Goal: Task Accomplishment & Management: Manage account settings

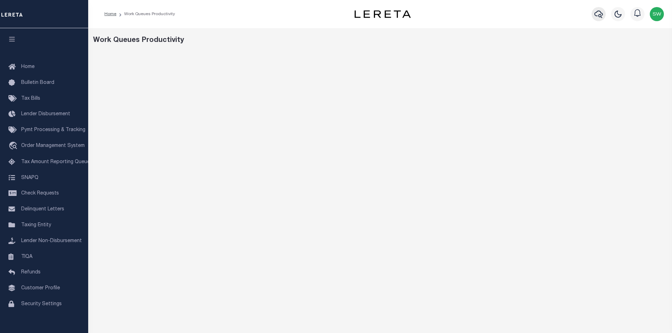
click at [598, 16] on icon "button" at bounding box center [598, 14] width 8 height 8
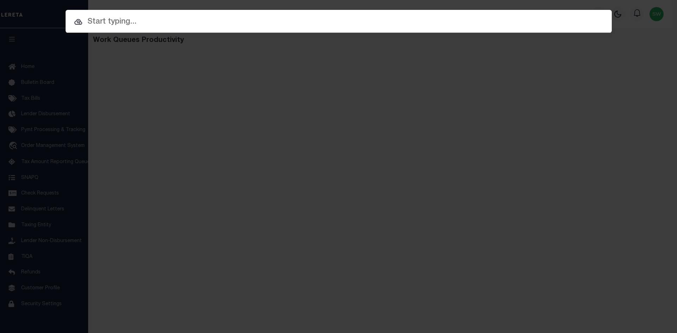
click at [100, 22] on input "text" at bounding box center [339, 22] width 546 height 12
paste input "3103251008606"
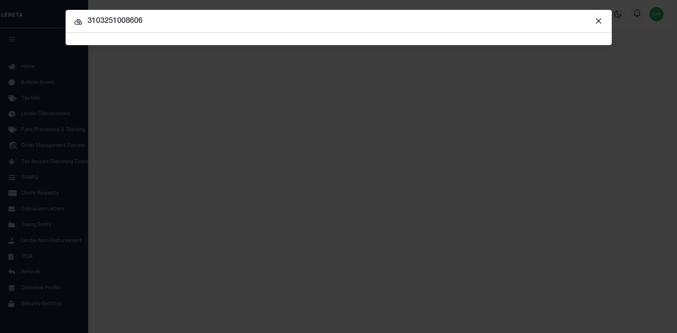
type input "3103251008606"
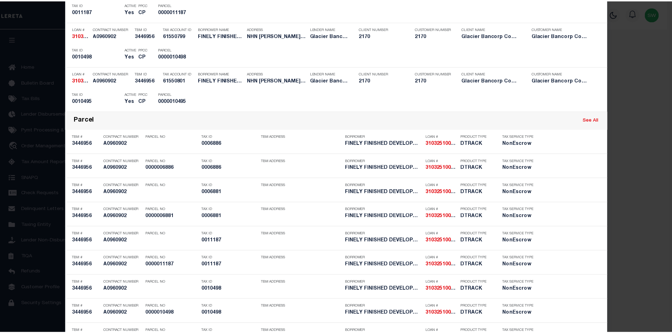
scroll to position [357, 0]
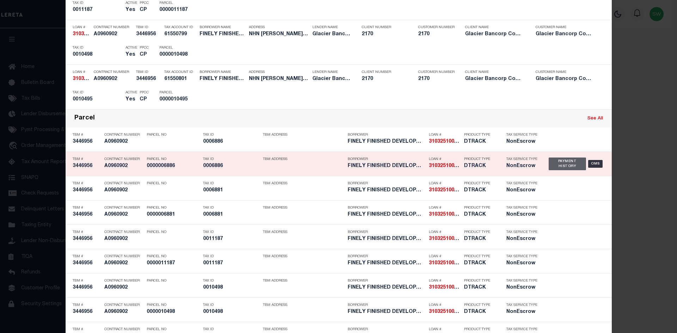
click at [557, 162] on div "Payment History" at bounding box center [568, 164] width 38 height 13
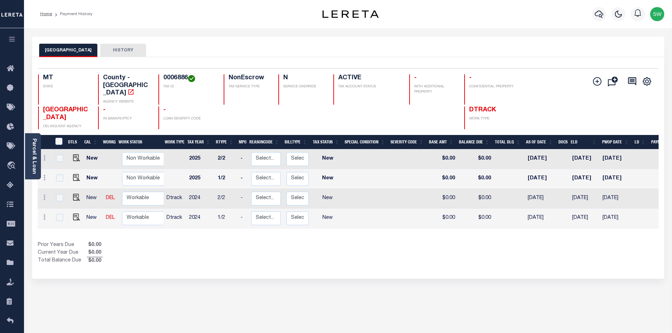
drag, startPoint x: 354, startPoint y: 239, endPoint x: 328, endPoint y: 197, distance: 49.1
click at [353, 241] on div "Show Tax Lines before Bill Release Date Prior Years Due $0.00 Current Year Due …" at bounding box center [348, 253] width 620 height 24
drag, startPoint x: 245, startPoint y: 250, endPoint x: 247, endPoint y: 244, distance: 6.4
click at [245, 248] on div "Prior Years Due $0.00 Current Year Due $0.00 Total Balance Due $0.00" at bounding box center [193, 253] width 310 height 24
drag, startPoint x: 186, startPoint y: 78, endPoint x: 161, endPoint y: 77, distance: 25.8
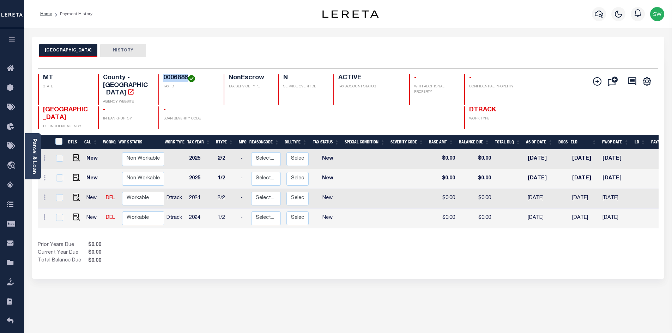
click at [161, 77] on div "0006886 TAX ID" at bounding box center [186, 89] width 57 height 30
copy h4 "0006886"
click at [350, 230] on div "DTLS CAL WorkQ Work Status Work Type Tax Year RType MPO ReasonCode BillType Tax…" at bounding box center [348, 200] width 620 height 130
drag, startPoint x: 341, startPoint y: 241, endPoint x: 335, endPoint y: 230, distance: 12.9
click at [338, 241] on div "Prior Years Due $0.00 Current Year Due $0.00 Total Balance Due $0.00" at bounding box center [193, 253] width 310 height 24
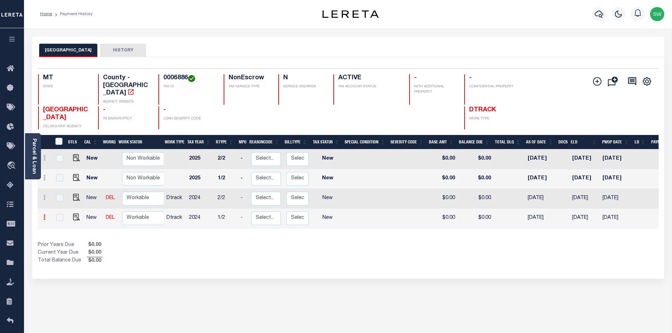
click at [45, 214] on icon at bounding box center [44, 217] width 2 height 6
click at [61, 200] on img at bounding box center [61, 203] width 7 height 7
select select "NW2"
type input "$0.00"
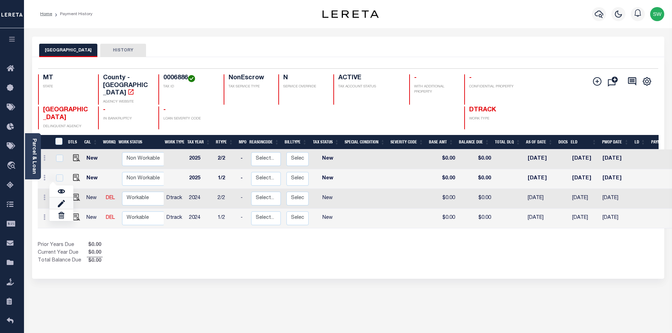
type input "[DATE]"
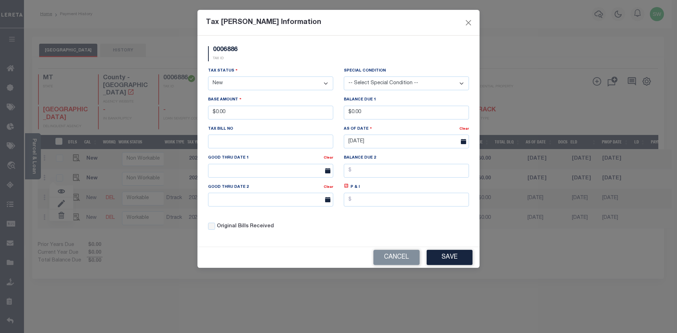
click at [309, 236] on div "Original Bills Received" at bounding box center [271, 224] width 136 height 24
click at [326, 84] on select "- Select Status - Open Due/Unpaid Paid Incomplete No Tax Due Internal Refund Pr…" at bounding box center [270, 84] width 125 height 14
select select "PYD"
click at [208, 77] on select "- Select Status - Open Due/Unpaid Paid Incomplete No Tax Due Internal Refund Pr…" at bounding box center [270, 84] width 125 height 14
drag, startPoint x: 171, startPoint y: 118, endPoint x: 108, endPoint y: 126, distance: 63.6
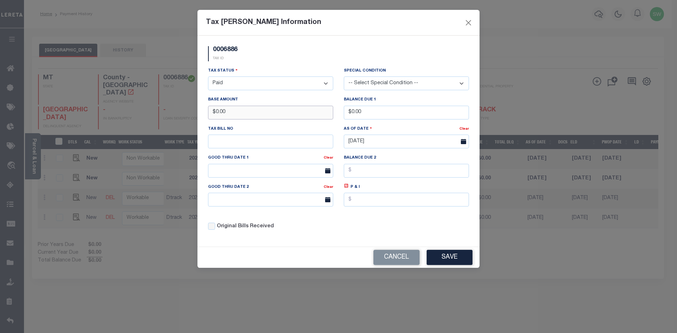
click at [108, 126] on div "Tax Bill Amount Information 0006886 TAX ID Installment: TaxID: 0006886 Tax Stat…" at bounding box center [338, 166] width 677 height 333
click at [276, 53] on div "0006886 TAX ID" at bounding box center [338, 56] width 271 height 21
click at [362, 217] on div "Tax Status - Select Status - Open Due/Unpaid Paid Incomplete No Tax Due Interna…" at bounding box center [338, 151] width 271 height 169
drag, startPoint x: 455, startPoint y: 258, endPoint x: 519, endPoint y: 275, distance: 66.2
click at [456, 256] on button "Save" at bounding box center [450, 257] width 46 height 15
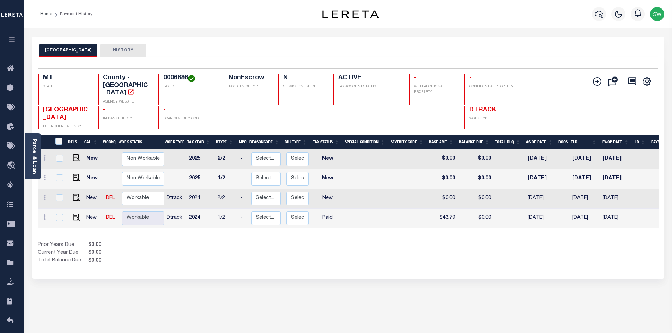
click at [324, 247] on div "Prior Years Due $0.00 Current Year Due $0.00 Total Balance Due $0.00" at bounding box center [193, 253] width 310 height 24
click at [43, 196] on link at bounding box center [45, 199] width 8 height 6
click at [63, 180] on img at bounding box center [61, 183] width 7 height 7
type input "$0.00"
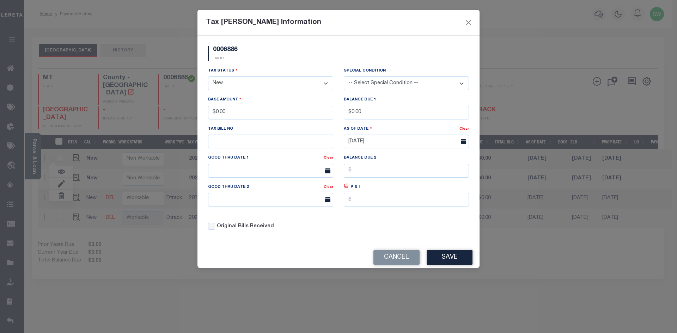
click at [327, 81] on select "- Select Status - Open Due/Unpaid Paid Incomplete No Tax Due Internal Refund Pr…" at bounding box center [270, 84] width 125 height 14
click at [327, 82] on select "- Select Status - Open Due/Unpaid Paid Incomplete No Tax Due Internal Refund Pr…" at bounding box center [270, 84] width 125 height 14
select select "PYD"
click at [208, 77] on select "- Select Status - Open Due/Unpaid Paid Incomplete No Tax Due Internal Refund Pr…" at bounding box center [270, 84] width 125 height 14
drag, startPoint x: 239, startPoint y: 112, endPoint x: 163, endPoint y: 118, distance: 76.8
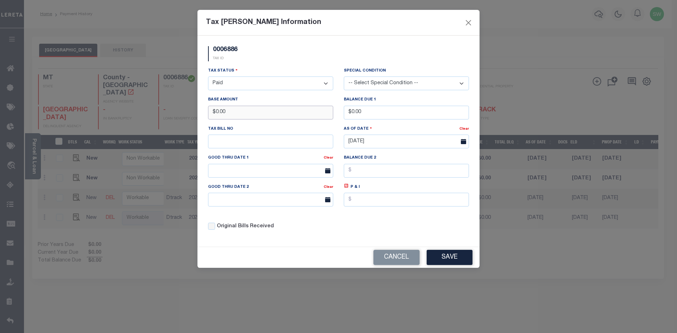
click at [163, 118] on div "Tax Bill Amount Information 0006886 TAX ID Installment: TaxID: 0006886 Tax Stat…" at bounding box center [338, 166] width 677 height 333
type input "$43.75"
click at [259, 57] on div "0006886 TAX ID" at bounding box center [338, 56] width 271 height 21
click at [428, 260] on button "Save" at bounding box center [450, 257] width 46 height 15
click at [342, 240] on div "0006886 TAX ID Installment: TaxID: 0006886 Tax Status Open" at bounding box center [338, 141] width 282 height 211
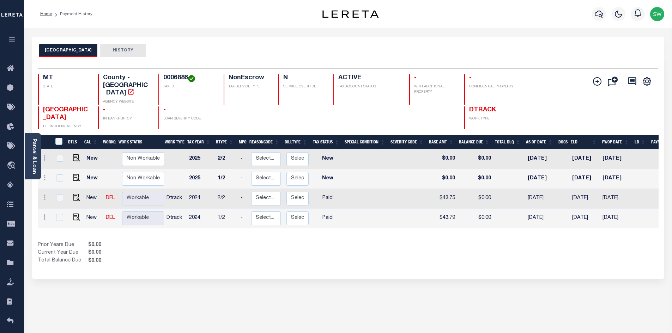
click at [253, 241] on div "Prior Years Due $0.00 Current Year Due $0.00 Total Balance Due $0.00" at bounding box center [193, 253] width 310 height 24
drag, startPoint x: 326, startPoint y: 238, endPoint x: 314, endPoint y: 226, distance: 16.7
click at [326, 241] on div "Prior Years Due $0.00 Current Year Due $0.00 Total Balance Due $0.00" at bounding box center [193, 253] width 310 height 24
click at [345, 244] on div "Prior Years Due $0.00 Current Year Due $0.00 Total Balance Due $0.00" at bounding box center [193, 253] width 310 height 24
drag, startPoint x: 464, startPoint y: 242, endPoint x: 513, endPoint y: 215, distance: 55.8
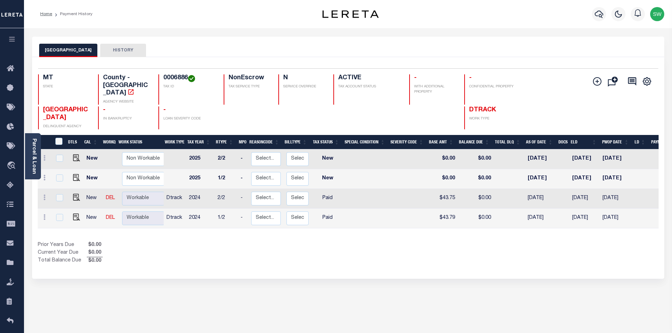
click at [464, 242] on div "Show Tax Lines before Bill Release Date Prior Years Due $0.00 Current Year Due …" at bounding box center [348, 253] width 620 height 24
click at [599, 14] on icon "button" at bounding box center [598, 14] width 8 height 8
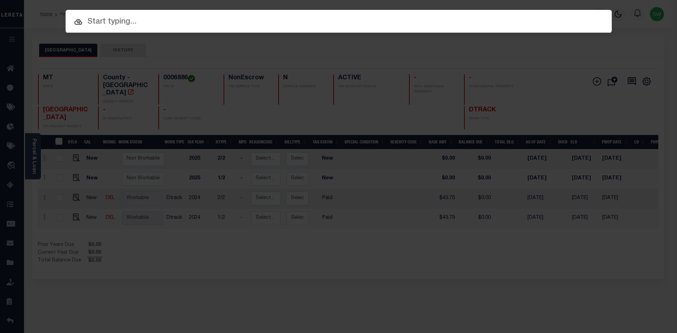
click at [106, 24] on input "text" at bounding box center [339, 22] width 546 height 12
paste input "3103251008606"
click at [151, 19] on input "3103251008606" at bounding box center [339, 22] width 546 height 12
type input "3103251008606"
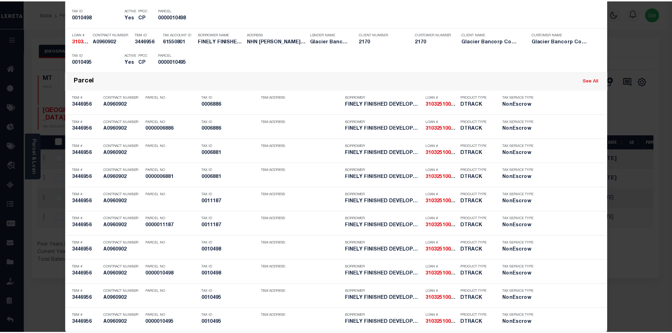
scroll to position [406, 0]
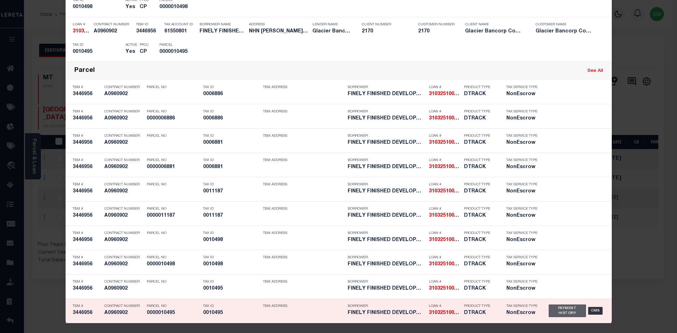
click at [568, 307] on div "Payment History" at bounding box center [568, 311] width 38 height 13
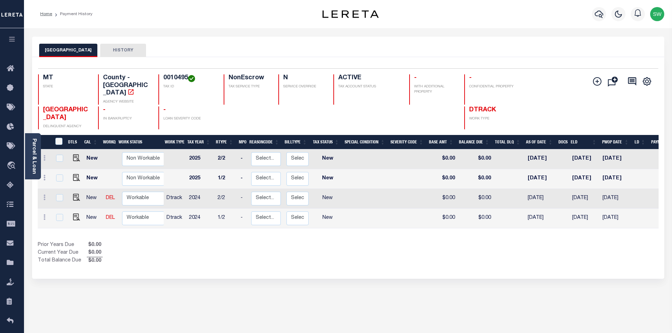
drag, startPoint x: 361, startPoint y: 244, endPoint x: 594, endPoint y: 217, distance: 234.6
click at [363, 242] on div "Show Tax Lines before Bill Release Date Prior Years Due $0.00 Current Year Due …" at bounding box center [348, 253] width 620 height 24
click at [217, 270] on div "LINCOLN COUNTY HISTORY Selected 4 Results" at bounding box center [348, 236] width 642 height 398
drag, startPoint x: 317, startPoint y: 256, endPoint x: 322, endPoint y: 238, distance: 18.1
click at [318, 256] on div "Selected 4 Results 1 Items per page 25 50 100 MT STATE 0010495" at bounding box center [348, 168] width 632 height 222
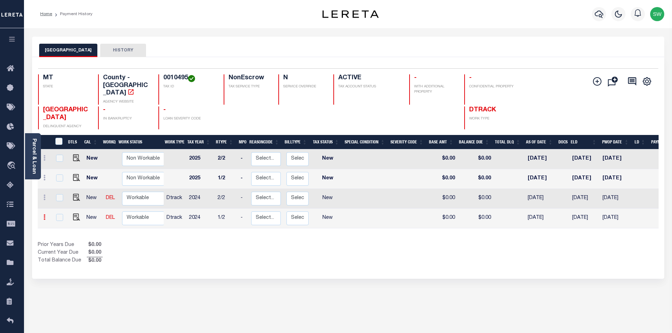
click at [42, 215] on link at bounding box center [45, 218] width 8 height 6
click at [63, 200] on img at bounding box center [61, 203] width 7 height 7
select select "NW2"
type input "$0.00"
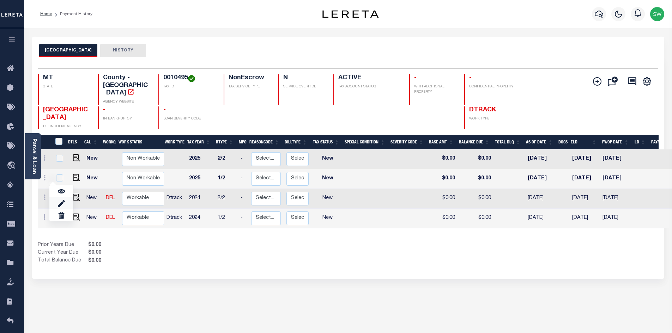
type input "[DATE]"
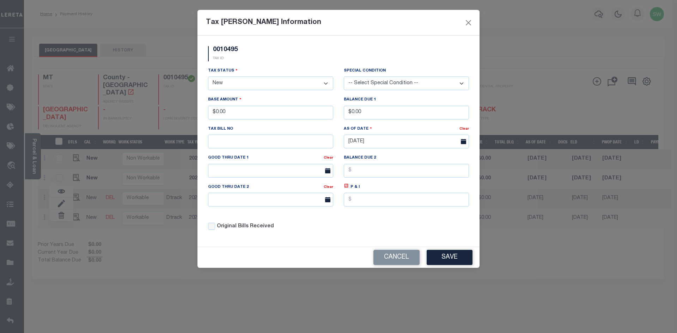
click at [325, 83] on select "- Select Status - Open Due/Unpaid Paid Incomplete No Tax Due Internal Refund Pr…" at bounding box center [270, 84] width 125 height 14
click at [326, 81] on select "- Select Status - Open Due/Unpaid Paid Incomplete No Tax Due Internal Refund Pr…" at bounding box center [270, 84] width 125 height 14
select select "PYD"
click at [208, 77] on select "- Select Status - Open Due/Unpaid Paid Incomplete No Tax Due Internal Refund Pr…" at bounding box center [270, 84] width 125 height 14
drag, startPoint x: 251, startPoint y: 110, endPoint x: 200, endPoint y: 114, distance: 51.2
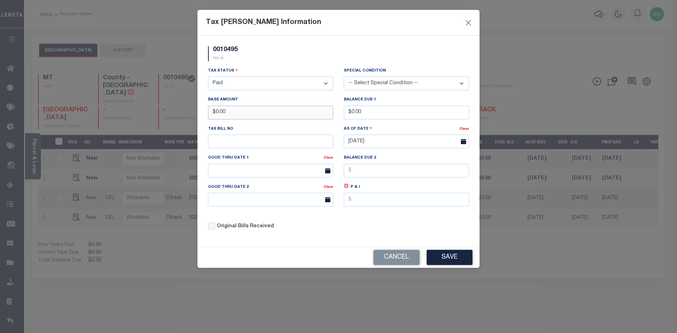
click at [200, 114] on div "0010495 TAX ID Installment: TaxID: 0010495 Tax Status Open" at bounding box center [338, 141] width 282 height 211
click at [303, 55] on div "0010495 TAX ID" at bounding box center [338, 56] width 271 height 21
click at [372, 231] on div "Tax Status - Select Status - Open Due/Unpaid Paid Incomplete No Tax Due Interna…" at bounding box center [338, 151] width 271 height 169
click at [439, 262] on button "Save" at bounding box center [450, 257] width 46 height 15
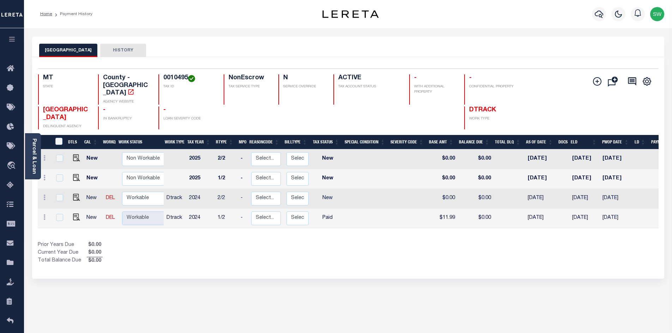
drag, startPoint x: 331, startPoint y: 246, endPoint x: 366, endPoint y: 231, distance: 37.8
click at [332, 245] on div "Prior Years Due $0.00 Current Year Due $0.00 Total Balance Due $0.00" at bounding box center [193, 253] width 310 height 24
click at [44, 195] on icon at bounding box center [44, 198] width 2 height 6
click at [63, 180] on img at bounding box center [61, 183] width 7 height 7
type input "$0.00"
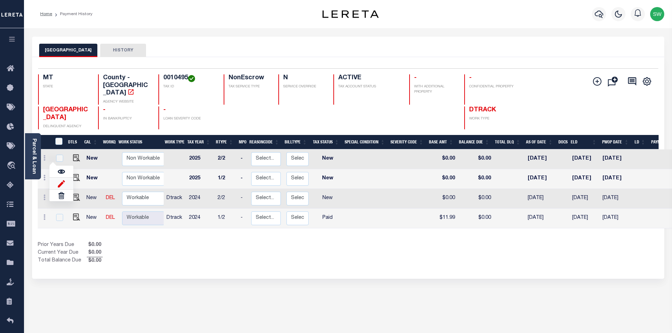
type input "$0.00"
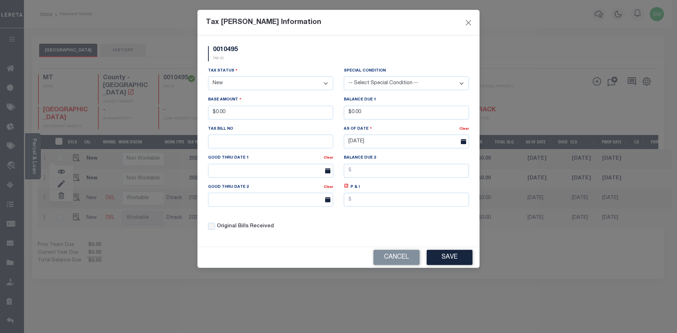
click at [324, 82] on select "- Select Status - Open Due/Unpaid Paid Incomplete No Tax Due Internal Refund Pr…" at bounding box center [270, 84] width 125 height 14
click at [327, 82] on select "- Select Status - Open Due/Unpaid Paid Incomplete No Tax Due Internal Refund Pr…" at bounding box center [270, 84] width 125 height 14
select select "PYD"
click at [208, 77] on select "- Select Status - Open Due/Unpaid Paid Incomplete No Tax Due Internal Refund Pr…" at bounding box center [270, 84] width 125 height 14
drag, startPoint x: 238, startPoint y: 113, endPoint x: 151, endPoint y: 124, distance: 87.4
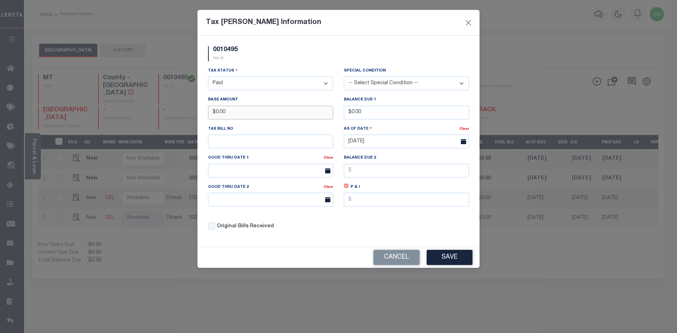
click at [151, 124] on div "Tax Bill Amount Information 0010495 TAX ID Installment: TaxID: 0010495 Tax Stat…" at bounding box center [338, 166] width 677 height 333
type input "$11.97"
drag, startPoint x: 268, startPoint y: 59, endPoint x: 273, endPoint y: 58, distance: 5.1
click at [269, 59] on div "0010495 TAX ID" at bounding box center [338, 56] width 271 height 21
click at [453, 260] on button "Save" at bounding box center [450, 257] width 46 height 15
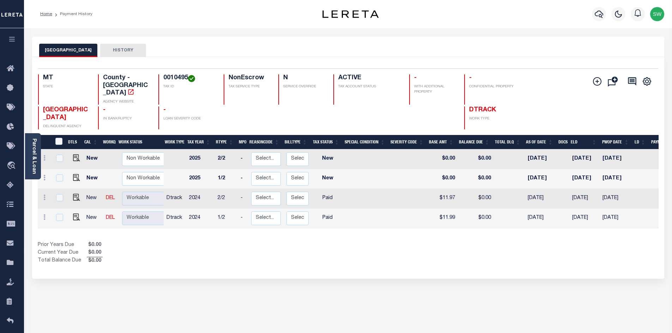
click at [380, 241] on div "Show Tax Lines before Bill Release Date Prior Years Due $0.00 Current Year Due …" at bounding box center [348, 253] width 620 height 24
click at [354, 244] on div "Show Tax Lines before Bill Release Date Prior Years Due $0.00 Current Year Due …" at bounding box center [348, 253] width 620 height 24
click at [602, 16] on icon "button" at bounding box center [598, 14] width 8 height 7
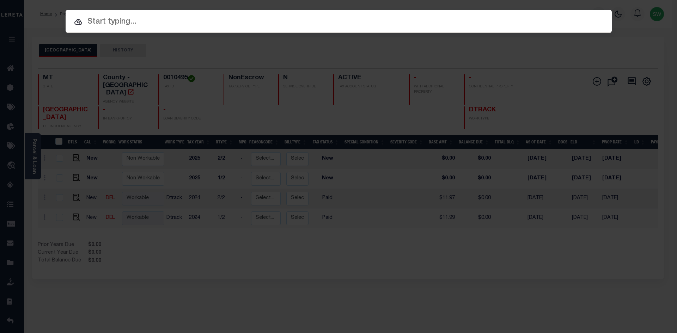
click at [111, 19] on input "text" at bounding box center [339, 22] width 546 height 12
paste input "3103251008606"
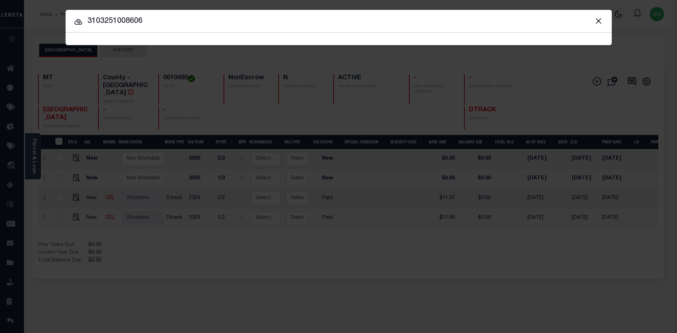
type input "3103251008606"
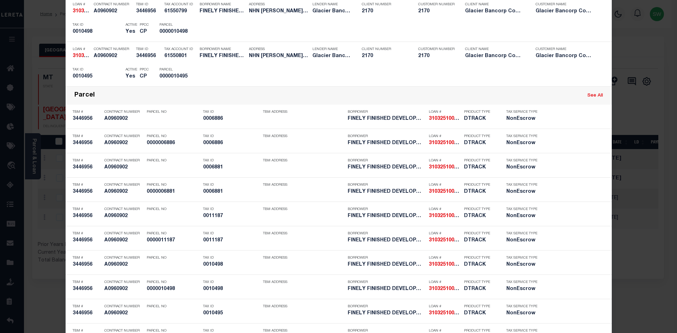
scroll to position [381, 0]
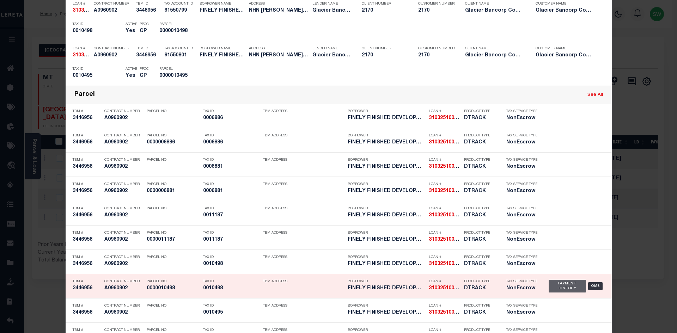
click at [557, 288] on div "Payment History" at bounding box center [568, 286] width 38 height 13
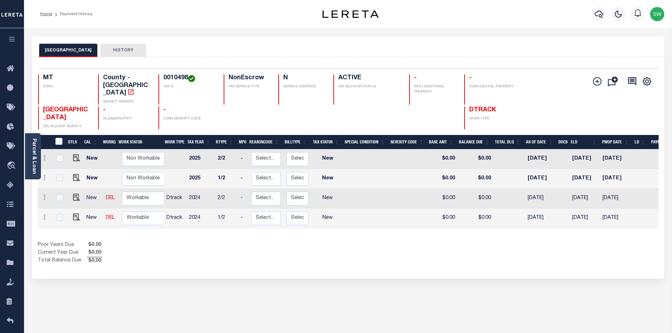
drag, startPoint x: 189, startPoint y: 77, endPoint x: 160, endPoint y: 76, distance: 29.3
click at [160, 76] on div "0010498 TAX ID" at bounding box center [186, 89] width 57 height 30
copy h4 "0010498"
click at [378, 241] on div "Show Tax Lines before Bill Release Date Prior Years Due $0.00 Current Year Due …" at bounding box center [348, 253] width 620 height 24
drag, startPoint x: 323, startPoint y: 267, endPoint x: 302, endPoint y: 256, distance: 23.2
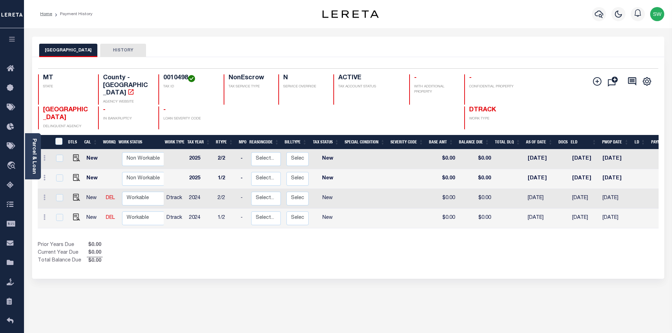
click at [321, 266] on div "Selected 4 Results 1 Items per page 25 50 100 MT STATE 0010498" at bounding box center [348, 168] width 632 height 222
click at [46, 215] on link at bounding box center [45, 218] width 8 height 6
click at [61, 200] on img at bounding box center [61, 203] width 7 height 7
select select "NW2"
type input "$0.00"
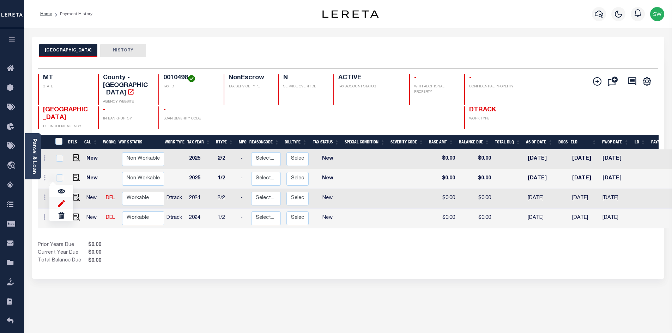
type input "$0.00"
type input "[DATE]"
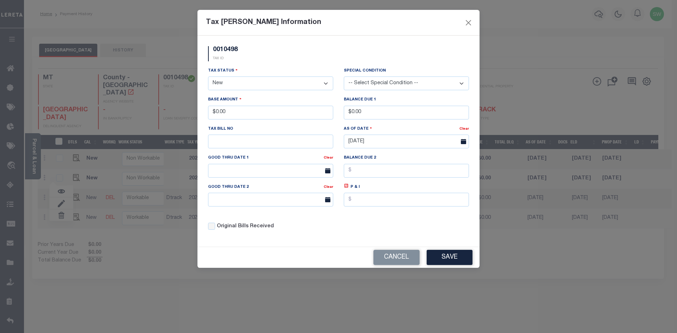
click at [328, 83] on select "- Select Status - Open Due/Unpaid Paid Incomplete No Tax Due Internal Refund Pr…" at bounding box center [270, 84] width 125 height 14
click at [325, 84] on select "- Select Status - Open Due/Unpaid Paid Incomplete No Tax Due Internal Refund Pr…" at bounding box center [270, 84] width 125 height 14
select select "PYD"
click at [208, 77] on select "- Select Status - Open Due/Unpaid Paid Incomplete No Tax Due Internal Refund Pr…" at bounding box center [270, 84] width 125 height 14
drag, startPoint x: 247, startPoint y: 111, endPoint x: 204, endPoint y: 119, distance: 43.7
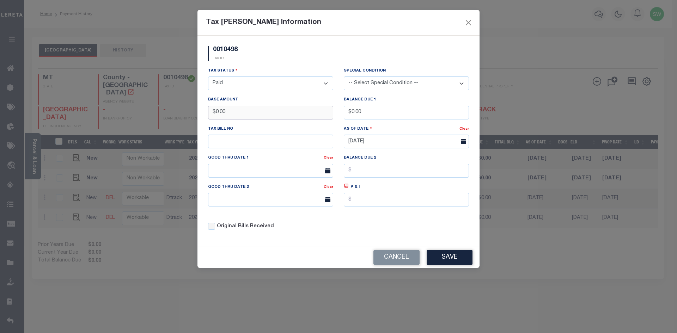
click at [204, 119] on div "Base Amount $0.00" at bounding box center [271, 110] width 136 height 29
click at [269, 62] on div "0010498 TAX ID" at bounding box center [338, 56] width 271 height 21
click at [347, 52] on div "0010498 TAX ID" at bounding box center [338, 56] width 271 height 21
drag, startPoint x: 455, startPoint y: 263, endPoint x: 468, endPoint y: 257, distance: 14.2
click at [455, 263] on button "Save" at bounding box center [450, 257] width 46 height 15
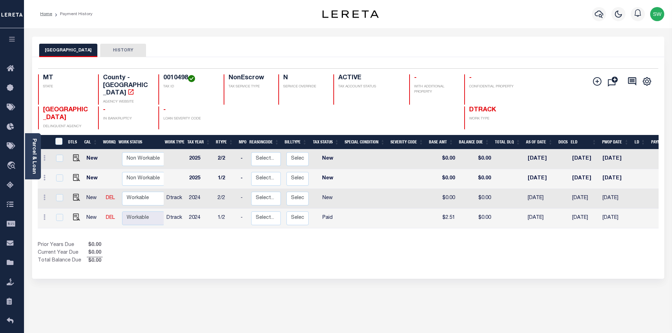
click at [266, 247] on div "Prior Years Due $0.00 Current Year Due $0.00 Total Balance Due $0.00" at bounding box center [193, 253] width 310 height 24
click at [219, 246] on div "Prior Years Due $0.00 Current Year Due $0.00 Total Balance Due $0.00" at bounding box center [193, 253] width 310 height 24
click at [44, 195] on icon at bounding box center [44, 198] width 2 height 6
click at [62, 180] on img at bounding box center [61, 183] width 7 height 7
type input "$0.00"
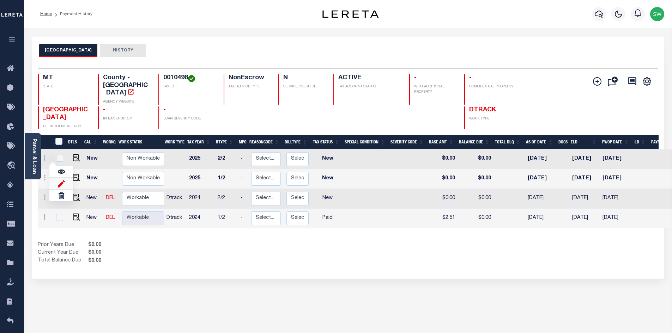
type input "$0.00"
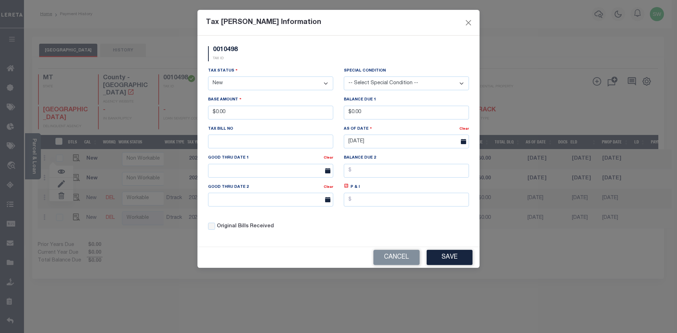
click at [324, 84] on select "- Select Status - Open Due/Unpaid Paid Incomplete No Tax Due Internal Refund Pr…" at bounding box center [270, 84] width 125 height 14
click at [324, 82] on select "- Select Status - Open Due/Unpaid Paid Incomplete No Tax Due Internal Refund Pr…" at bounding box center [270, 84] width 125 height 14
select select "PYD"
click at [208, 77] on select "- Select Status - Open Due/Unpaid Paid Incomplete No Tax Due Internal Refund Pr…" at bounding box center [270, 84] width 125 height 14
click at [265, 67] on div "Tax Status - Select Status - Open Due/Unpaid Paid Incomplete No Tax Due Interna…" at bounding box center [270, 78] width 125 height 23
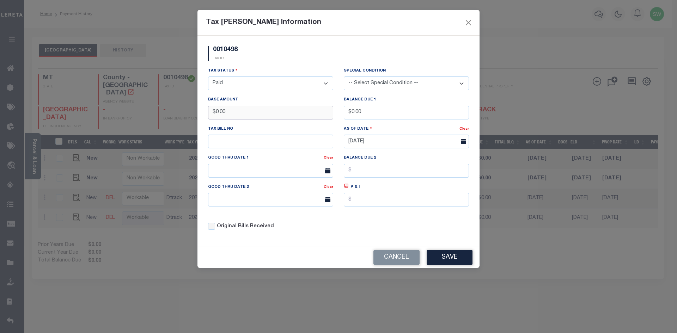
drag, startPoint x: 240, startPoint y: 116, endPoint x: 197, endPoint y: 117, distance: 43.0
click at [197, 117] on div "Tax Bill Amount Information 0010498 TAX ID Installment: TaxID: 0010498 Tax Stat…" at bounding box center [338, 166] width 677 height 333
type input "$2.49"
click at [312, 54] on div "0010498 TAX ID" at bounding box center [338, 56] width 271 height 21
click at [290, 49] on div "0010498 TAX ID" at bounding box center [338, 56] width 271 height 21
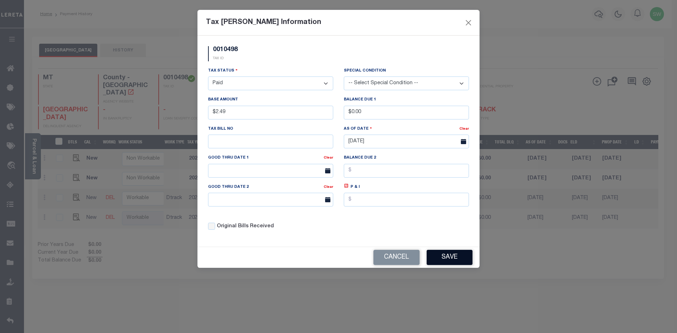
click at [462, 263] on button "Save" at bounding box center [450, 257] width 46 height 15
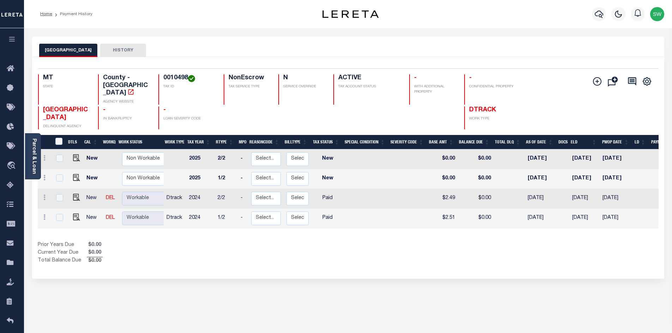
drag, startPoint x: 232, startPoint y: 244, endPoint x: 288, endPoint y: 225, distance: 58.6
click at [233, 244] on div "Prior Years Due $0.00 Current Year Due $0.00 Total Balance Due $0.00" at bounding box center [193, 253] width 310 height 24
click at [354, 241] on div "Show Tax Lines before Bill Release Date Prior Years Due $0.00 Current Year Due …" at bounding box center [348, 253] width 620 height 24
click at [338, 241] on div "Prior Years Due $0.00 Current Year Due $0.00 Total Balance Due $0.00" at bounding box center [193, 253] width 310 height 24
drag, startPoint x: 353, startPoint y: 252, endPoint x: 355, endPoint y: 245, distance: 6.9
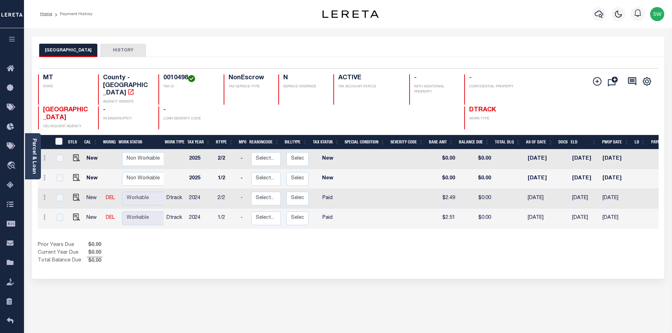
click at [353, 251] on div "Show Tax Lines before Bill Release Date Prior Years Due $0.00 Current Year Due …" at bounding box center [348, 253] width 620 height 24
click at [371, 241] on div "Show Tax Lines before Bill Release Date Prior Years Due $0.00 Current Year Due …" at bounding box center [348, 253] width 620 height 24
click at [597, 15] on icon "button" at bounding box center [598, 14] width 8 height 8
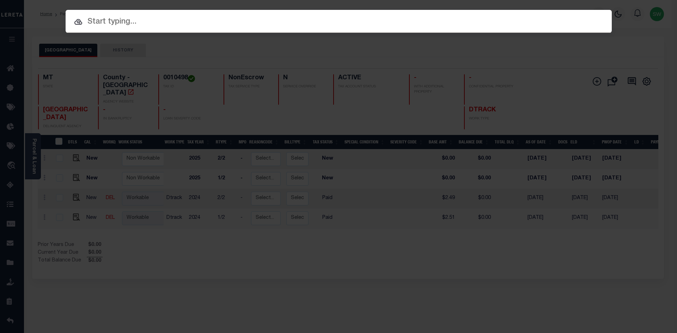
click at [102, 18] on input "text" at bounding box center [339, 22] width 546 height 12
paste input "3103251008606"
click at [146, 26] on input "3103251008606" at bounding box center [339, 22] width 546 height 12
type input "3103251008606"
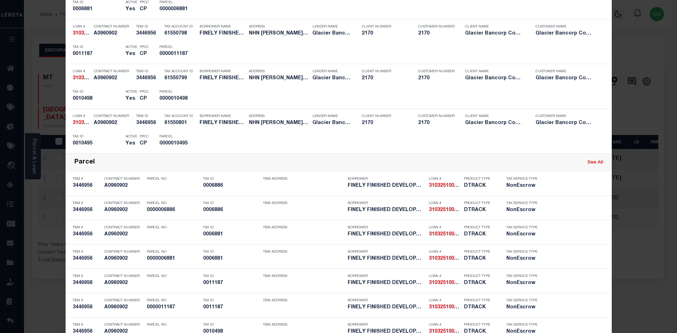
scroll to position [314, 0]
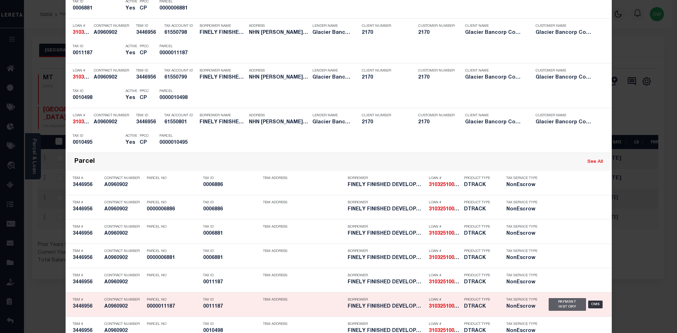
click at [569, 304] on div "Payment History" at bounding box center [568, 304] width 38 height 13
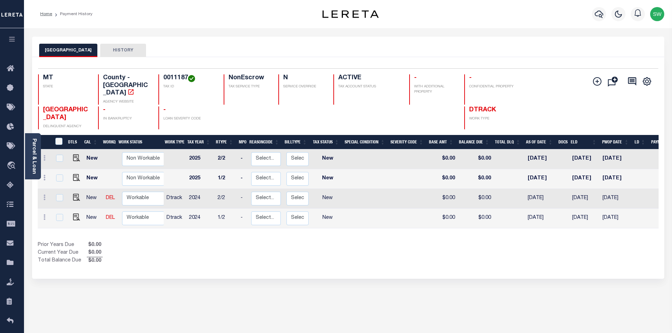
click at [319, 242] on div "Prior Years Due $0.00 Current Year Due $0.00 Total Balance Due $0.00" at bounding box center [193, 253] width 310 height 24
drag, startPoint x: 187, startPoint y: 76, endPoint x: 164, endPoint y: 76, distance: 22.9
click at [164, 76] on h4 "0011187" at bounding box center [189, 78] width 52 height 8
copy h4 "0011187"
click at [322, 247] on div "Prior Years Due $0.00 Current Year Due $0.00 Total Balance Due $0.00" at bounding box center [193, 253] width 310 height 24
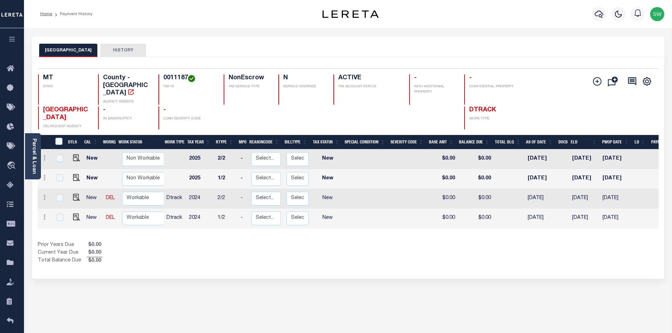
click at [351, 241] on div "Show Tax Lines before Bill Release Date Prior Years Due $0.00 Current Year Due …" at bounding box center [348, 253] width 620 height 24
click at [46, 215] on link at bounding box center [45, 218] width 8 height 6
click at [63, 200] on img at bounding box center [61, 203] width 7 height 7
select select "NW2"
type input "$0.00"
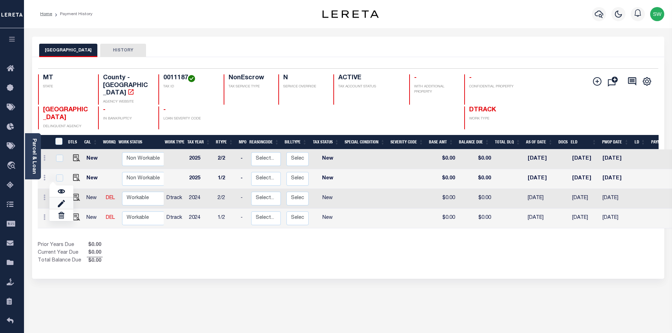
type input "$0.00"
type input "[DATE]"
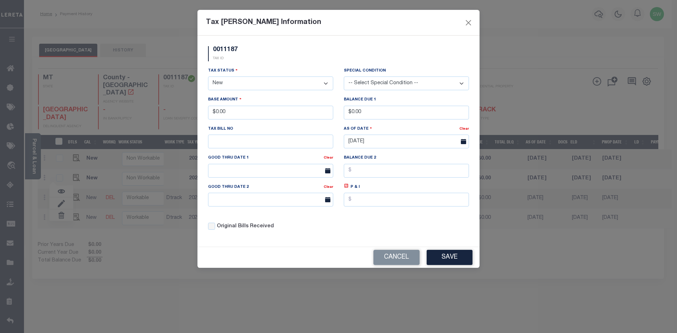
click at [325, 84] on select "- Select Status - Open Due/Unpaid Paid Incomplete No Tax Due Internal Refund Pr…" at bounding box center [270, 84] width 125 height 14
select select "PYD"
click at [208, 77] on select "- Select Status - Open Due/Unpaid Paid Incomplete No Tax Due Internal Refund Pr…" at bounding box center [270, 84] width 125 height 14
drag, startPoint x: 240, startPoint y: 117, endPoint x: 190, endPoint y: 119, distance: 50.5
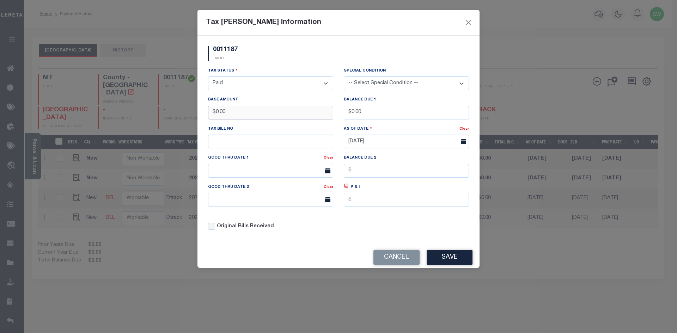
click at [190, 119] on div "Tax [PERSON_NAME] Information 0011187 TAX ID Installment: TaxID: 0011187 Tax St…" at bounding box center [338, 166] width 677 height 333
click at [256, 56] on div "0011187 TAX ID" at bounding box center [338, 56] width 271 height 21
click at [464, 261] on button "Save" at bounding box center [450, 257] width 46 height 15
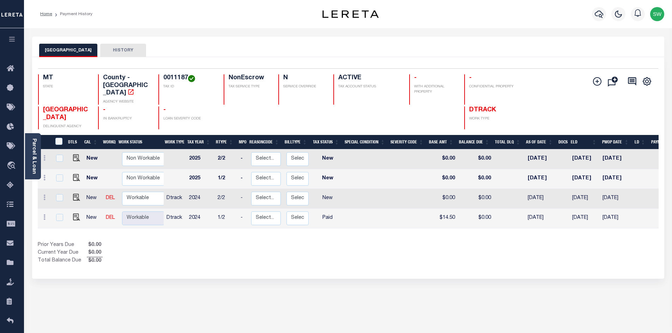
drag, startPoint x: 331, startPoint y: 249, endPoint x: 338, endPoint y: 239, distance: 11.6
click at [332, 245] on div "Prior Years Due $0.00 Current Year Due $0.00 Total Balance Due $0.00" at bounding box center [193, 253] width 310 height 24
click at [43, 196] on link at bounding box center [45, 199] width 8 height 6
click at [58, 180] on img at bounding box center [61, 183] width 7 height 7
type input "$0.00"
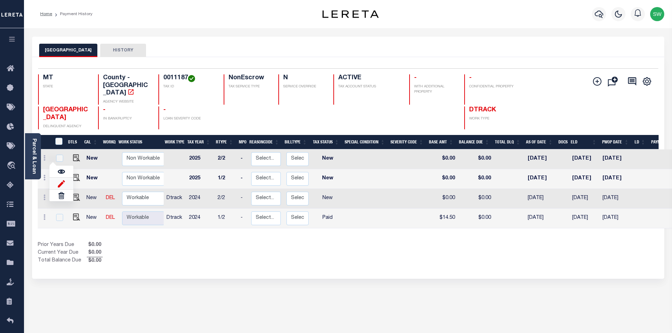
type input "$0.00"
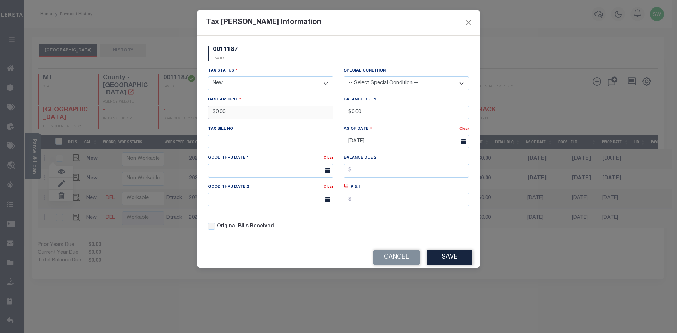
drag, startPoint x: 236, startPoint y: 115, endPoint x: 182, endPoint y: 115, distance: 54.6
click at [182, 115] on div "Tax Bill Amount Information 0011187 TAX ID Installment: TaxID: 0011187 Tax Stat…" at bounding box center [338, 166] width 677 height 333
click at [329, 82] on select "- Select Status - Open Due/Unpaid Paid Incomplete No Tax Due Internal Refund Pr…" at bounding box center [270, 84] width 125 height 14
click at [326, 82] on select "- Select Status - Open Due/Unpaid Paid Incomplete No Tax Due Internal Refund Pr…" at bounding box center [270, 84] width 125 height 14
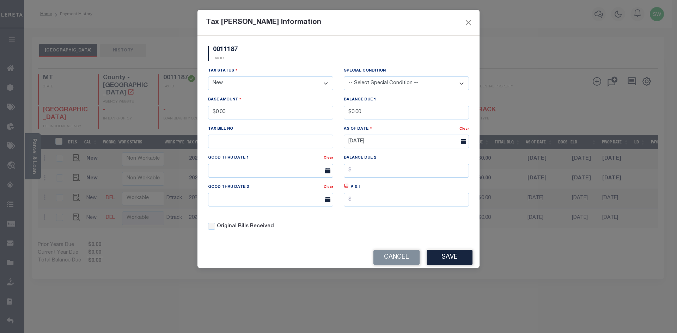
select select "PYD"
click at [208, 77] on select "- Select Status - Open Due/Unpaid Paid Incomplete No Tax Due Internal Refund Pr…" at bounding box center [270, 84] width 125 height 14
type input "$14.49"
click at [309, 67] on div "Tax Status - Select Status - Open Due/Unpaid Paid Incomplete No Tax Due Interna…" at bounding box center [270, 78] width 125 height 23
click at [384, 222] on div "Tax Status - Select Status - Open Due/Unpaid Paid Incomplete No Tax Due Interna…" at bounding box center [338, 151] width 271 height 169
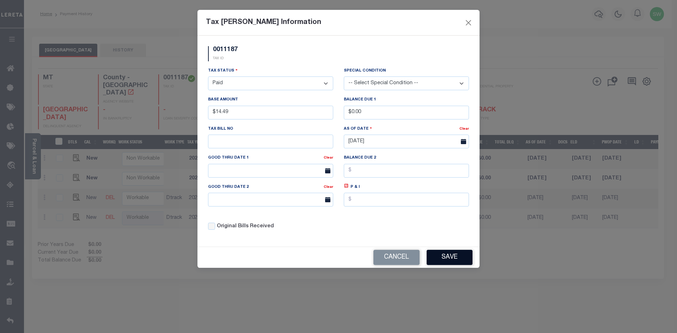
click at [455, 265] on button "Save" at bounding box center [450, 257] width 46 height 15
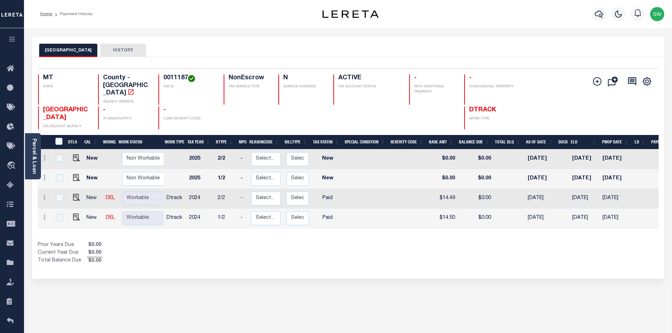
click at [446, 227] on div "DTLS CAL WorkQ Work Status Work Type Tax Year RType MPO ReasonCode BillType Tax…" at bounding box center [348, 200] width 620 height 130
click at [278, 247] on div "Prior Years Due $0.00 Current Year Due $0.00 Total Balance Due $0.00" at bounding box center [193, 253] width 310 height 24
click at [255, 242] on div "Prior Years Due $0.00 Current Year Due $0.00 Total Balance Due $0.00" at bounding box center [193, 253] width 310 height 24
click at [405, 244] on div "Show Tax Lines before Bill Release Date Prior Years Due $0.00 Current Year Due …" at bounding box center [348, 253] width 620 height 24
click at [601, 11] on icon "button" at bounding box center [598, 14] width 8 height 8
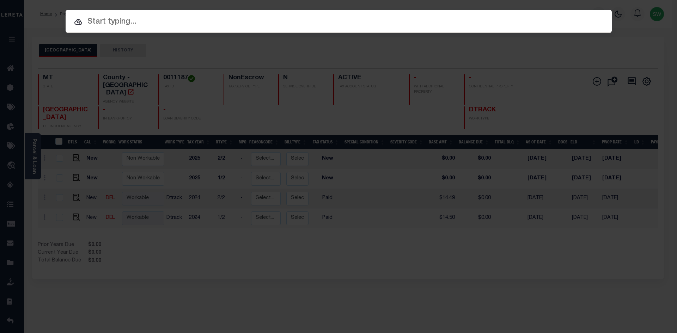
click at [126, 23] on input "text" at bounding box center [339, 22] width 546 height 12
paste input "3105250000138"
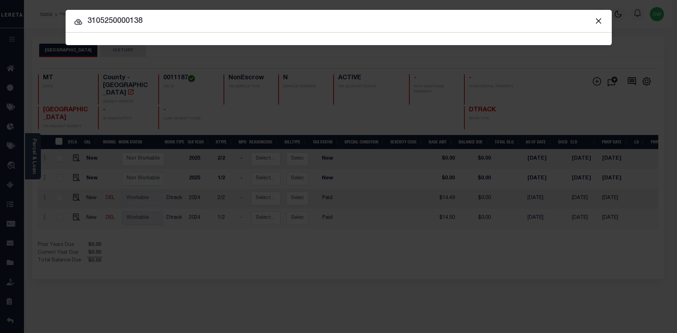
type input "3105250000138"
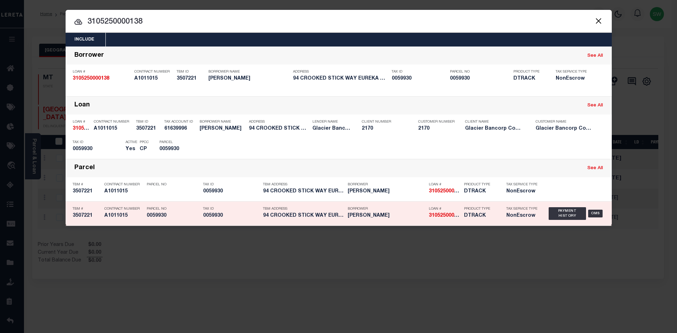
click at [553, 222] on div "Payment History OMS" at bounding box center [577, 213] width 56 height 20
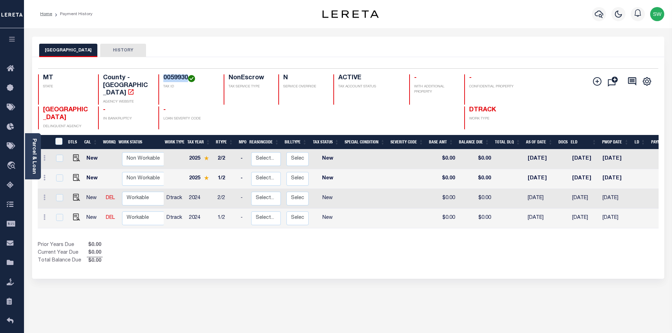
drag, startPoint x: 186, startPoint y: 77, endPoint x: 162, endPoint y: 74, distance: 24.1
click at [162, 74] on div "Selected 4 Results 1 Items per page 25 50 100 MT STATE County - MT AGENCY WEBSI…" at bounding box center [347, 98] width 631 height 61
copy h4 "0059930"
drag, startPoint x: 315, startPoint y: 236, endPoint x: 306, endPoint y: 231, distance: 10.2
click at [315, 241] on div "Prior Years Due $0.00 Current Year Due $0.00 Total Balance Due $0.00" at bounding box center [193, 253] width 310 height 24
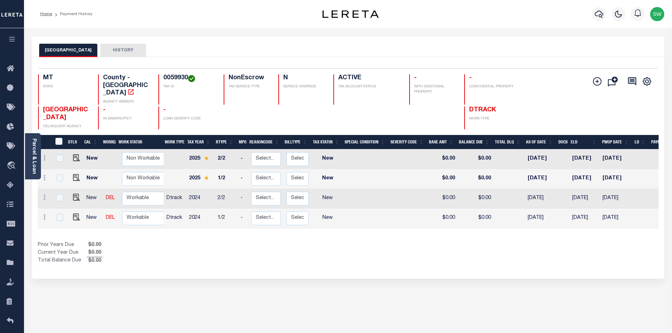
click at [303, 230] on div "DTLS CAL WorkQ Work Status Work Type Tax Year RType MPO ReasonCode BillType Tax…" at bounding box center [348, 200] width 620 height 130
click at [203, 241] on div "Prior Years Due $0.00 Current Year Due $0.00 Total Balance Due $0.00" at bounding box center [193, 253] width 310 height 24
click at [45, 214] on icon at bounding box center [44, 217] width 2 height 6
click at [60, 200] on img at bounding box center [61, 203] width 7 height 7
select select "NW2"
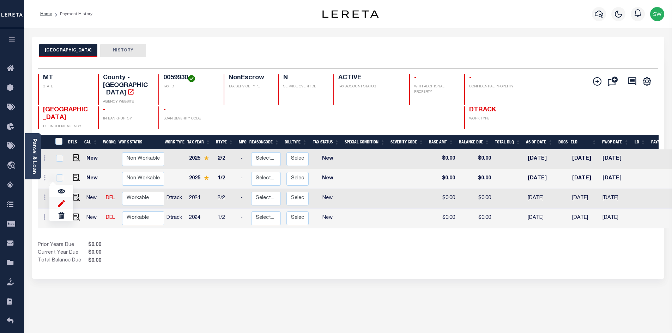
type input "$0.00"
type input "[DATE]"
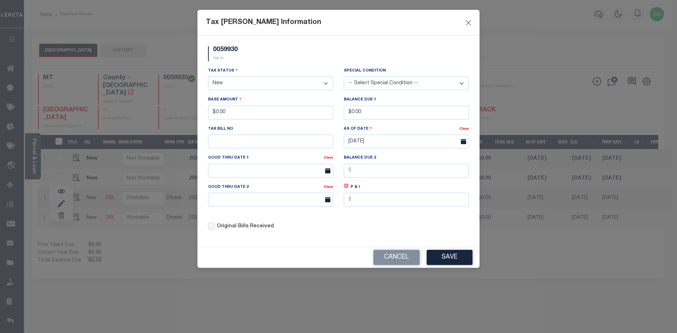
click at [185, 255] on div "Tax [PERSON_NAME] Information 0059930 TAX ID Installment: TaxID: 0059930 Tax St…" at bounding box center [338, 166] width 677 height 333
click at [323, 234] on div "Original Bills Received" at bounding box center [271, 224] width 136 height 24
click at [323, 85] on select "- Select Status - Open Due/Unpaid Paid Incomplete No Tax Due Internal Refund Pr…" at bounding box center [270, 84] width 125 height 14
select select "PYD"
click at [208, 77] on select "- Select Status - Open Due/Unpaid Paid Incomplete No Tax Due Internal Refund Pr…" at bounding box center [270, 84] width 125 height 14
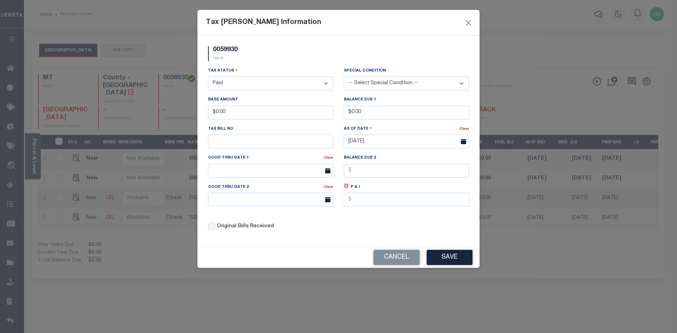
click at [281, 64] on div "0059930 TAX ID" at bounding box center [338, 56] width 271 height 21
drag, startPoint x: 237, startPoint y: 112, endPoint x: 208, endPoint y: 115, distance: 29.0
click at [208, 115] on input "$0.00" at bounding box center [270, 113] width 125 height 14
type input "$"
click at [269, 62] on div "0059930 TAX ID" at bounding box center [338, 56] width 271 height 21
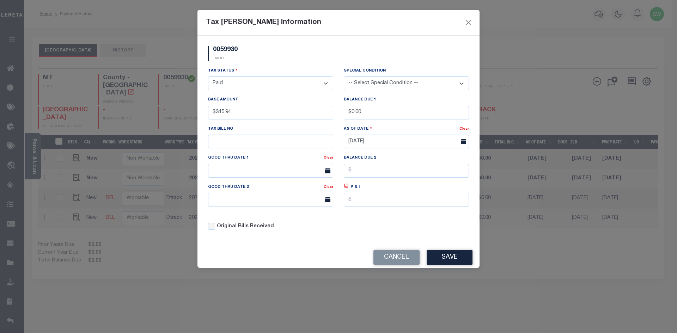
click at [389, 231] on div "Tax Status - Select Status - Open Due/Unpaid Paid Incomplete No Tax Due Interna…" at bounding box center [338, 151] width 271 height 169
click at [332, 223] on div "Original Bills Received" at bounding box center [271, 224] width 136 height 24
click at [440, 256] on button "Save" at bounding box center [450, 257] width 46 height 15
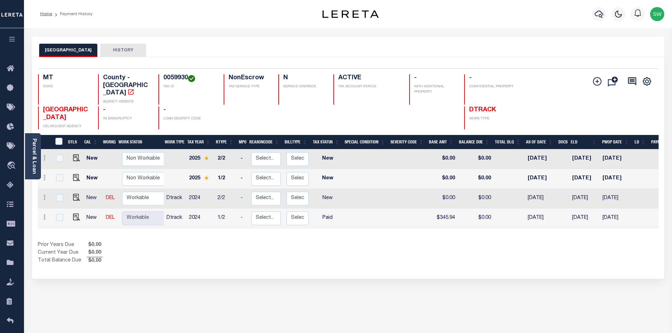
click at [338, 249] on div "Prior Years Due $0.00 Current Year Due $0.00 Total Balance Due $0.00" at bounding box center [193, 253] width 310 height 24
drag, startPoint x: 332, startPoint y: 231, endPoint x: 329, endPoint y: 220, distance: 10.9
click at [332, 231] on div "DTLS CAL WorkQ Work Status Work Type Tax Year RType MPO ReasonCode BillType Tax…" at bounding box center [348, 200] width 620 height 130
click at [44, 195] on icon at bounding box center [44, 198] width 2 height 6
click at [63, 180] on img at bounding box center [61, 183] width 7 height 7
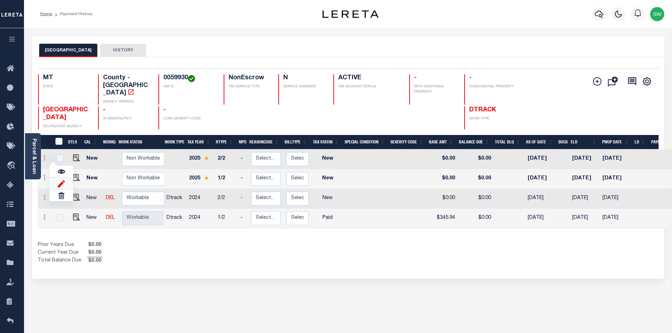
type input "$0.00"
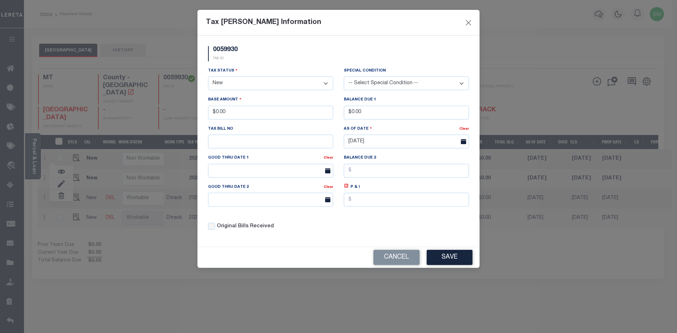
click at [328, 82] on select "- Select Status - Open Due/Unpaid Paid Incomplete No Tax Due Internal Refund Pr…" at bounding box center [270, 84] width 125 height 14
click at [325, 84] on select "- Select Status - Open Due/Unpaid Paid Incomplete No Tax Due Internal Refund Pr…" at bounding box center [270, 84] width 125 height 14
select select "PYD"
click at [208, 77] on select "- Select Status - Open Due/Unpaid Paid Incomplete No Tax Due Internal Refund Pr…" at bounding box center [270, 84] width 125 height 14
drag, startPoint x: 247, startPoint y: 117, endPoint x: 190, endPoint y: 116, distance: 57.5
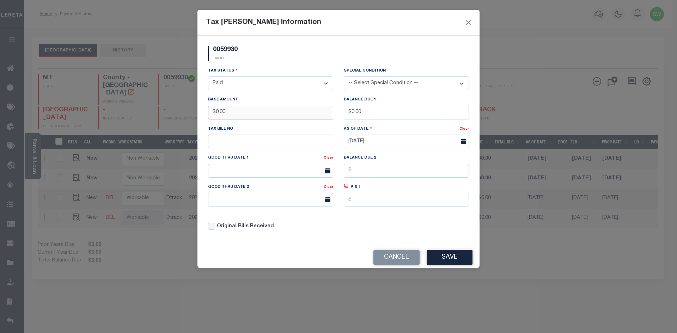
click at [190, 116] on div "Tax Bill Amount Information 0059930 TAX ID Installment: TaxID: 0059930 Tax Stat…" at bounding box center [338, 166] width 677 height 333
type input "$345.93"
drag, startPoint x: 283, startPoint y: 60, endPoint x: 418, endPoint y: 110, distance: 143.9
click at [283, 60] on div "0059930 TAX ID" at bounding box center [338, 56] width 271 height 21
click at [416, 231] on div "Tax Status - Select Status - Open Due/Unpaid Paid Incomplete No Tax Due Interna…" at bounding box center [338, 151] width 271 height 169
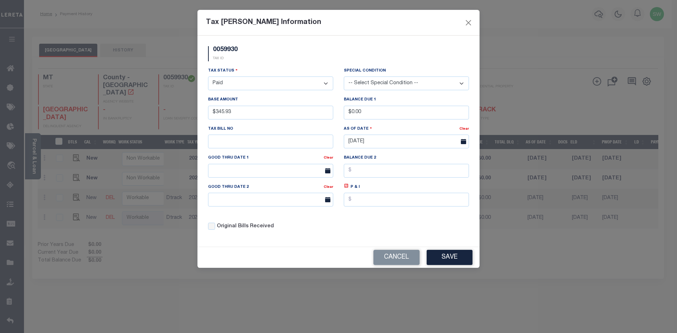
drag, startPoint x: 460, startPoint y: 261, endPoint x: 476, endPoint y: 264, distance: 15.4
click at [460, 261] on button "Save" at bounding box center [450, 257] width 46 height 15
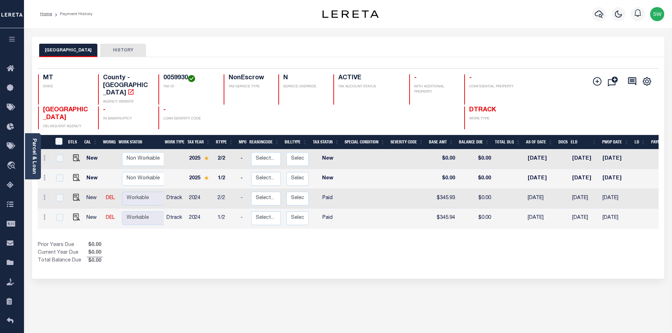
click at [393, 241] on div "Show Tax Lines before Bill Release Date Prior Years Due $0.00 Current Year Due …" at bounding box center [348, 253] width 620 height 24
click at [203, 243] on div "Prior Years Due $0.00 Current Year Due $0.00 Total Balance Due $0.00" at bounding box center [193, 253] width 310 height 24
click at [601, 13] on icon "button" at bounding box center [598, 14] width 8 height 8
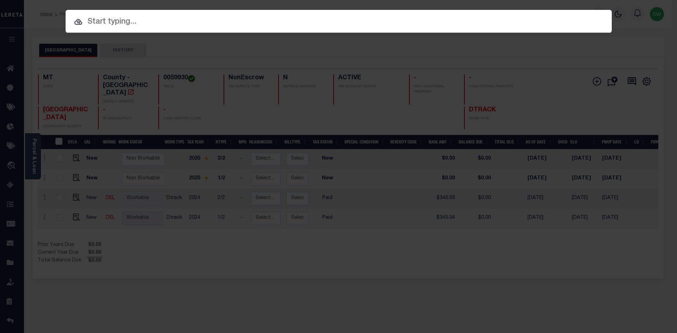
click at [110, 23] on input "text" at bounding box center [339, 22] width 546 height 12
paste input "51400173"
click at [136, 20] on input "51400173" at bounding box center [339, 22] width 546 height 12
type input "51400173"
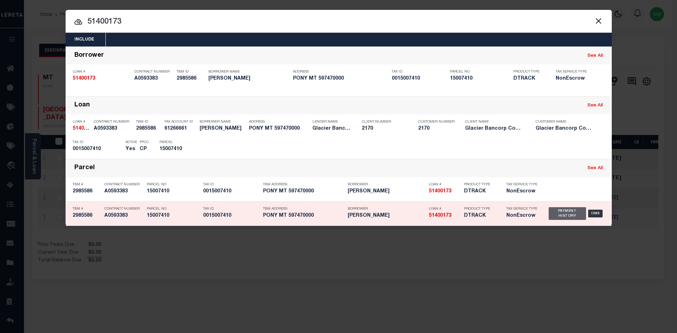
click at [567, 216] on div "Payment History" at bounding box center [568, 213] width 38 height 13
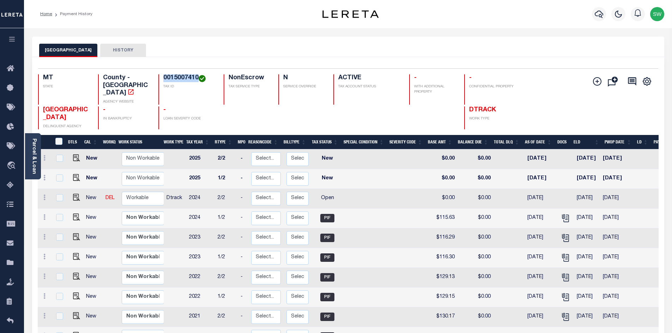
drag, startPoint x: 197, startPoint y: 77, endPoint x: 159, endPoint y: 78, distance: 37.7
click at [159, 78] on div "0015007410 TAX ID" at bounding box center [186, 89] width 57 height 30
copy h4 "0015007410"
click at [44, 195] on icon at bounding box center [44, 198] width 2 height 6
click at [62, 218] on img at bounding box center [61, 221] width 7 height 7
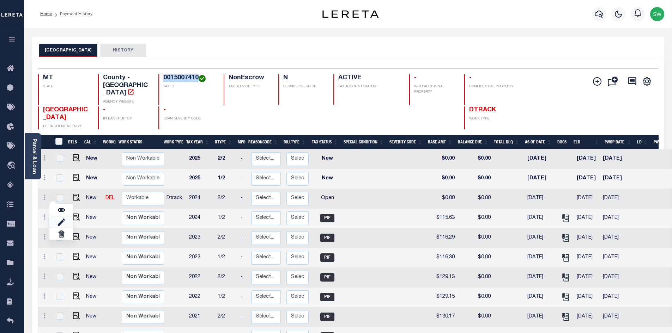
select select "OP2"
type input "$0.00"
type input "[DATE]"
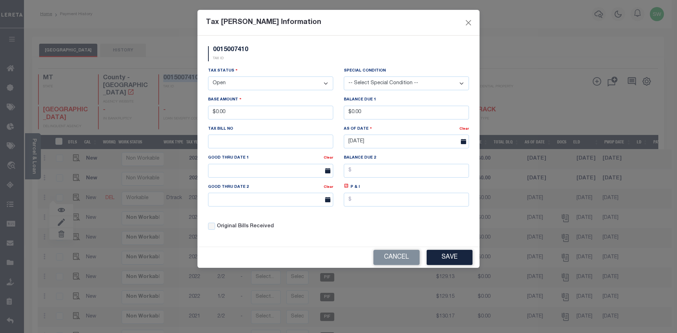
click at [326, 84] on select "- Select Status - Open Due/Unpaid Paid Incomplete No Tax Due Internal Refund Pr…" at bounding box center [270, 84] width 125 height 14
click at [325, 83] on select "- Select Status - Open Due/Unpaid Paid Incomplete No Tax Due Internal Refund Pr…" at bounding box center [270, 84] width 125 height 14
select select "PYD"
click at [208, 77] on select "- Select Status - Open Due/Unpaid Paid Incomplete No Tax Due Internal Refund Pr…" at bounding box center [270, 84] width 125 height 14
drag, startPoint x: 250, startPoint y: 110, endPoint x: 212, endPoint y: 115, distance: 38.3
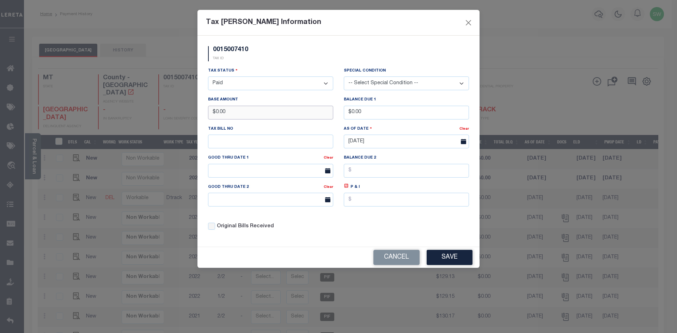
click at [212, 115] on input "$0.00" at bounding box center [270, 113] width 125 height 14
type input "$115.63"
drag, startPoint x: 267, startPoint y: 56, endPoint x: 281, endPoint y: 56, distance: 14.1
click at [268, 56] on div "0015007410 TAX ID" at bounding box center [338, 56] width 271 height 21
click at [460, 258] on button "Save" at bounding box center [450, 257] width 46 height 15
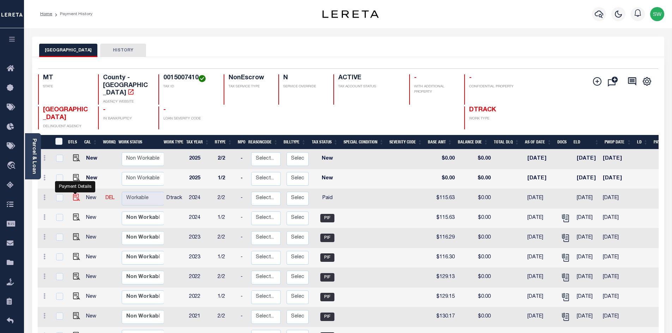
click at [75, 194] on img at bounding box center [76, 197] width 7 height 7
checkbox input "true"
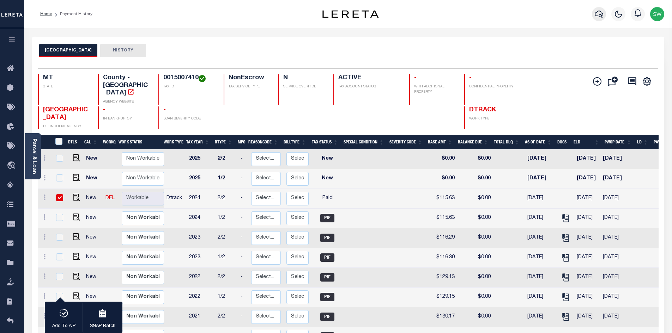
click at [601, 16] on icon "button" at bounding box center [598, 14] width 8 height 7
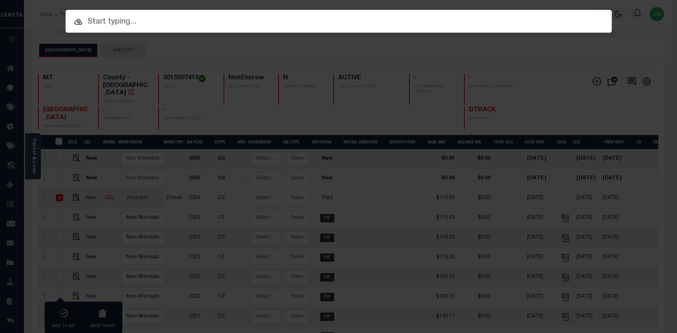
click at [109, 25] on input "text" at bounding box center [339, 22] width 546 height 12
paste input "1211144"
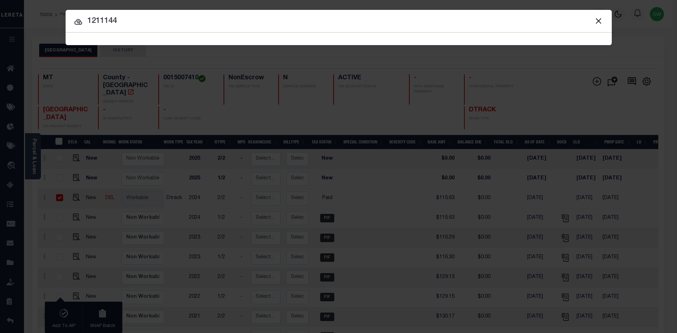
type input "1211144"
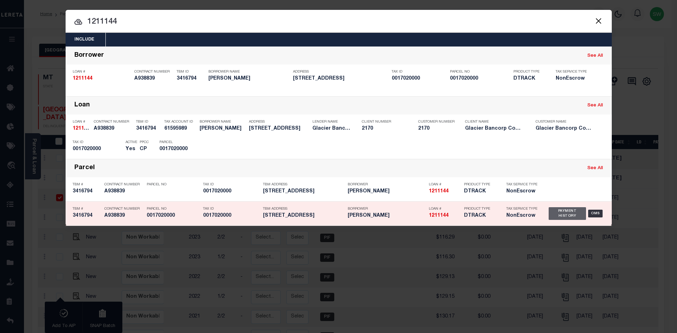
click at [561, 215] on div "Payment History" at bounding box center [568, 213] width 38 height 13
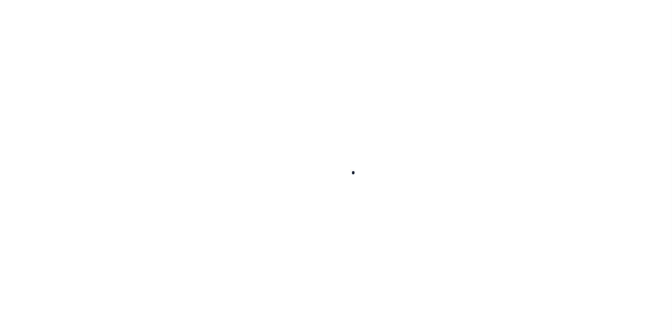
checkbox input "false"
type input "[DATE]"
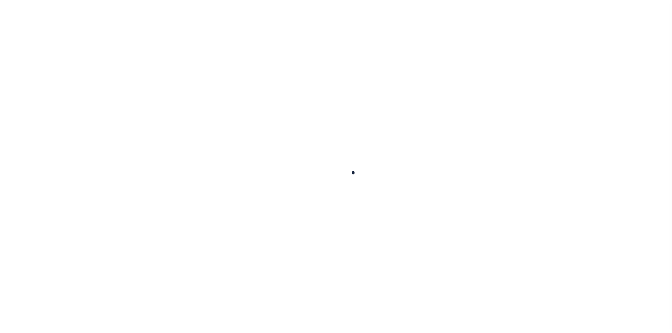
select select "PYD"
type input "$115.63"
type input "$0"
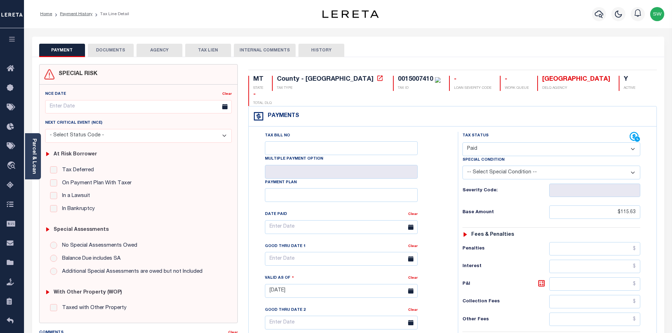
click at [116, 50] on button "DOCUMENTS" at bounding box center [111, 50] width 46 height 13
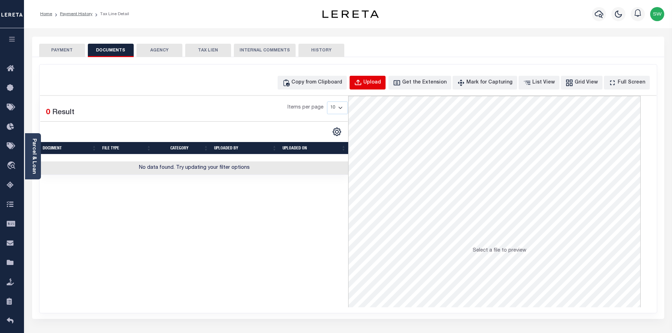
click at [381, 84] on div "Upload" at bounding box center [372, 83] width 18 height 8
select select "POP"
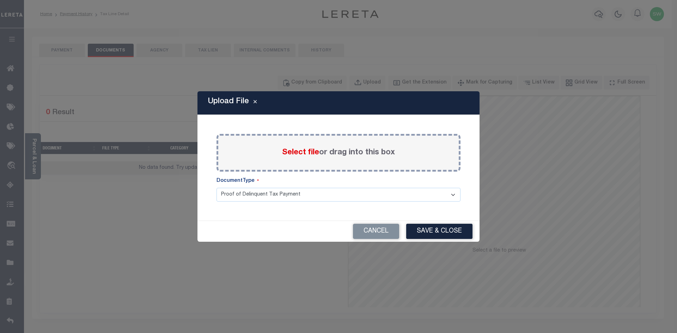
click at [293, 151] on span "Select file" at bounding box center [300, 153] width 37 height 8
click at [0, 0] on input "Select file or drag into this box" at bounding box center [0, 0] width 0 height 0
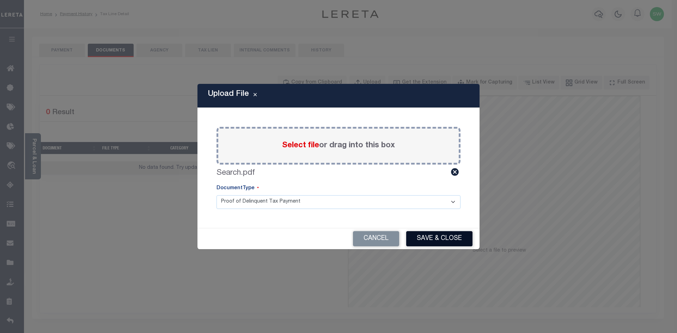
click at [426, 241] on button "Save & Close" at bounding box center [439, 238] width 66 height 15
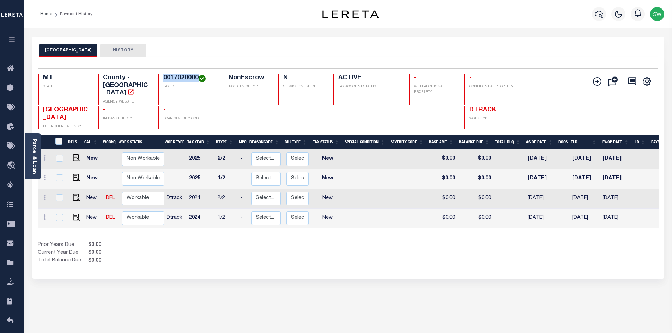
drag, startPoint x: 198, startPoint y: 78, endPoint x: 156, endPoint y: 77, distance: 42.0
click at [156, 77] on div "MT STATE County - MT AGENCY WEBSITE 0017020000 TAX ID NonEscrow TAX SERVICE TYP…" at bounding box center [296, 89] width 516 height 30
copy h4 "0017020000"
drag, startPoint x: 337, startPoint y: 242, endPoint x: 343, endPoint y: 236, distance: 8.8
click at [338, 241] on div "Prior Years Due $0.00 Current Year Due $0.00 Total Balance Due $0.00" at bounding box center [193, 253] width 310 height 24
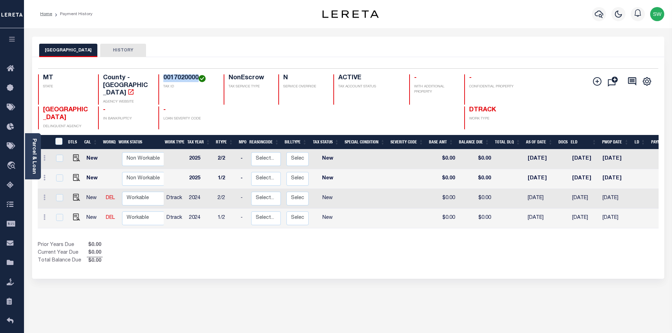
drag, startPoint x: 198, startPoint y: 78, endPoint x: 163, endPoint y: 78, distance: 34.9
click at [163, 78] on h4 "0017020000" at bounding box center [189, 78] width 52 height 8
drag, startPoint x: 231, startPoint y: 108, endPoint x: 228, endPoint y: 106, distance: 3.6
click at [230, 108] on div at bounding box center [247, 117] width 47 height 23
drag, startPoint x: 199, startPoint y: 77, endPoint x: 159, endPoint y: 75, distance: 40.2
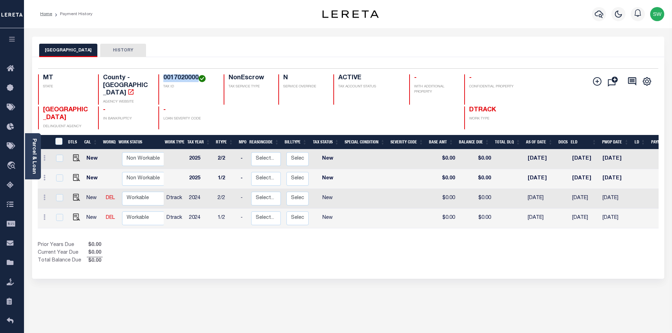
click at [159, 75] on div "0017020000 TAX ID" at bounding box center [186, 89] width 57 height 30
copy h4 "0017020000"
click at [44, 214] on icon at bounding box center [44, 217] width 2 height 6
click at [63, 200] on img at bounding box center [61, 203] width 7 height 7
select select "NW2"
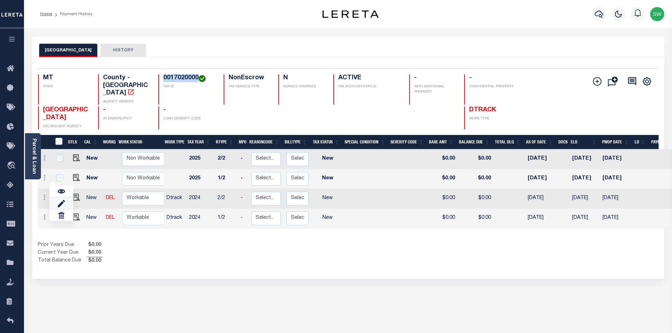
type input "$0.00"
type input "[DATE]"
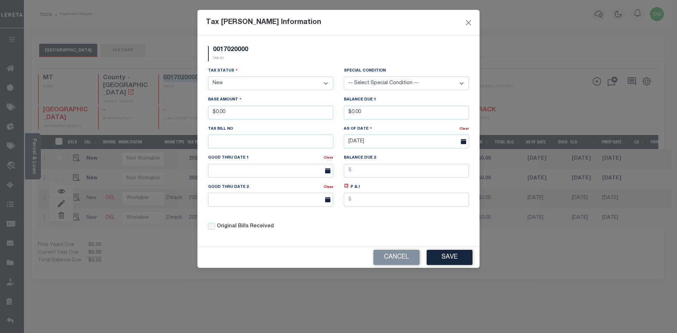
click at [328, 81] on select "- Select Status - Open Due/Unpaid Paid Incomplete No Tax Due Internal Refund Pr…" at bounding box center [270, 84] width 125 height 14
click at [328, 83] on select "- Select Status - Open Due/Unpaid Paid Incomplete No Tax Due Internal Refund Pr…" at bounding box center [270, 84] width 125 height 14
select select "PYD"
click at [208, 77] on select "- Select Status - Open Due/Unpaid Paid Incomplete No Tax Due Internal Refund Pr…" at bounding box center [270, 84] width 125 height 14
drag, startPoint x: 241, startPoint y: 115, endPoint x: 188, endPoint y: 120, distance: 53.8
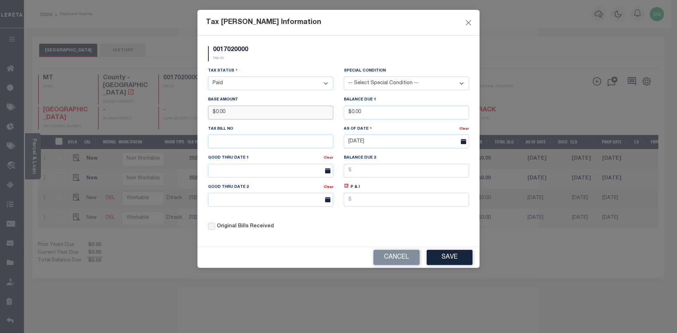
click at [188, 120] on div "Tax Bill Amount Information 0017020000 TAX ID Installment: TaxID: 0017020000 Ta…" at bounding box center [338, 166] width 677 height 333
type input "$1,216.52"
click at [287, 65] on div "0017020000 TAX ID" at bounding box center [338, 56] width 271 height 21
click at [447, 264] on button "Save" at bounding box center [450, 257] width 46 height 15
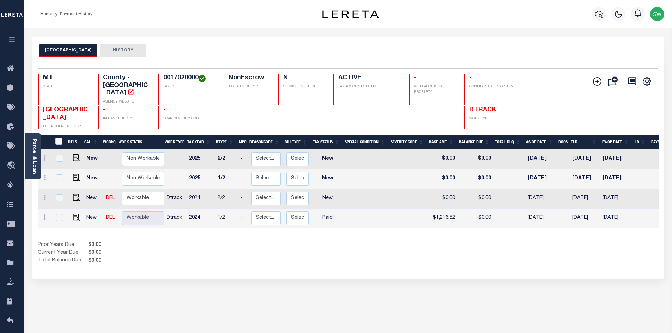
click at [334, 241] on div "Prior Years Due $0.00 Current Year Due $0.00 Total Balance Due $0.00" at bounding box center [193, 253] width 310 height 24
drag, startPoint x: 232, startPoint y: 255, endPoint x: 354, endPoint y: 220, distance: 127.2
click at [232, 254] on div "Prior Years Due $0.00 Current Year Due $0.00 Total Balance Due $0.00" at bounding box center [193, 253] width 310 height 24
click at [45, 196] on link at bounding box center [45, 199] width 8 height 6
click at [69, 178] on link at bounding box center [61, 184] width 24 height 12
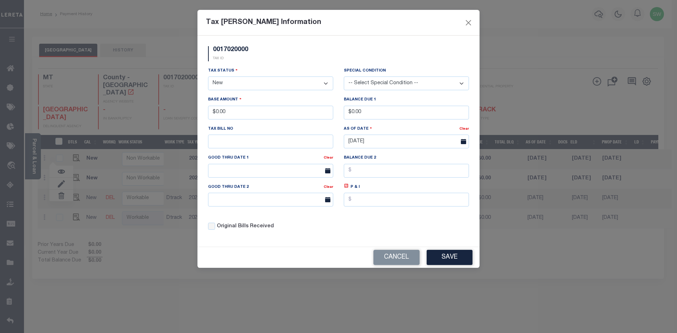
click at [325, 85] on select "- Select Status - Open Due/Unpaid Paid Incomplete No Tax Due Internal Refund Pr…" at bounding box center [270, 84] width 125 height 14
click at [324, 84] on select "- Select Status - Open Due/Unpaid Paid Incomplete No Tax Due Internal Refund Pr…" at bounding box center [270, 84] width 125 height 14
click at [208, 77] on select "- Select Status - Open Due/Unpaid Paid Incomplete No Tax Due Internal Refund Pr…" at bounding box center [270, 84] width 125 height 14
click at [324, 82] on select "- Select Status - Open Due/Unpaid Paid Incomplete No Tax Due Internal Refund Pr…" at bounding box center [270, 84] width 125 height 14
select select "PYD"
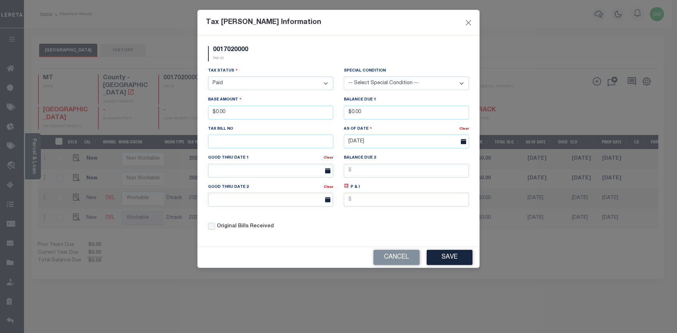
click at [208, 77] on select "- Select Status - Open Due/Unpaid Paid Incomplete No Tax Due Internal Refund Pr…" at bounding box center [270, 84] width 125 height 14
drag, startPoint x: 229, startPoint y: 112, endPoint x: 212, endPoint y: 114, distance: 16.8
click at [212, 114] on input "$0.00" at bounding box center [270, 113] width 125 height 14
type input "$1,058.49"
drag, startPoint x: 269, startPoint y: 51, endPoint x: 348, endPoint y: 79, distance: 84.1
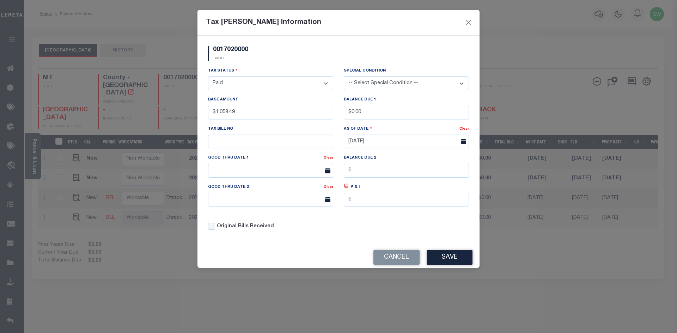
click at [269, 50] on div "0017020000 TAX ID" at bounding box center [338, 56] width 271 height 21
click at [465, 257] on button "Save" at bounding box center [450, 257] width 46 height 15
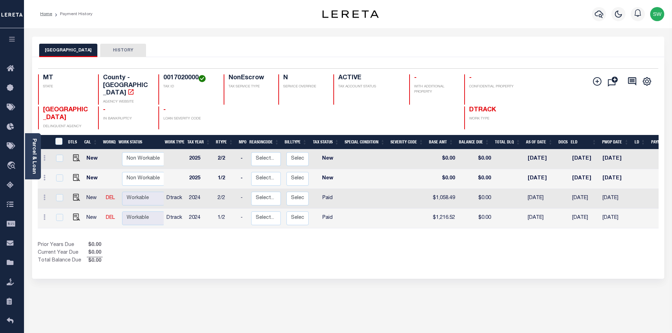
click at [387, 230] on div "DTLS CAL WorkQ Work Status Work Type Tax Year RType MPO ReasonCode BillType Tax…" at bounding box center [348, 200] width 620 height 130
click at [332, 224] on div "DTLS CAL WorkQ Work Status Work Type Tax Year RType MPO ReasonCode BillType Tax…" at bounding box center [348, 200] width 620 height 130
click at [596, 13] on icon "button" at bounding box center [598, 14] width 8 height 8
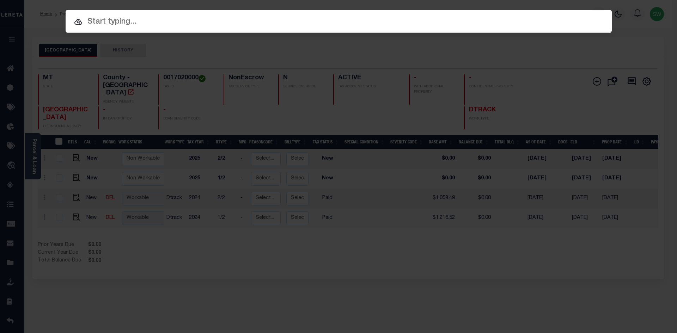
click at [116, 24] on input "text" at bounding box center [339, 22] width 546 height 12
paste input "803550"
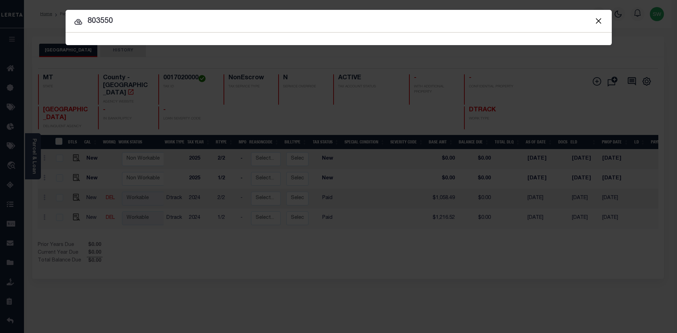
click at [123, 17] on input "803550" at bounding box center [339, 21] width 546 height 12
type input "803550"
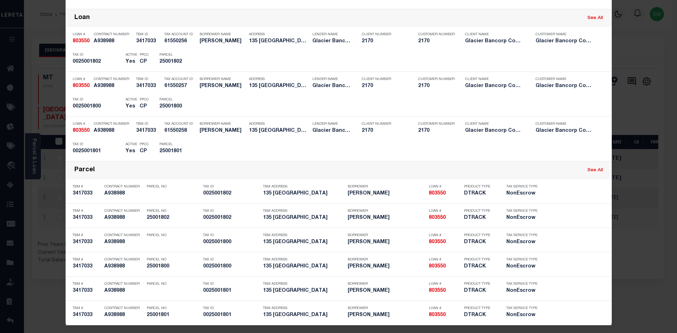
scroll to position [155, 0]
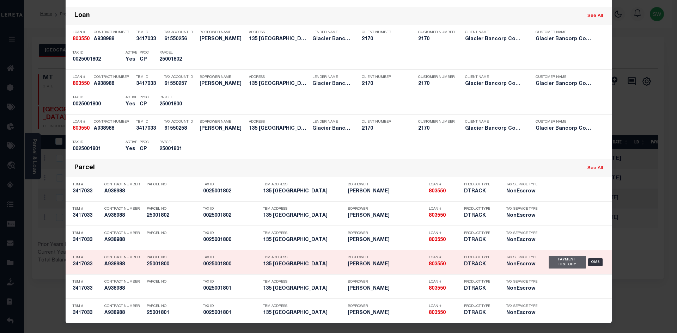
click at [563, 265] on div "Payment History" at bounding box center [568, 262] width 38 height 13
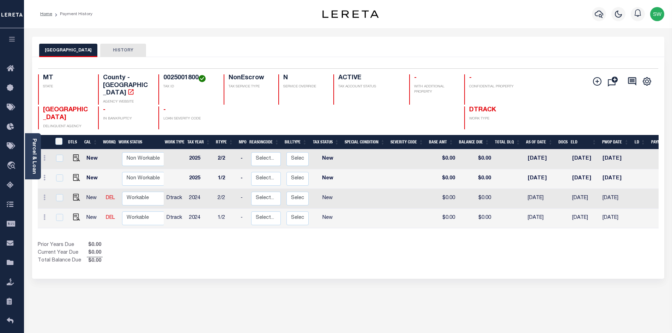
click at [187, 91] on div "0025001800 TAX ID" at bounding box center [186, 89] width 57 height 30
drag, startPoint x: 198, startPoint y: 78, endPoint x: 162, endPoint y: 76, distance: 36.4
click at [162, 76] on div "0025001800 TAX ID" at bounding box center [186, 89] width 57 height 30
copy h4 "0025001800"
click at [361, 266] on div "Selected 4 Results 1 Items per page 25 50 100 MT STATE TAX ID N" at bounding box center [348, 168] width 632 height 222
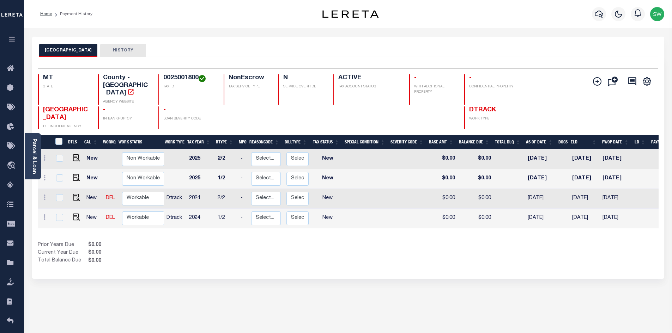
click at [200, 241] on div "Prior Years Due $0.00 Current Year Due $0.00 Total Balance Due $0.00" at bounding box center [193, 253] width 310 height 24
click at [46, 215] on link at bounding box center [45, 218] width 8 height 6
click at [167, 249] on div "Prior Years Due $0.00 Current Year Due $0.00 Total Balance Due $0.00" at bounding box center [193, 253] width 310 height 24
click at [77, 214] on img "" at bounding box center [76, 217] width 7 height 7
checkbox input "true"
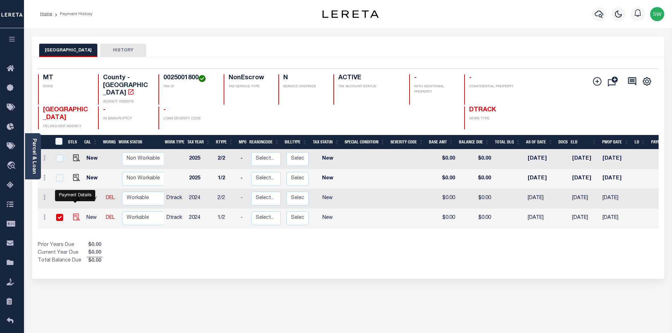
checkbox input "true"
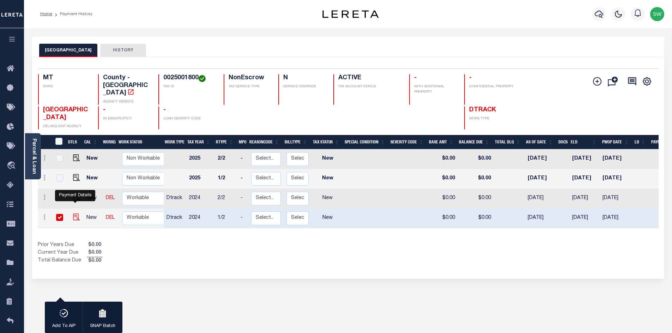
click at [76, 214] on img "" at bounding box center [76, 217] width 7 height 7
checkbox input "false"
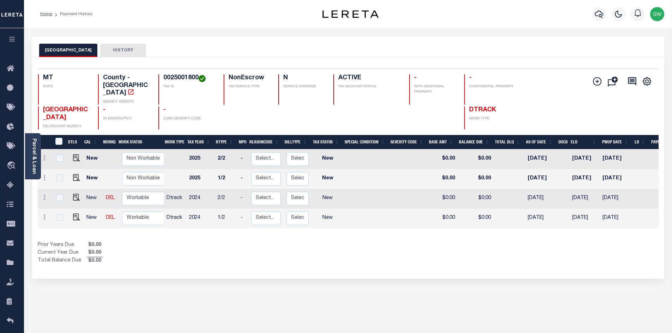
click at [336, 241] on div "Prior Years Due $0.00 Current Year Due $0.00 Total Balance Due $0.00" at bounding box center [193, 253] width 310 height 24
click at [360, 241] on div "Show Tax Lines before Bill Release Date Prior Years Due $0.00 Current Year Due …" at bounding box center [348, 253] width 620 height 24
drag, startPoint x: 384, startPoint y: 239, endPoint x: 355, endPoint y: 215, distance: 37.6
click at [383, 241] on div "Show Tax Lines before Bill Release Date Prior Years Due $0.00 Current Year Due …" at bounding box center [348, 253] width 620 height 24
click at [308, 247] on div "Prior Years Due $0.00 Current Year Due $0.00 Total Balance Due $0.00" at bounding box center [193, 253] width 310 height 24
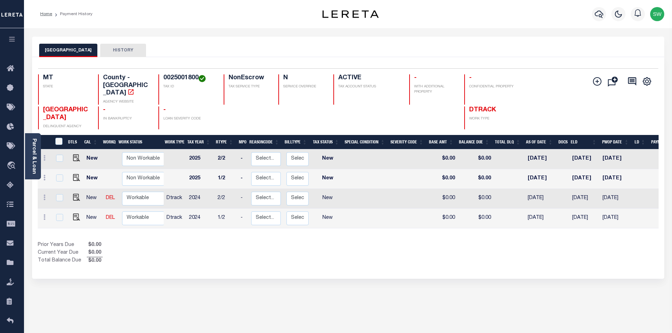
drag, startPoint x: 310, startPoint y: 256, endPoint x: 329, endPoint y: 241, distance: 24.1
click at [310, 256] on div "1 Selected 4 Results 1 Items per page 25 50 100 MT STATE TAX ID" at bounding box center [348, 168] width 632 height 222
click at [252, 241] on div "Prior Years Due $0.00 Current Year Due $0.00 Total Balance Due $0.00" at bounding box center [193, 253] width 310 height 24
click at [372, 249] on div "Show Tax Lines before Bill Release Date Prior Years Due $0.00 Current Year Due …" at bounding box center [348, 253] width 620 height 24
click at [43, 214] on icon at bounding box center [44, 217] width 2 height 6
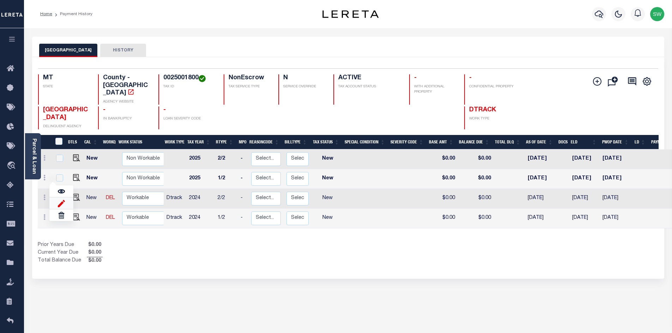
click at [60, 200] on img at bounding box center [61, 203] width 7 height 7
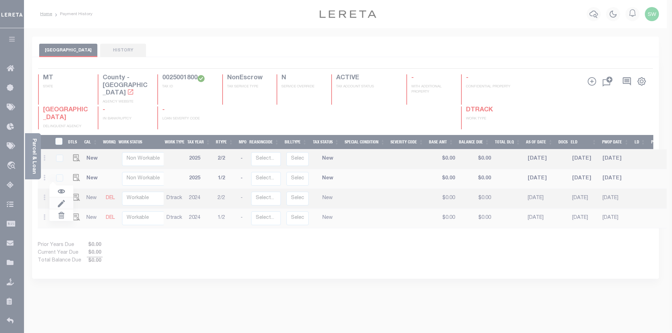
select select "NW2"
type input "$0.00"
type input "[DATE]"
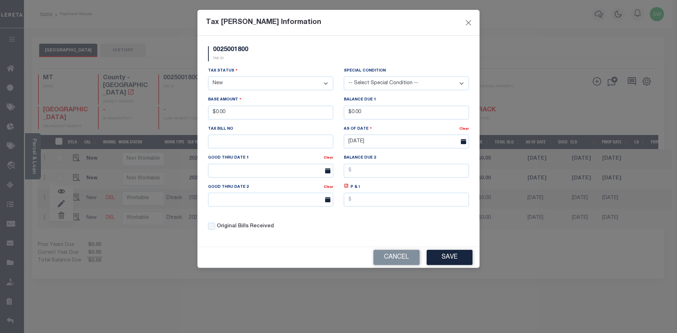
click at [326, 84] on select "- Select Status - Open Due/Unpaid Paid Incomplete No Tax Due Internal Refund Pr…" at bounding box center [270, 84] width 125 height 14
click at [326, 82] on select "- Select Status - Open Due/Unpaid Paid Incomplete No Tax Due Internal Refund Pr…" at bounding box center [270, 84] width 125 height 14
click at [294, 51] on div "0025001800 TAX ID" at bounding box center [338, 56] width 271 height 21
click at [328, 84] on select "- Select Status - Open Due/Unpaid Paid Incomplete No Tax Due Internal Refund Pr…" at bounding box center [270, 84] width 125 height 14
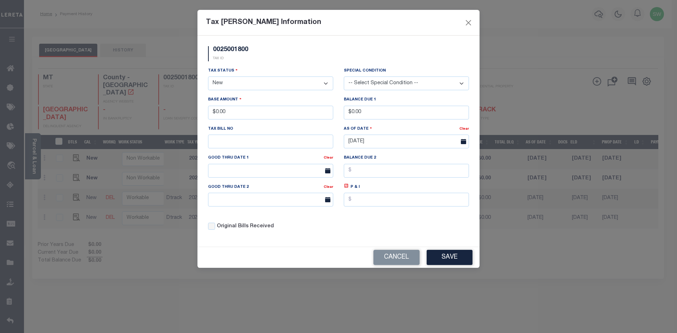
select select "DUE"
click at [208, 77] on select "- Select Status - Open Due/Unpaid Paid Incomplete No Tax Due Internal Refund Pr…" at bounding box center [270, 84] width 125 height 14
click at [304, 59] on div "0025001800 TAX ID" at bounding box center [338, 56] width 271 height 21
drag, startPoint x: 258, startPoint y: 113, endPoint x: 214, endPoint y: 120, distance: 44.9
click at [214, 120] on input "$0.00" at bounding box center [270, 113] width 125 height 14
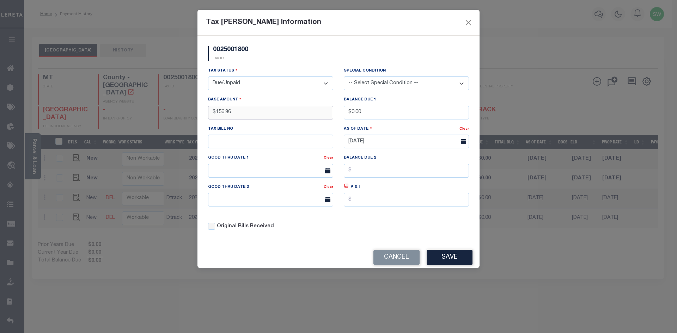
type input "$156.86"
click at [297, 63] on div "0025001800 TAX ID" at bounding box center [338, 56] width 271 height 21
click at [358, 197] on input "text" at bounding box center [406, 200] width 125 height 14
type input "$14.89"
click at [323, 246] on div "0025001800 TAX ID Installment: TaxID: 0025001800 Tax Status" at bounding box center [338, 141] width 282 height 211
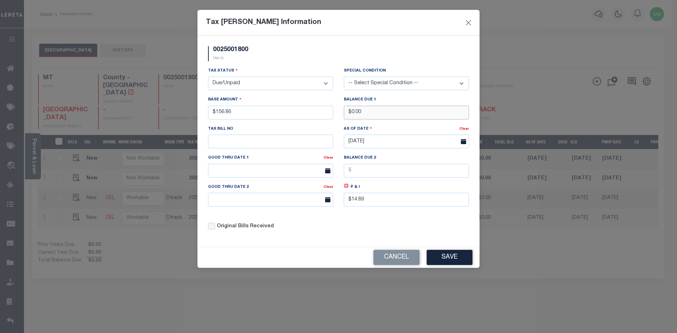
drag, startPoint x: 374, startPoint y: 115, endPoint x: 331, endPoint y: 111, distance: 43.5
click at [331, 111] on div "Tax Status - Select Status - Open Due/Unpaid Paid Incomplete No Tax Due Interna…" at bounding box center [338, 151] width 271 height 169
type input "$171.75"
click at [326, 231] on div "Original Bills Received" at bounding box center [270, 227] width 125 height 8
click at [375, 234] on div "Tax Status - Select Status - Open Due/Unpaid Paid Incomplete No Tax Due Interna…" at bounding box center [338, 151] width 271 height 169
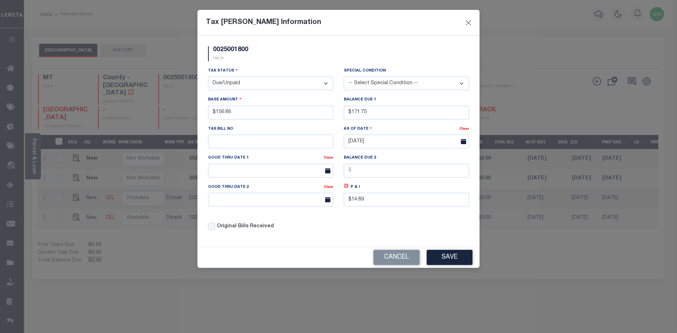
click at [319, 234] on div "Original Bills Received" at bounding box center [271, 224] width 136 height 24
click at [311, 240] on div "0025001800 TAX ID Installment: TaxID: 0025001800 Tax Status" at bounding box center [338, 141] width 282 height 211
click at [325, 228] on div "Original Bills Received" at bounding box center [270, 227] width 125 height 8
click at [353, 230] on div "Tax Status - Select Status - Open Due/Unpaid Paid Incomplete No Tax Due Interna…" at bounding box center [338, 151] width 271 height 169
click at [360, 218] on div "Tax Status - Select Status - Open Due/Unpaid Paid Incomplete No Tax Due Interna…" at bounding box center [338, 151] width 271 height 169
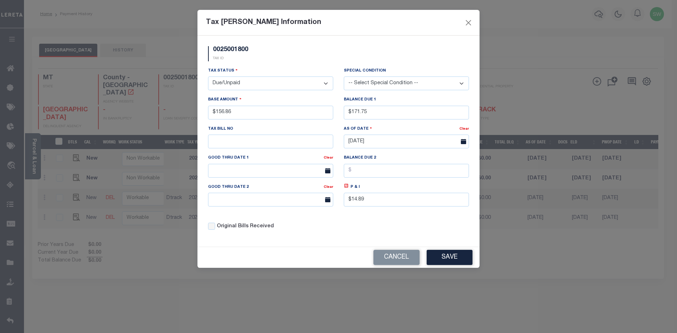
drag, startPoint x: 329, startPoint y: 227, endPoint x: 348, endPoint y: 179, distance: 51.1
click at [329, 227] on div "Original Bills Received" at bounding box center [270, 227] width 125 height 8
drag, startPoint x: 371, startPoint y: 223, endPoint x: 399, endPoint y: 231, distance: 29.0
click at [371, 223] on div "Tax Status - Select Status - Open Due/Unpaid Paid Incomplete No Tax Due Interna…" at bounding box center [338, 151] width 271 height 169
drag, startPoint x: 357, startPoint y: 224, endPoint x: 361, endPoint y: 223, distance: 4.4
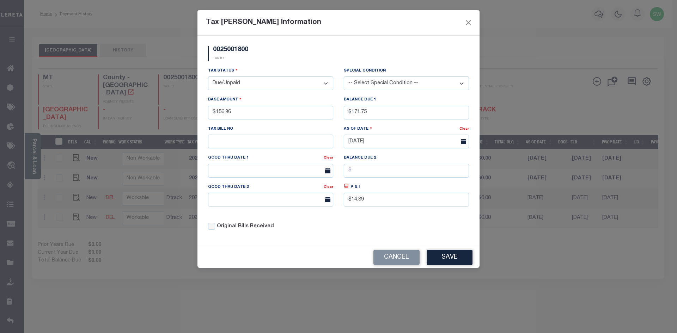
click at [356, 224] on div "Tax Status - Select Status - Open Due/Unpaid Paid Incomplete No Tax Due Interna…" at bounding box center [338, 151] width 271 height 169
click at [458, 259] on button "Save" at bounding box center [450, 257] width 46 height 15
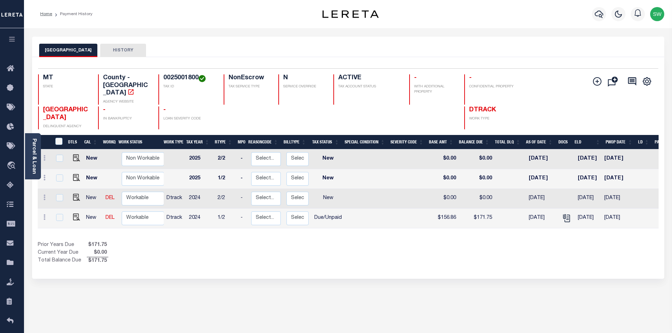
click at [402, 244] on div "Show Tax Lines before Bill Release Date Prior Years Due $171.75 Current Year Du…" at bounding box center [348, 253] width 620 height 24
click at [76, 214] on img at bounding box center [76, 217] width 7 height 7
checkbox input "true"
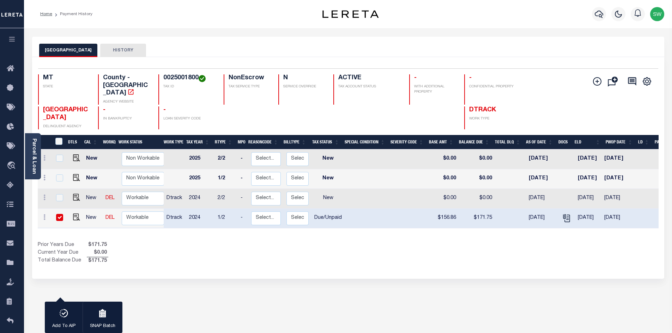
click at [265, 243] on div "Prior Years Due $171.75 Current Year Due $0.00 Total Balance Due $171.75" at bounding box center [193, 253] width 310 height 24
click at [276, 263] on div "1 Selected 4 Results 1 Items per page 25 50 100 MT STATE TAX ID" at bounding box center [348, 168] width 632 height 222
click at [385, 253] on div "Show Tax Lines before Bill Release Date Prior Years Due $171.75 Current Year Du…" at bounding box center [348, 253] width 620 height 24
click at [305, 281] on div "MADISON COUNTY HISTORY 1 Selected 4 1" at bounding box center [348, 236] width 642 height 398
click at [293, 290] on div "MADISON COUNTY HISTORY 1 Selected 4 1" at bounding box center [348, 236] width 642 height 398
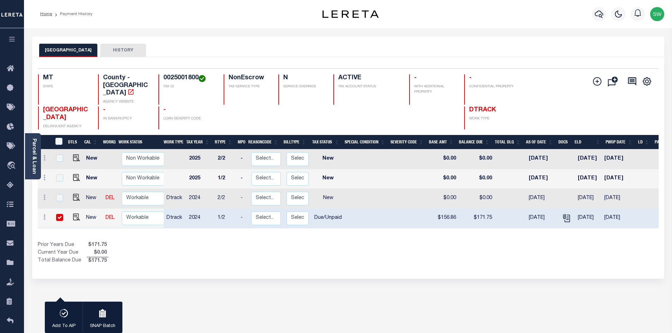
click at [355, 259] on div "1 Selected 4 Results 1 Items per page 25 50 100 MT STATE TAX ID" at bounding box center [348, 168] width 632 height 222
click at [352, 266] on div "1 Selected 4 Results 1 Items per page 25 50 100 MT STATE TAX ID" at bounding box center [348, 168] width 632 height 222
click at [284, 255] on div "Prior Years Due $171.75 Current Year Due $0.00 Total Balance Due $171.75" at bounding box center [193, 253] width 310 height 24
click at [400, 250] on div "Show Tax Lines before Bill Release Date Prior Years Due $171.75 Current Year Du…" at bounding box center [348, 253] width 620 height 24
click at [242, 247] on div "Prior Years Due $171.75 Current Year Due $0.00 Total Balance Due $171.75" at bounding box center [193, 253] width 310 height 24
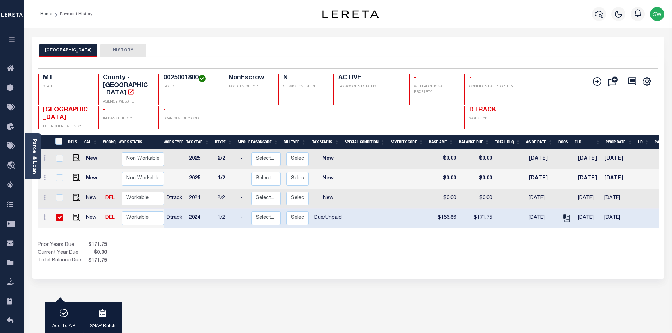
drag, startPoint x: 350, startPoint y: 243, endPoint x: 379, endPoint y: 240, distance: 29.7
click at [349, 244] on div "Show Tax Lines before Bill Release Date Prior Years Due $171.75 Current Year Du…" at bounding box center [348, 253] width 620 height 24
click at [404, 244] on div "Show Tax Lines before Bill Release Date Prior Years Due $171.75 Current Year Du…" at bounding box center [348, 253] width 620 height 24
drag, startPoint x: 364, startPoint y: 245, endPoint x: 430, endPoint y: 207, distance: 76.8
click at [364, 245] on div "Show Tax Lines before Bill Release Date Prior Years Due $171.75 Current Year Du…" at bounding box center [348, 253] width 620 height 24
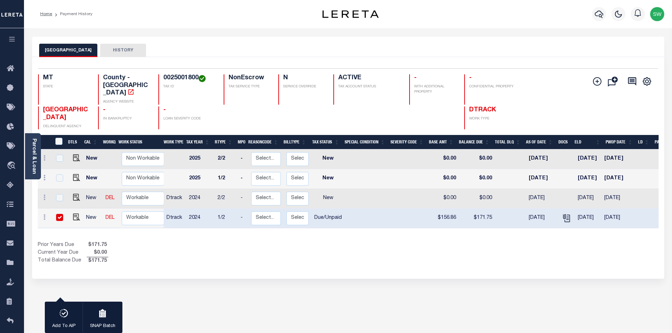
drag, startPoint x: 440, startPoint y: 258, endPoint x: 448, endPoint y: 241, distance: 19.1
click at [441, 255] on div "1 Selected 4 Results 1 Items per page 25 50 100 MT STATE TAX ID" at bounding box center [348, 168] width 632 height 222
drag, startPoint x: 457, startPoint y: 241, endPoint x: 459, endPoint y: 228, distance: 13.3
click at [455, 241] on div "Show Tax Lines before Bill Release Date Prior Years Due $171.75 Current Year Du…" at bounding box center [348, 253] width 620 height 24
drag, startPoint x: 252, startPoint y: 261, endPoint x: 239, endPoint y: 244, distance: 21.6
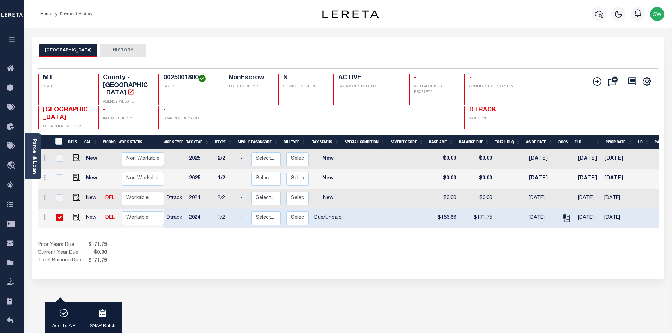
click at [249, 257] on div "1 Selected 4 Results 1 Items per page 25 50 100 MT STATE TAX ID" at bounding box center [348, 168] width 632 height 222
click at [44, 195] on icon at bounding box center [44, 198] width 2 height 6
click at [62, 180] on img at bounding box center [61, 183] width 7 height 7
type input "$0.00"
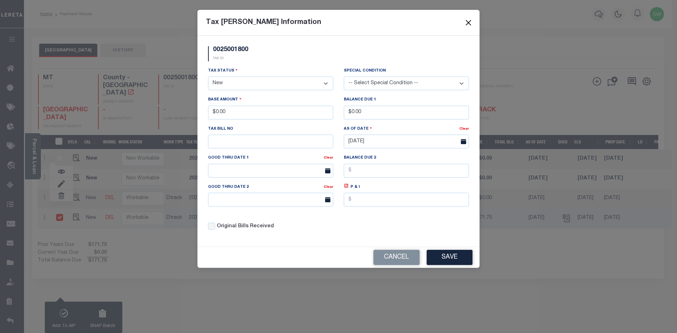
click at [465, 23] on button "Close" at bounding box center [468, 22] width 9 height 9
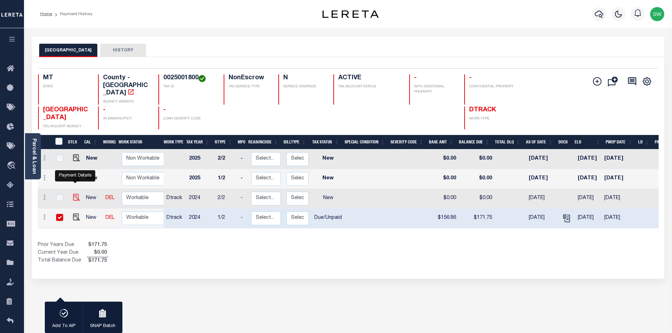
click at [78, 194] on img at bounding box center [76, 197] width 7 height 7
checkbox input "true"
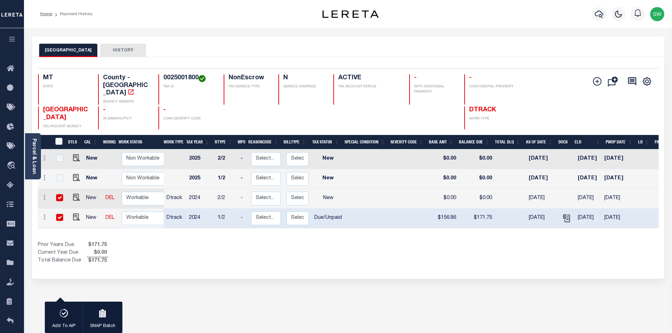
drag, startPoint x: 235, startPoint y: 243, endPoint x: 280, endPoint y: 226, distance: 48.1
click at [235, 243] on div "Prior Years Due $171.75 Current Year Due $0.00 Total Balance Due $171.75" at bounding box center [193, 253] width 310 height 24
drag, startPoint x: 447, startPoint y: 239, endPoint x: 452, endPoint y: 211, distance: 28.9
click at [447, 241] on div "Show Tax Lines before Bill Release Date Prior Years Due $171.75 Current Year Du…" at bounding box center [348, 253] width 620 height 24
click at [465, 241] on div "Show Tax Lines before Bill Release Date Prior Years Due $171.75 Current Year Du…" at bounding box center [348, 253] width 620 height 24
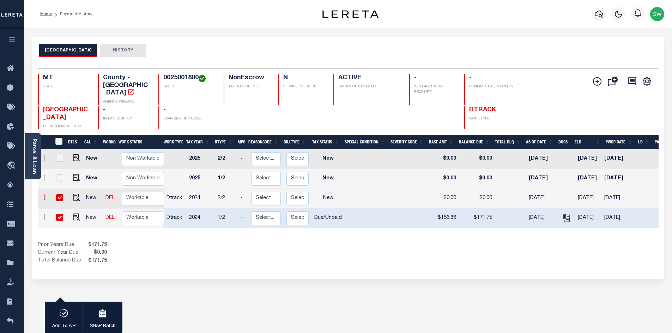
click at [44, 195] on icon at bounding box center [44, 198] width 2 height 6
click at [62, 180] on img at bounding box center [61, 183] width 7 height 7
type input "$0.00"
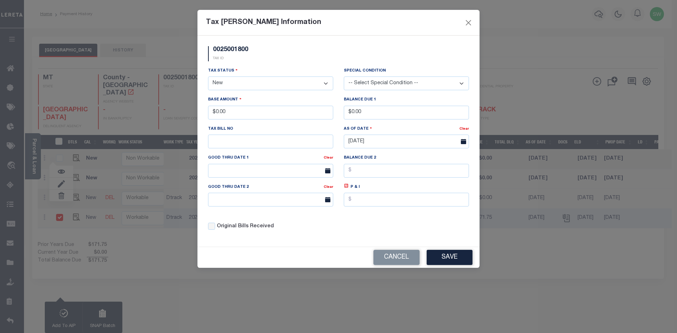
click at [326, 81] on select "- Select Status - Open Due/Unpaid Paid Incomplete No Tax Due Internal Refund Pr…" at bounding box center [270, 84] width 125 height 14
click at [326, 82] on select "- Select Status - Open Due/Unpaid Paid Incomplete No Tax Due Internal Refund Pr…" at bounding box center [270, 84] width 125 height 14
select select "DUE"
click at [208, 77] on select "- Select Status - Open Due/Unpaid Paid Incomplete No Tax Due Internal Refund Pr…" at bounding box center [270, 84] width 125 height 14
drag, startPoint x: 239, startPoint y: 110, endPoint x: 147, endPoint y: 118, distance: 92.7
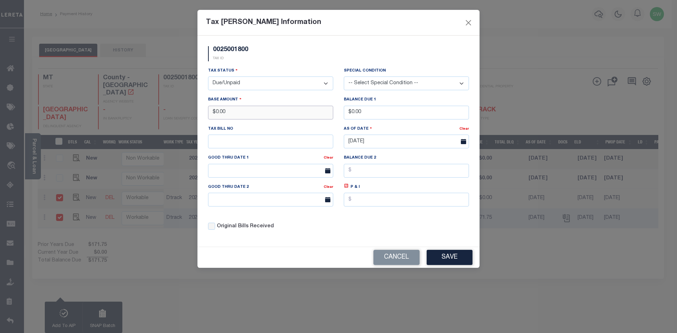
click at [147, 118] on div "Tax Bill Amount Information 0025001800 TAX ID Installment: TaxID: 0025001800 Ta…" at bounding box center [338, 166] width 677 height 333
type input "$156.82"
click at [284, 53] on div "0025001800 TAX ID" at bounding box center [338, 56] width 271 height 21
click at [363, 199] on input "text" at bounding box center [406, 200] width 125 height 14
type input "$14.89"
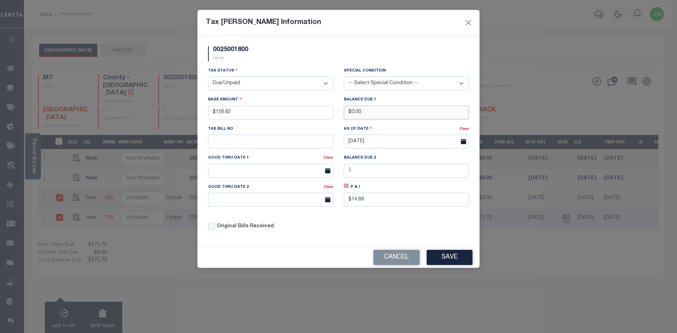
drag, startPoint x: 378, startPoint y: 117, endPoint x: 300, endPoint y: 115, distance: 77.6
click at [300, 115] on div "Tax Status - Select Status - Open Due/Unpaid Paid Incomplete No Tax Due Interna…" at bounding box center [338, 151] width 271 height 169
type input "$171.71"
drag, startPoint x: 319, startPoint y: 245, endPoint x: 282, endPoint y: 190, distance: 66.1
click at [319, 244] on div "0025001800 TAX ID Installment: TaxID: 0025001800 Tax Status" at bounding box center [338, 141] width 282 height 211
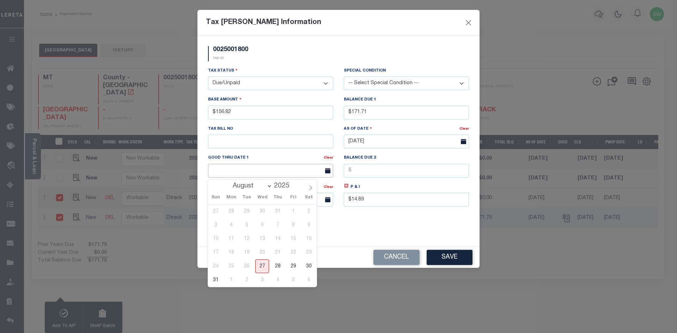
click at [251, 172] on input "text" at bounding box center [270, 171] width 125 height 14
click at [218, 279] on span "31" at bounding box center [216, 280] width 14 height 14
type input "08/31/2025"
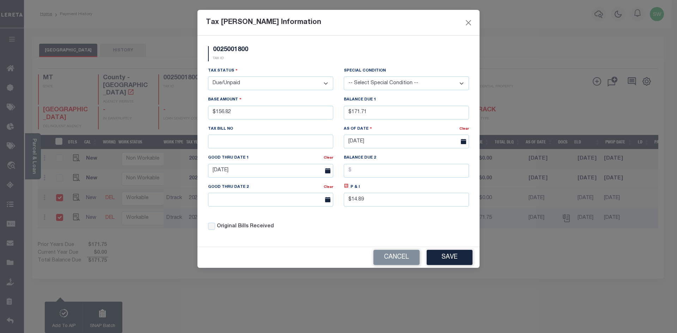
click at [337, 222] on div "Original Bills Received" at bounding box center [271, 224] width 136 height 24
click at [362, 216] on div "Tax Status - Select Status - Open Due/Unpaid Paid Incomplete No Tax Due Interna…" at bounding box center [338, 151] width 271 height 169
drag, startPoint x: 370, startPoint y: 223, endPoint x: 437, endPoint y: 228, distance: 67.6
click at [370, 221] on div "Tax Status - Select Status - Open Due/Unpaid Paid Incomplete No Tax Due Interna…" at bounding box center [338, 151] width 271 height 169
click at [452, 261] on button "Save" at bounding box center [450, 257] width 46 height 15
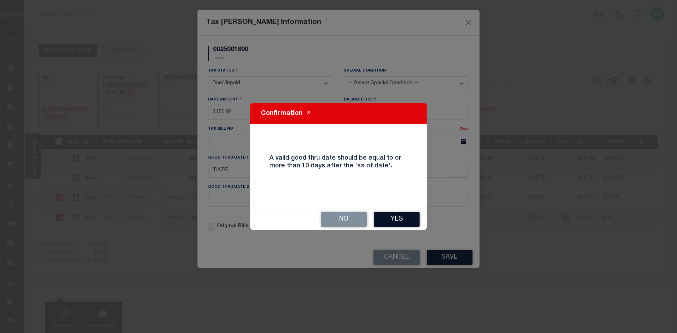
click at [400, 219] on button "Yes" at bounding box center [397, 219] width 46 height 15
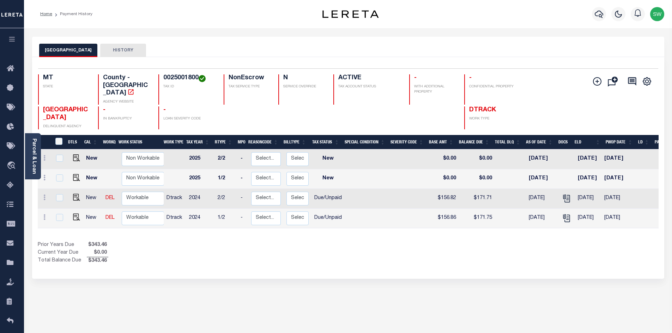
click at [373, 250] on div "Show Tax Lines before Bill Release Date Prior Years Due $343.46 Current Year Du…" at bounding box center [348, 253] width 620 height 24
click at [452, 246] on div "Show Tax Lines before Bill Release Date Prior Years Due $343.46 Current Year Du…" at bounding box center [348, 253] width 620 height 24
drag, startPoint x: 416, startPoint y: 233, endPoint x: 429, endPoint y: 227, distance: 14.8
click at [416, 241] on div "Show Tax Lines before Bill Release Date Prior Years Due $343.46 Current Year Du…" at bounding box center [348, 253] width 620 height 24
click at [480, 229] on div "DTLS CAL WorkQ Work Status Work Type Tax Year RType MPO ReasonCode BillType Tax…" at bounding box center [348, 200] width 620 height 130
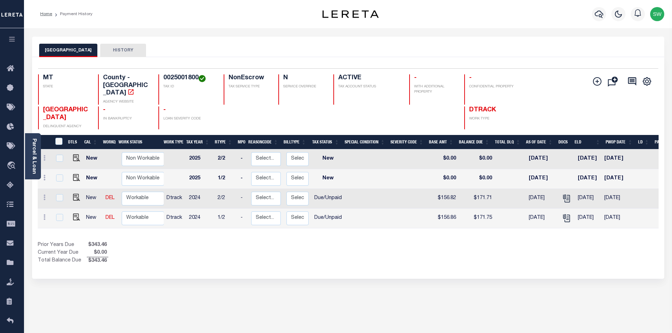
click at [501, 251] on div "Show Tax Lines before Bill Release Date Prior Years Due $343.46 Current Year Du…" at bounding box center [348, 253] width 620 height 24
drag, startPoint x: 458, startPoint y: 259, endPoint x: 675, endPoint y: 192, distance: 227.2
click at [459, 258] on div "2 Selected 4 Results 1 Items per page 25 50 100 MT STATE TAX ID" at bounding box center [348, 168] width 632 height 222
drag, startPoint x: 499, startPoint y: 247, endPoint x: 675, endPoint y: 239, distance: 176.1
click at [498, 247] on div "Show Tax Lines before Bill Release Date Prior Years Due $343.46 Current Year Du…" at bounding box center [348, 253] width 620 height 24
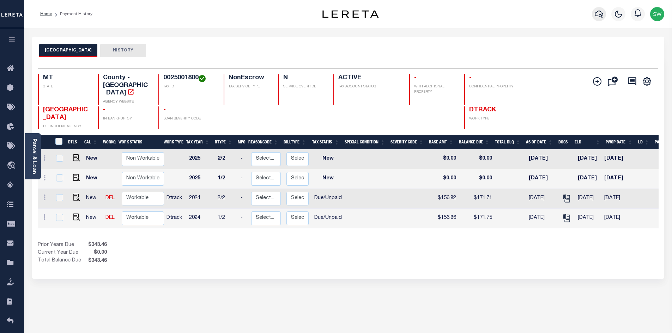
click at [599, 14] on icon "button" at bounding box center [598, 14] width 8 height 8
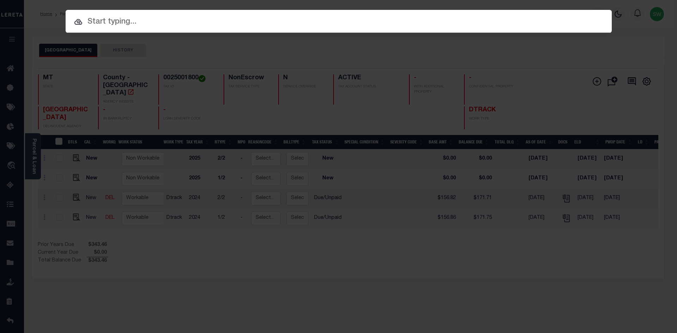
click at [109, 23] on input "text" at bounding box center [339, 22] width 546 height 12
paste input "803550"
click at [152, 23] on input "803550" at bounding box center [339, 22] width 546 height 12
type input "803550"
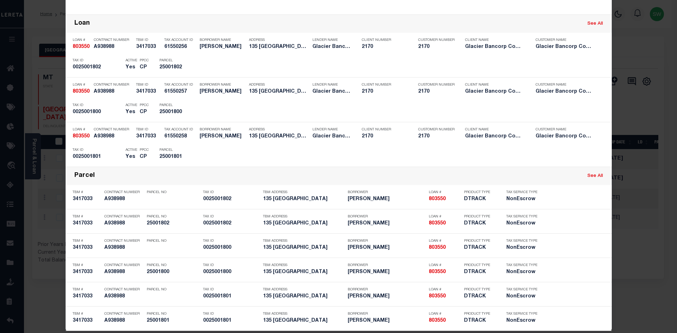
scroll to position [155, 0]
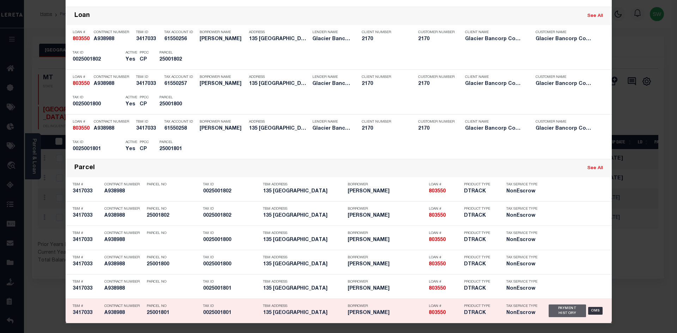
click at [560, 313] on div "Payment History" at bounding box center [568, 311] width 38 height 13
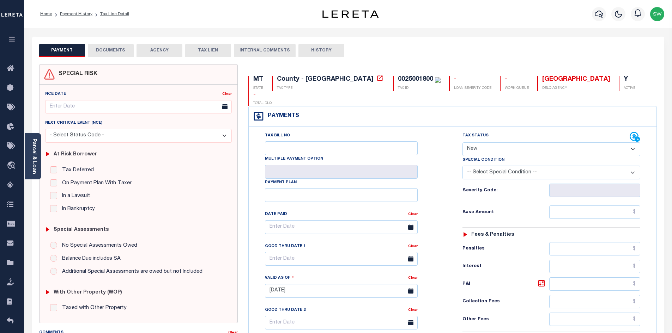
click at [633, 142] on select "- Select Status Code - Open Due/Unpaid Paid Incomplete No Tax Due Internal Refu…" at bounding box center [551, 149] width 178 height 14
select select "DUE"
click at [462, 142] on select "- Select Status Code - Open Due/Unpaid Paid Incomplete No Tax Due Internal Refu…" at bounding box center [551, 149] width 178 height 14
type input "[DATE]"
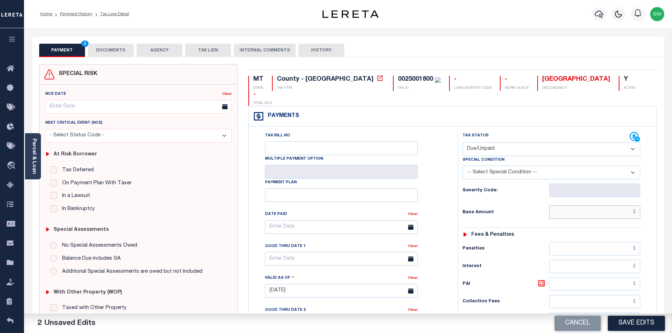
click at [566, 206] on input "text" at bounding box center [594, 212] width 91 height 13
drag, startPoint x: 647, startPoint y: 200, endPoint x: 673, endPoint y: 202, distance: 25.4
click at [671, 202] on html "Home Payment History Tax Line Detail" at bounding box center [336, 266] width 672 height 533
type input "$156.86"
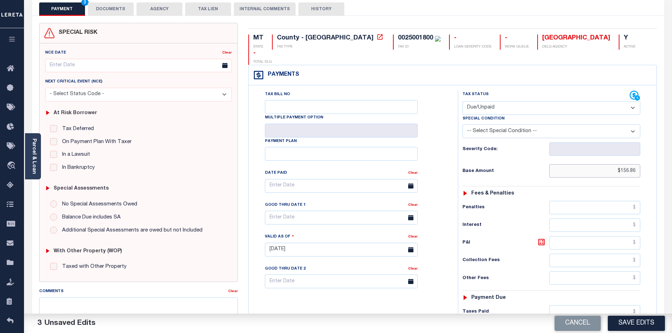
scroll to position [44, 0]
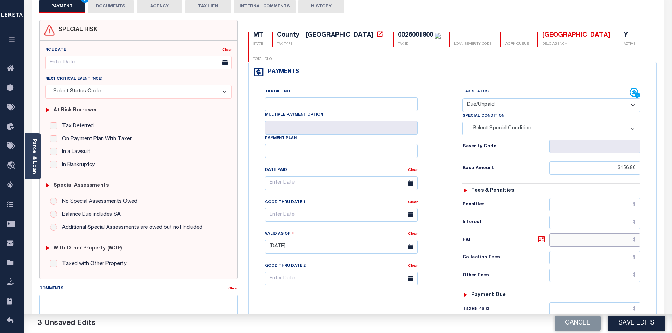
click at [592, 233] on input "text" at bounding box center [594, 239] width 91 height 13
type input "$14.89"
click at [607, 302] on input "text" at bounding box center [594, 308] width 91 height 13
click at [410, 305] on div "Tax Bill No Multiple Payment Option Payment Plan Clear" at bounding box center [351, 243] width 202 height 311
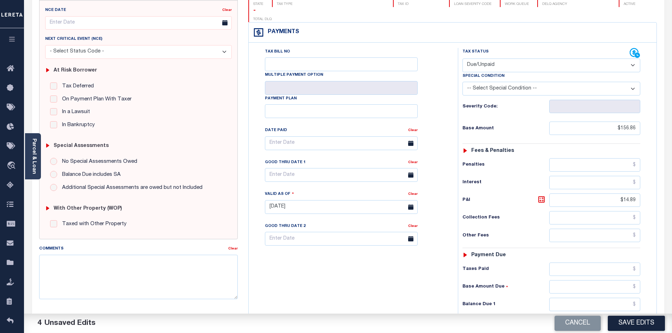
scroll to position [96, 0]
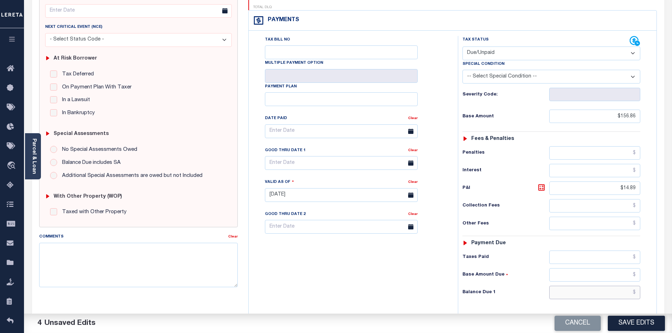
click at [589, 286] on input "text" at bounding box center [594, 292] width 91 height 13
type input "$171.75"
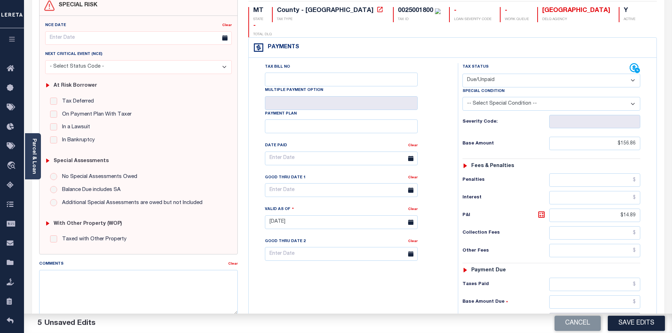
scroll to position [61, 0]
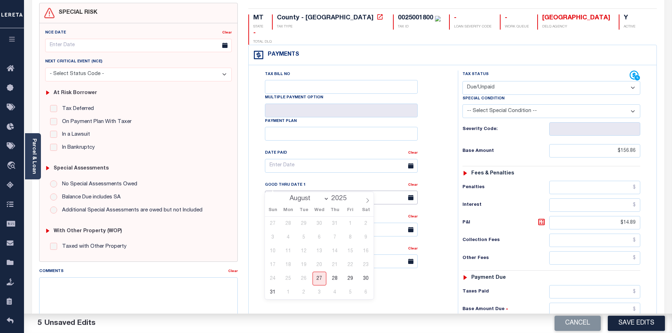
click at [271, 191] on input "text" at bounding box center [341, 198] width 153 height 14
click at [271, 290] on span "31" at bounding box center [273, 293] width 14 height 14
type input "[DATE]"
drag, startPoint x: 392, startPoint y: 277, endPoint x: 398, endPoint y: 273, distance: 7.3
click at [398, 273] on div "Tax Bill No Multiple Payment Option Payment Plan Clear" at bounding box center [351, 226] width 202 height 311
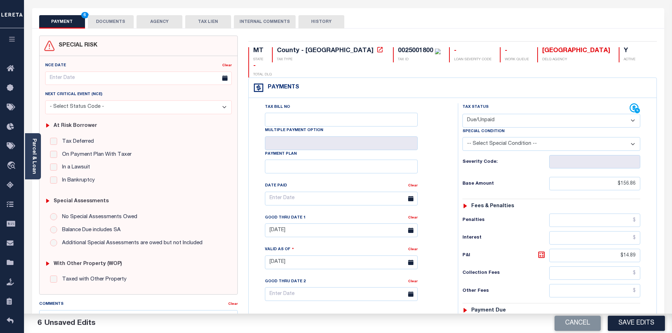
scroll to position [0, 0]
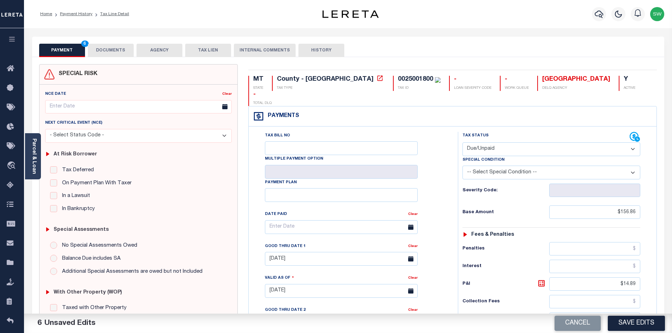
click at [118, 48] on button "DOCUMENTS" at bounding box center [111, 50] width 46 height 13
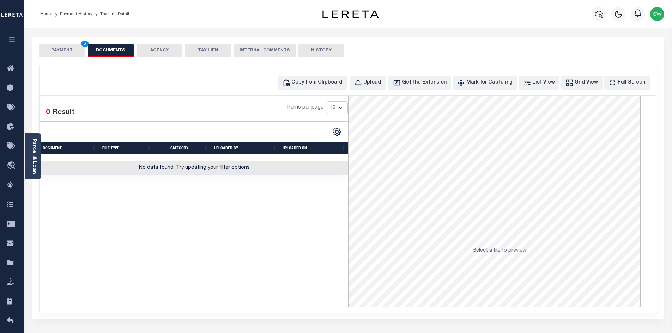
drag, startPoint x: 155, startPoint y: 253, endPoint x: 169, endPoint y: 229, distance: 27.9
click at [156, 251] on div "Selected 0 Result Items per page 10 25 50 100" at bounding box center [194, 202] width 308 height 212
click at [122, 53] on button "DOCUMENTS" at bounding box center [111, 50] width 46 height 13
click at [377, 83] on button "Upload" at bounding box center [367, 83] width 36 height 14
select select "POP"
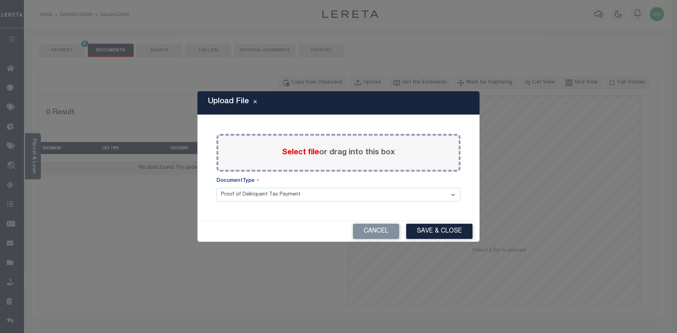
click at [277, 160] on div "Select file or drag into this box" at bounding box center [338, 153] width 244 height 38
click at [297, 154] on span "Select file" at bounding box center [300, 153] width 37 height 8
click at [0, 0] on input "Select file or drag into this box" at bounding box center [0, 0] width 0 height 0
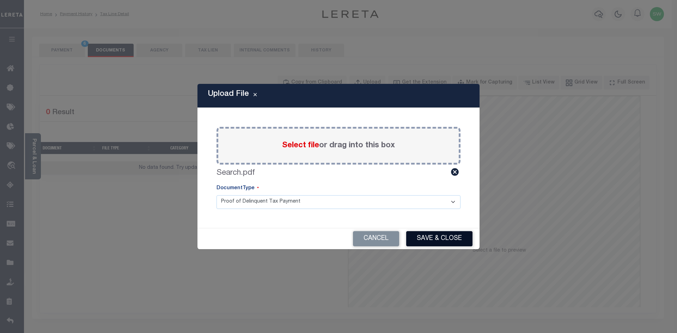
click at [453, 245] on button "Save & Close" at bounding box center [439, 238] width 66 height 15
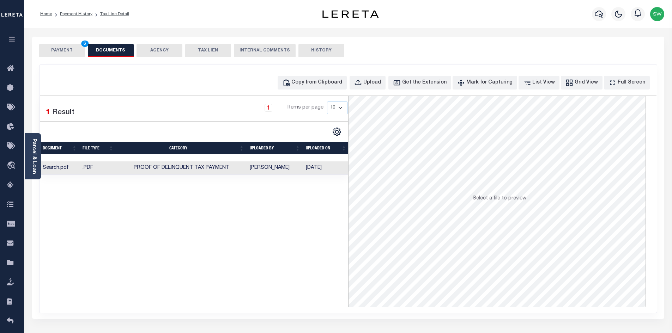
click at [278, 259] on div "Selected 1 Result 1 Items per page 10 25 50 100" at bounding box center [194, 202] width 308 height 212
click at [198, 230] on div "Selected 1 Result 1 Items per page 10 25 50 100" at bounding box center [194, 202] width 308 height 212
click at [164, 82] on div "Copy from Clipboard Upload Get the Extension Mark for Capturing Got it List Vie…" at bounding box center [348, 83] width 616 height 14
click at [150, 82] on div "Copy from Clipboard Upload Get the Extension Mark for Capturing Got it List Vie…" at bounding box center [348, 83] width 616 height 14
drag, startPoint x: 266, startPoint y: 260, endPoint x: 294, endPoint y: 135, distance: 127.9
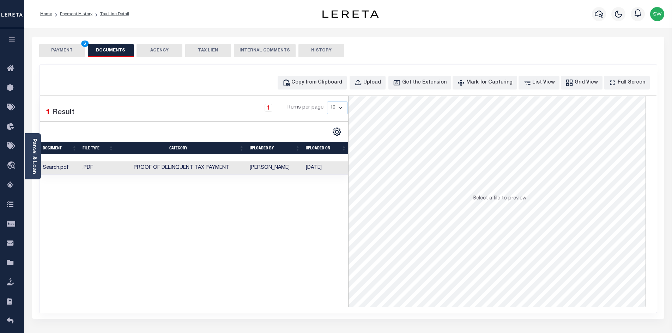
click at [263, 258] on div "Selected 1 Result 1 Items per page 10 25 50 100" at bounding box center [194, 202] width 308 height 212
drag, startPoint x: 319, startPoint y: 252, endPoint x: 277, endPoint y: 133, distance: 126.3
click at [316, 250] on div "Selected 1 Result 1 Items per page 10 25 50 100" at bounding box center [194, 202] width 308 height 212
click at [157, 16] on div "Home Payment History Tax Line Detail" at bounding box center [166, 14] width 263 height 15
click at [340, 259] on div "Selected 1 Result 1 Items per page 10 25 50 100" at bounding box center [194, 202] width 308 height 212
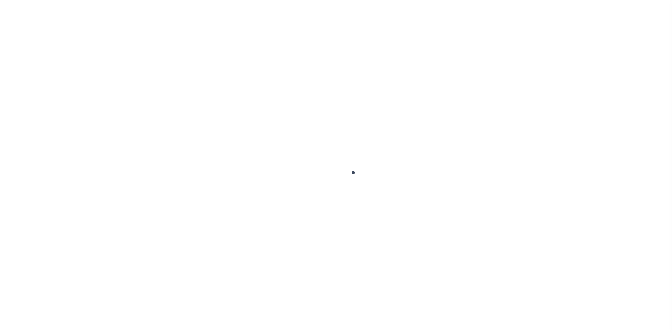
select select "DUE"
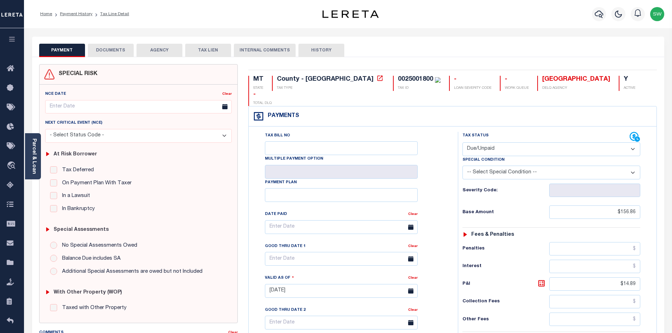
click at [106, 47] on button "DOCUMENTS" at bounding box center [111, 50] width 46 height 13
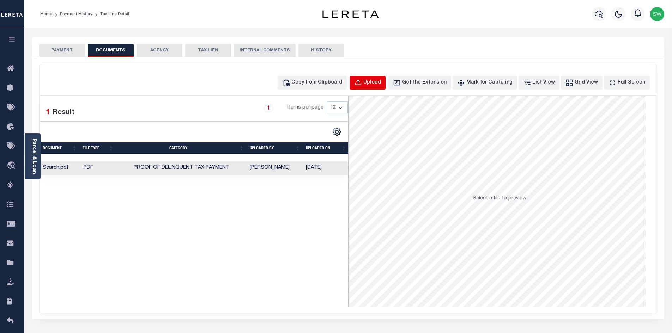
click at [377, 86] on button "Upload" at bounding box center [367, 83] width 36 height 14
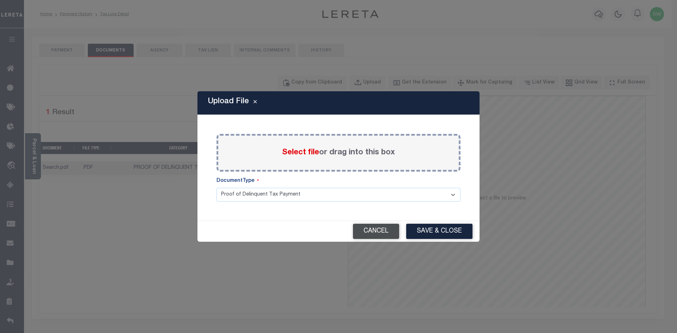
click at [368, 235] on button "Cancel" at bounding box center [376, 231] width 46 height 15
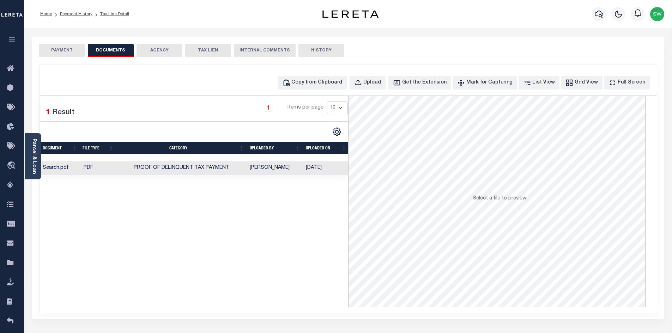
click at [289, 251] on div "Selected 1 Result 1 Items per page 10 25 50 100" at bounding box center [194, 202] width 308 height 212
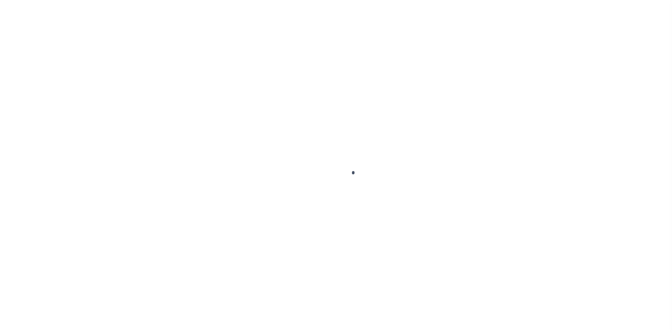
select select "NW2"
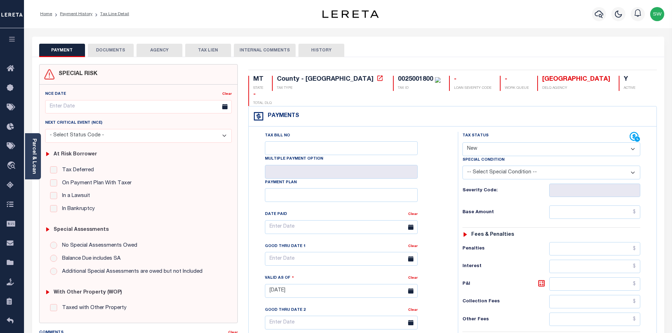
click at [112, 49] on button "DOCUMENTS" at bounding box center [111, 50] width 46 height 13
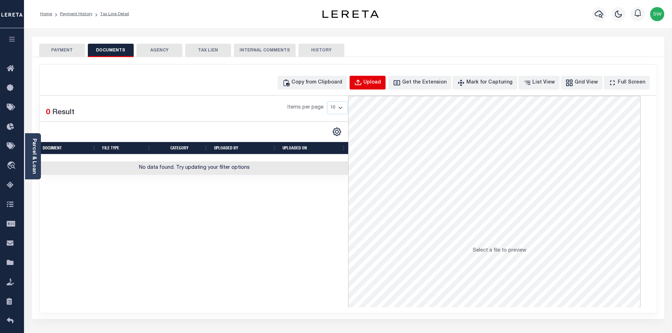
click at [381, 85] on div "Upload" at bounding box center [372, 83] width 18 height 8
select select "POP"
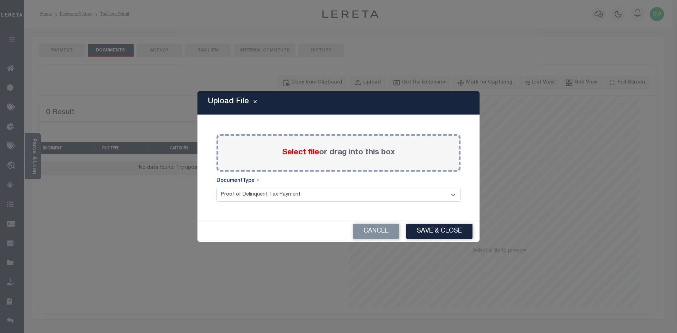
click at [267, 162] on div "Select file or drag into this box" at bounding box center [338, 153] width 244 height 38
click at [283, 154] on span "Select file" at bounding box center [300, 153] width 37 height 8
click at [0, 0] on input "Select file or drag into this box" at bounding box center [0, 0] width 0 height 0
click at [290, 147] on div "Select file or drag into this box" at bounding box center [338, 153] width 244 height 38
click at [293, 153] on span "Select file" at bounding box center [300, 153] width 37 height 8
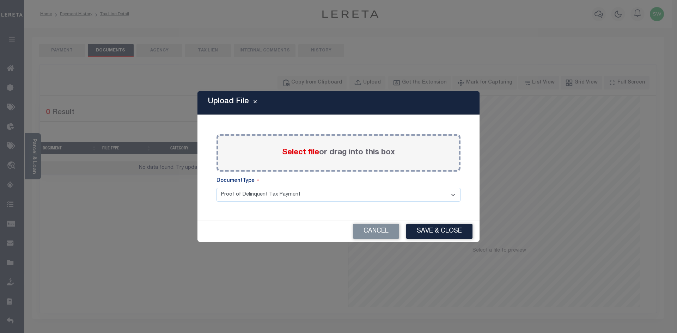
click at [0, 0] on input "Select file or drag into this box" at bounding box center [0, 0] width 0 height 0
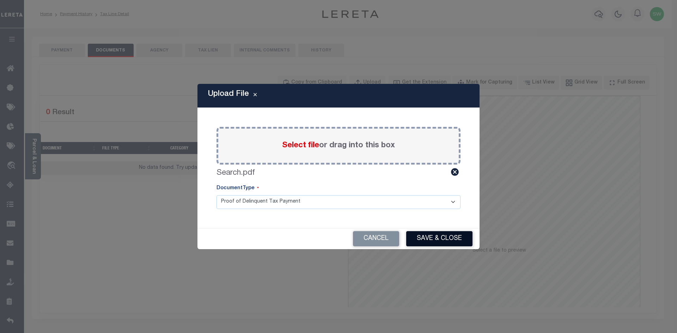
click at [438, 241] on button "Save & Close" at bounding box center [439, 238] width 66 height 15
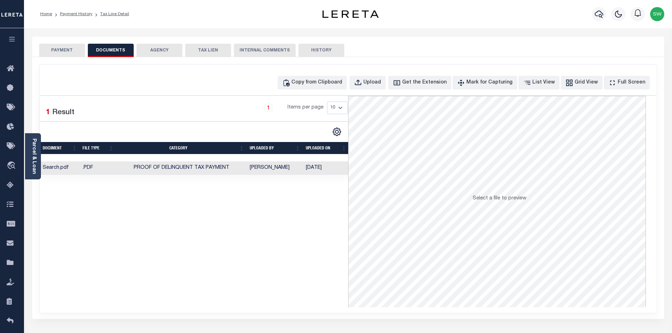
click at [256, 235] on div "Selected 1 Result 1 Items per page 10 25 50 100" at bounding box center [194, 202] width 308 height 212
click at [317, 223] on div "Selected 1 Result 1 Items per page 10 25 50 100" at bounding box center [194, 202] width 308 height 212
drag, startPoint x: 302, startPoint y: 208, endPoint x: 302, endPoint y: 190, distance: 18.3
click at [302, 208] on div "Selected 1 Result 1 Items per page 10 25 50 100" at bounding box center [194, 202] width 308 height 212
click at [305, 235] on div "Selected 1 Result 1 Items per page 10 25 50 100" at bounding box center [194, 202] width 308 height 212
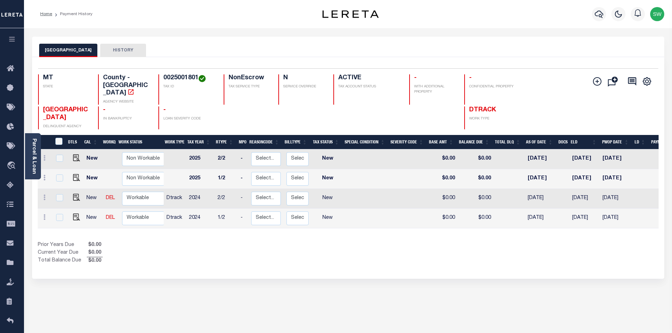
click at [345, 241] on div "Prior Years Due $0.00 Current Year Due $0.00 Total Balance Due $0.00" at bounding box center [193, 253] width 310 height 24
drag, startPoint x: 198, startPoint y: 79, endPoint x: 161, endPoint y: 79, distance: 37.0
click at [161, 79] on div "0025001801 TAX ID" at bounding box center [186, 89] width 57 height 30
copy h4 "0025001801"
click at [294, 251] on div "Prior Years Due $0.00 Current Year Due $0.00 Total Balance Due $0.00" at bounding box center [193, 253] width 310 height 24
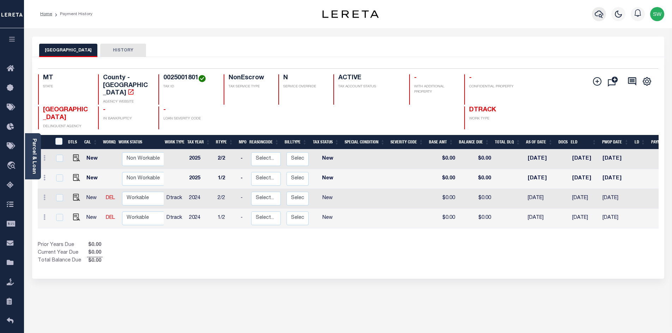
click at [602, 16] on icon "button" at bounding box center [598, 14] width 8 height 7
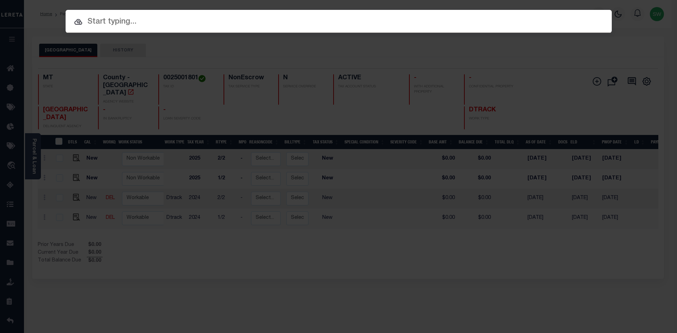
click at [112, 20] on input "text" at bounding box center [339, 22] width 546 height 12
paste input "511427758"
type input "511427758"
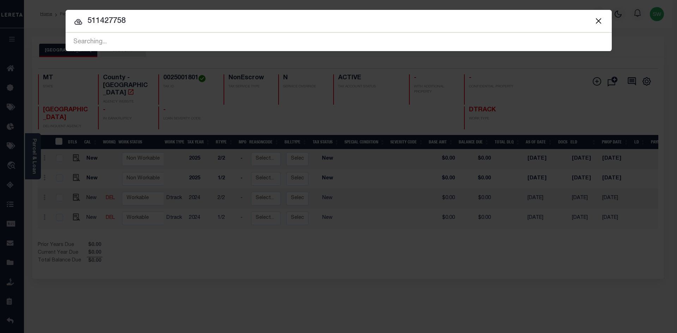
click at [159, 26] on input "511427758" at bounding box center [339, 21] width 546 height 12
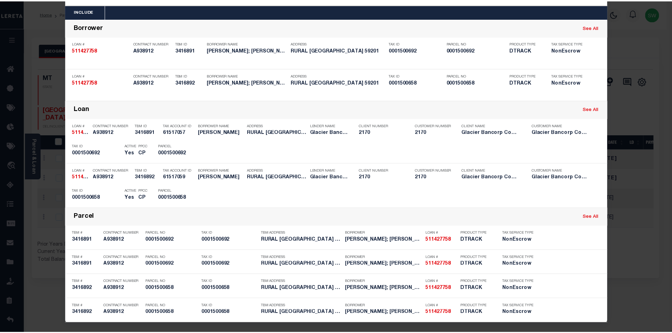
scroll to position [29, 0]
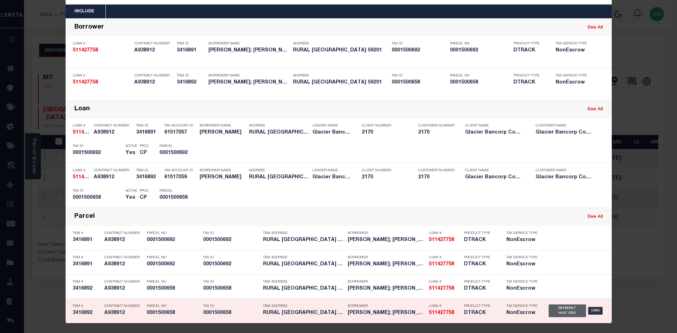
click at [563, 312] on div "Payment History" at bounding box center [568, 311] width 38 height 13
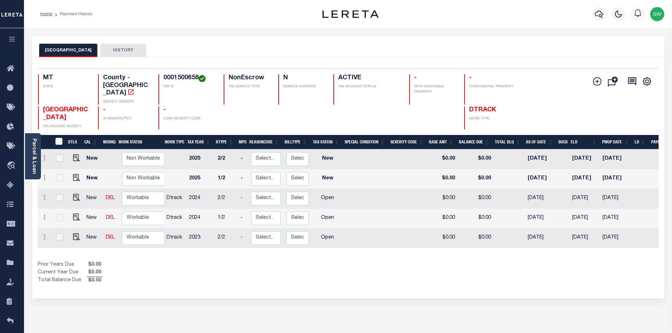
click at [375, 267] on div "Show Tax Lines before Bill Release Date Prior Years Due $0.00 Current Year Due …" at bounding box center [348, 273] width 620 height 24
click at [600, 16] on icon "button" at bounding box center [598, 14] width 8 height 8
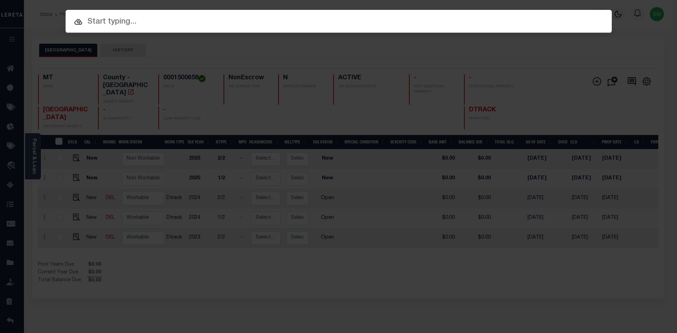
click at [110, 24] on input "text" at bounding box center [339, 22] width 546 height 12
paste input "3506251487292"
type input "3506251487292"
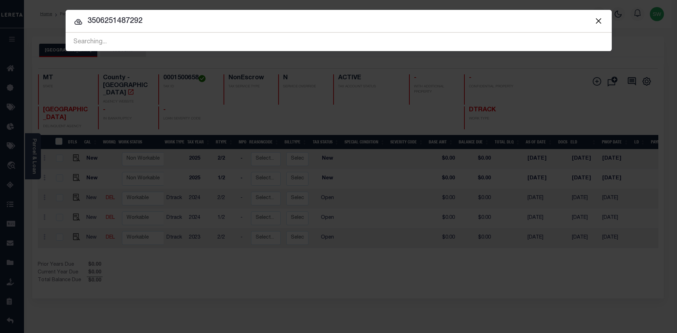
click at [189, 28] on div at bounding box center [339, 21] width 546 height 23
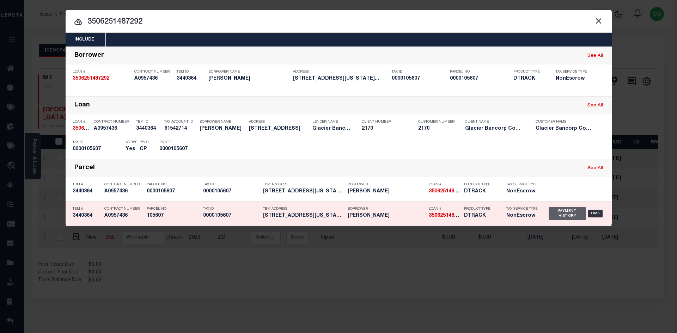
click at [564, 215] on div "Payment History" at bounding box center [568, 213] width 38 height 13
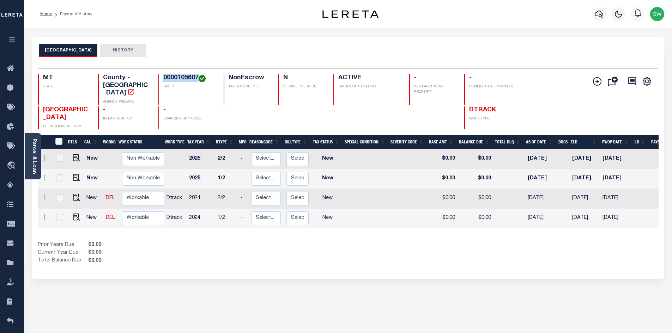
drag, startPoint x: 199, startPoint y: 78, endPoint x: 163, endPoint y: 79, distance: 36.7
click at [163, 79] on div "0000105607 TAX ID" at bounding box center [186, 89] width 57 height 30
copy h4 "0000105607"
drag, startPoint x: 338, startPoint y: 237, endPoint x: 339, endPoint y: 230, distance: 7.1
click at [338, 241] on div "Prior Years Due $0.00 Current Year Due $0.00 Total Balance Due $0.00" at bounding box center [193, 253] width 310 height 24
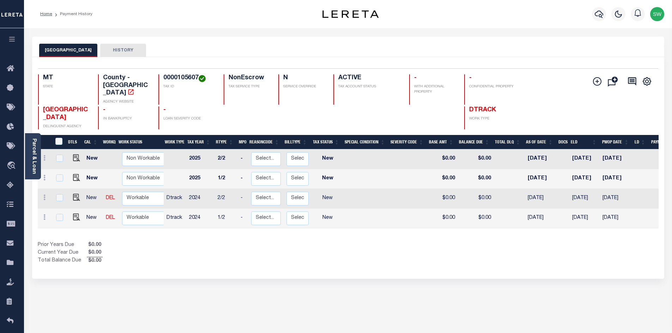
drag, startPoint x: 311, startPoint y: 240, endPoint x: 102, endPoint y: 185, distance: 215.5
click at [310, 241] on div "Prior Years Due $0.00 Current Year Due $0.00 Total Balance Due $0.00" at bounding box center [193, 253] width 310 height 24
click at [45, 214] on icon at bounding box center [44, 217] width 2 height 6
click at [61, 200] on img at bounding box center [61, 203] width 7 height 7
select select "NW2"
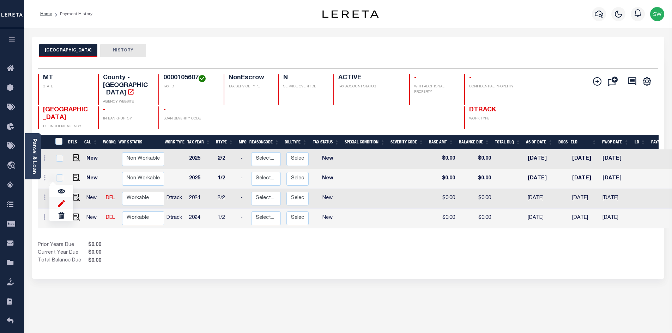
type input "$0.00"
type input "[DATE]"
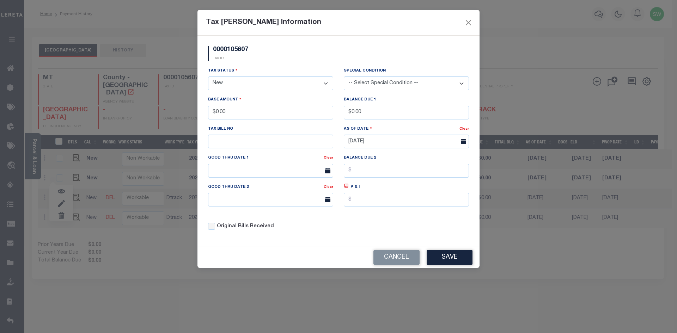
click at [325, 84] on select "- Select Status - Open Due/Unpaid Paid Incomplete No Tax Due Internal Refund Pr…" at bounding box center [270, 84] width 125 height 14
click at [326, 84] on select "- Select Status - Open Due/Unpaid Paid Incomplete No Tax Due Internal Refund Pr…" at bounding box center [270, 84] width 125 height 14
select select "PYD"
click at [208, 77] on select "- Select Status - Open Due/Unpaid Paid Incomplete No Tax Due Internal Refund Pr…" at bounding box center [270, 84] width 125 height 14
drag, startPoint x: 243, startPoint y: 114, endPoint x: 161, endPoint y: 124, distance: 82.8
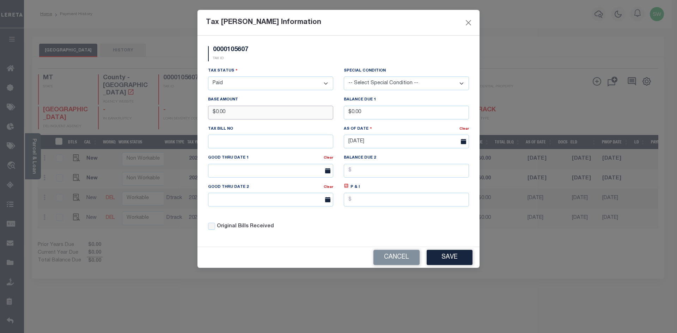
click at [161, 124] on div "Tax Bill Amount Information 0000105607 TAX ID Installment: TaxID: 0000105607 Ta…" at bounding box center [338, 166] width 677 height 333
click at [281, 63] on div "0000105607 TAX ID" at bounding box center [338, 56] width 271 height 21
click at [390, 216] on div "Tax Status - Select Status - Open Due/Unpaid Paid Incomplete No Tax Due Interna…" at bounding box center [338, 151] width 271 height 169
click at [460, 255] on button "Save" at bounding box center [450, 257] width 46 height 15
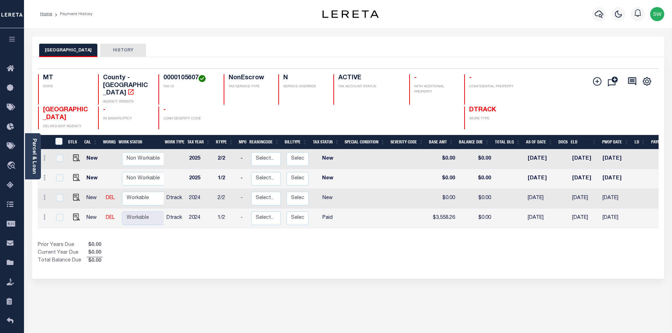
drag, startPoint x: 367, startPoint y: 241, endPoint x: 165, endPoint y: 198, distance: 206.2
click at [365, 241] on div "Show Tax Lines before Bill Release Date Prior Years Due $0.00 Current Year Due …" at bounding box center [348, 253] width 620 height 24
click at [45, 195] on icon at bounding box center [44, 198] width 2 height 6
click at [66, 178] on link at bounding box center [61, 184] width 24 height 12
type input "$0.00"
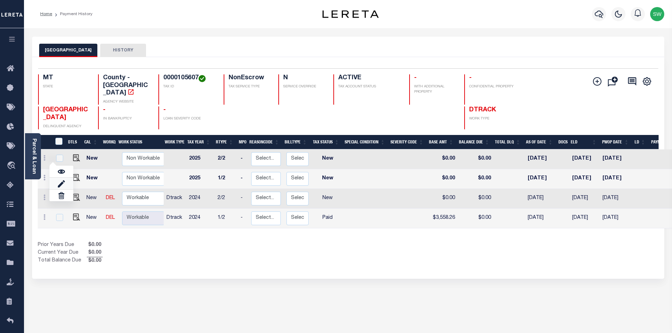
type input "$0.00"
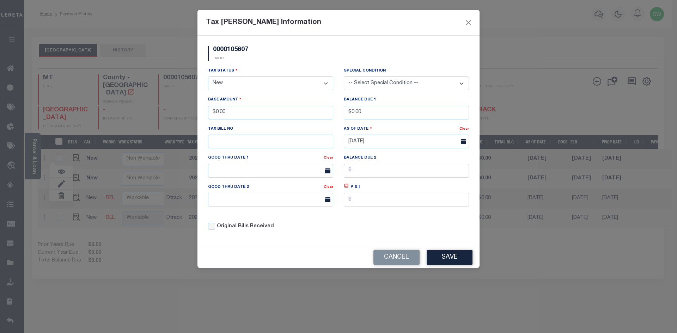
click at [323, 85] on select "- Select Status - Open Due/Unpaid Paid Incomplete No Tax Due Internal Refund Pr…" at bounding box center [270, 84] width 125 height 14
click at [326, 83] on select "- Select Status - Open Due/Unpaid Paid Incomplete No Tax Due Internal Refund Pr…" at bounding box center [270, 84] width 125 height 14
select select "PYD"
click at [208, 77] on select "- Select Status - Open Due/Unpaid Paid Incomplete No Tax Due Internal Refund Pr…" at bounding box center [270, 84] width 125 height 14
drag, startPoint x: 255, startPoint y: 117, endPoint x: 181, endPoint y: 126, distance: 74.6
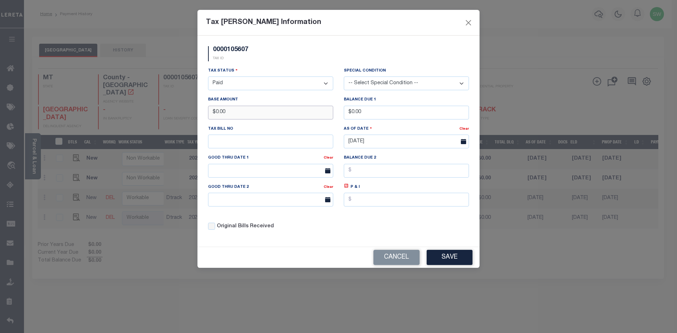
click at [181, 126] on div "Tax Bill Amount Information 0000105607 TAX ID Installment: TaxID: 0000105607 Ta…" at bounding box center [338, 166] width 677 height 333
type input "$3,540.93"
click at [287, 68] on div "Tax Status - Select Status - Open Due/Unpaid Paid Incomplete No Tax Due Interna…" at bounding box center [270, 78] width 125 height 23
drag, startPoint x: 435, startPoint y: 228, endPoint x: 448, endPoint y: 234, distance: 15.0
click at [435, 227] on div "Tax Status - Select Status - Open Due/Unpaid Paid Incomplete No Tax Due Interna…" at bounding box center [338, 151] width 271 height 169
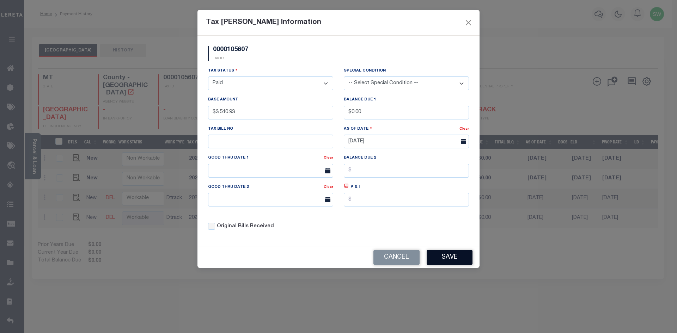
click at [457, 259] on button "Save" at bounding box center [450, 257] width 46 height 15
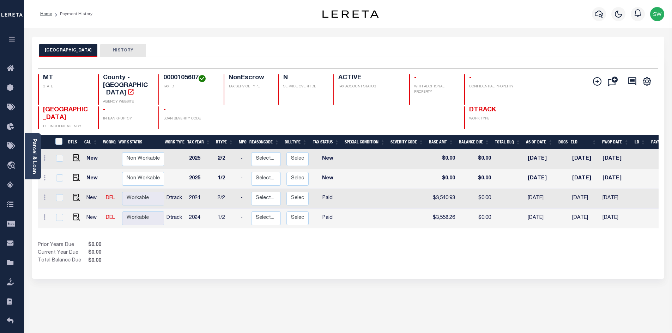
click at [354, 251] on div "Show Tax Lines before Bill Release Date Prior Years Due $0.00 Current Year Due …" at bounding box center [348, 253] width 620 height 24
drag, startPoint x: 423, startPoint y: 234, endPoint x: 435, endPoint y: 209, distance: 27.4
click at [422, 241] on div "Show Tax Lines before Bill Release Date Prior Years Due $0.00 Current Year Due …" at bounding box center [348, 253] width 620 height 24
click at [598, 13] on icon "button" at bounding box center [598, 14] width 8 height 8
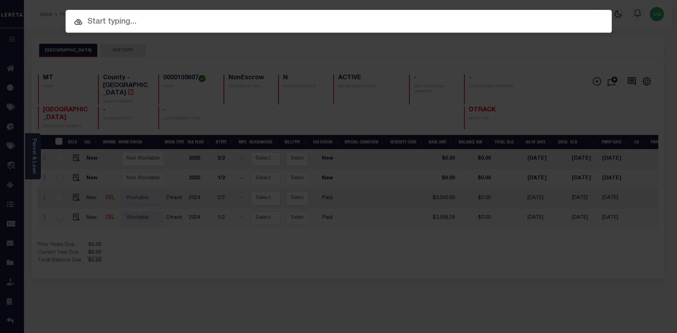
click at [103, 25] on input "text" at bounding box center [339, 22] width 546 height 12
paste input "3512231481213"
type input "3512231481213"
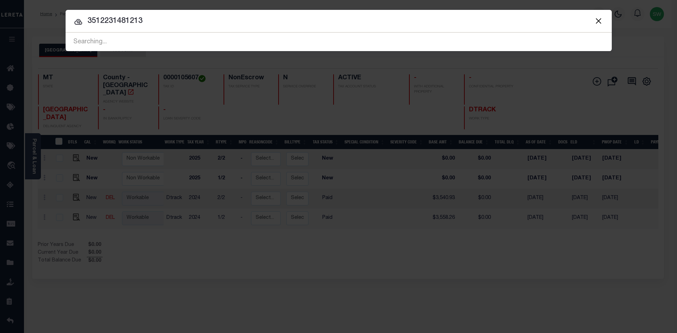
click at [147, 24] on input "3512231481213" at bounding box center [339, 21] width 546 height 12
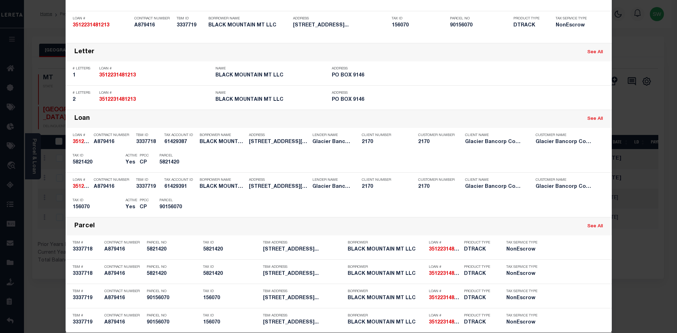
scroll to position [96, 0]
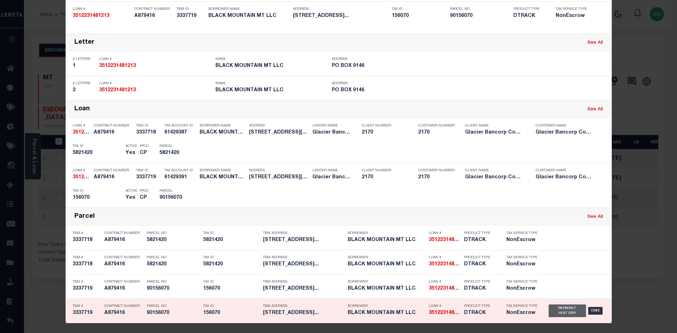
click at [562, 308] on div "Payment History" at bounding box center [568, 311] width 38 height 13
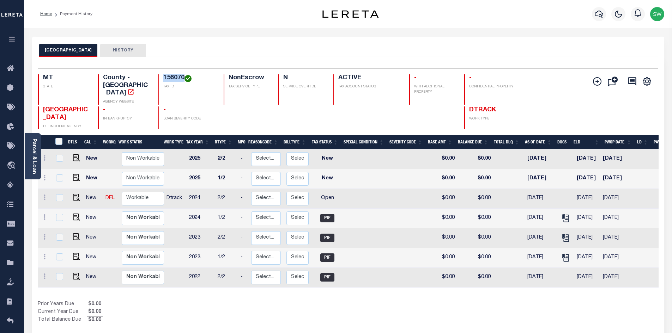
drag, startPoint x: 184, startPoint y: 78, endPoint x: 164, endPoint y: 79, distance: 20.5
click at [164, 79] on h4 "156070" at bounding box center [189, 78] width 52 height 8
copy h4 "156070"
click at [562, 214] on icon "" at bounding box center [565, 218] width 9 height 9
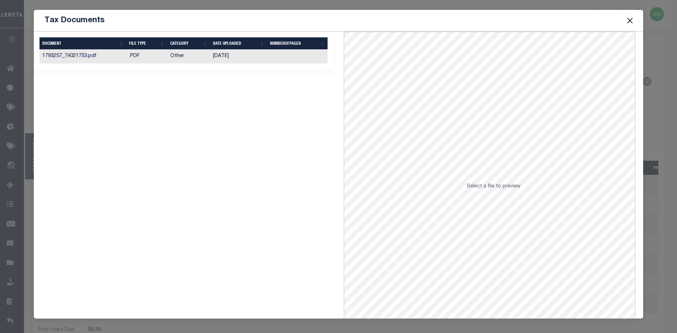
click at [222, 57] on td "01/24/2025" at bounding box center [238, 57] width 57 height 14
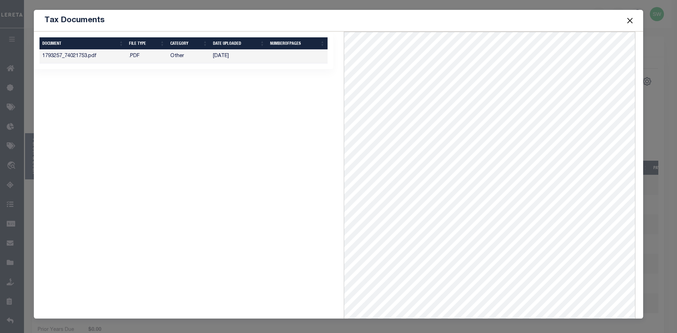
click at [631, 19] on button "Close" at bounding box center [629, 20] width 9 height 9
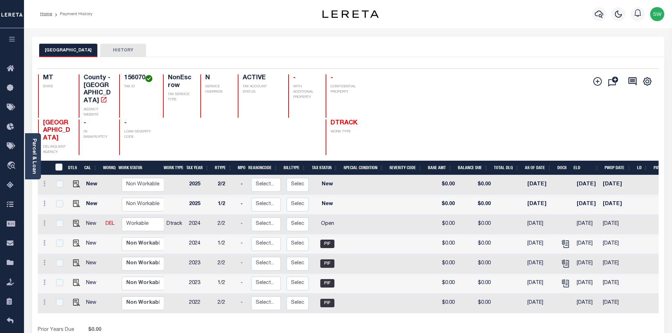
click at [37, 148] on div "Parcel & Loan" at bounding box center [33, 156] width 16 height 46
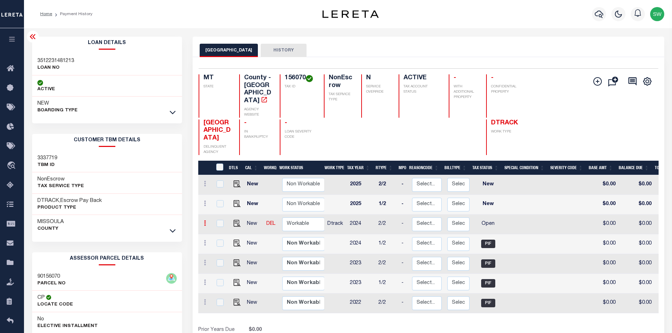
click at [207, 223] on link at bounding box center [205, 224] width 8 height 6
click at [224, 248] on img at bounding box center [221, 247] width 7 height 7
select select "OP2"
type input "$0.00"
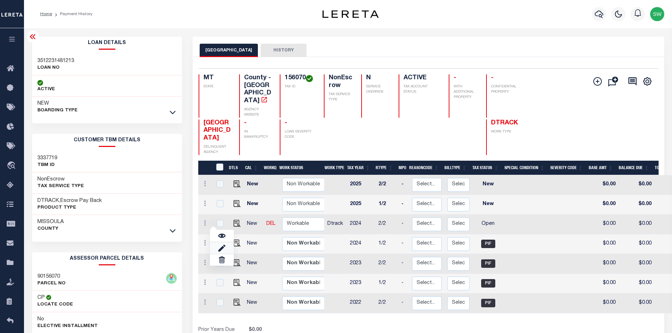
type input "[DATE]"
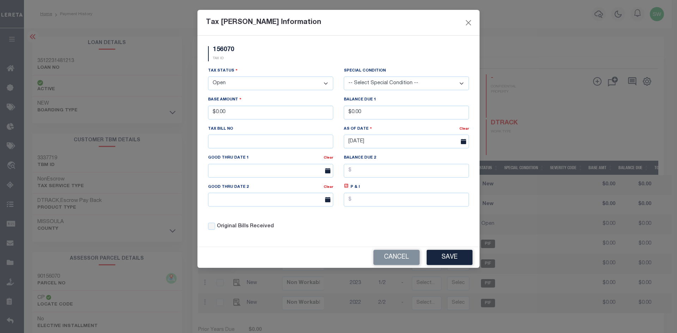
click at [326, 83] on select "- Select Status - Open Due/Unpaid Paid Incomplete No Tax Due Internal Refund Pr…" at bounding box center [270, 84] width 125 height 14
click at [324, 85] on select "- Select Status - Open Due/Unpaid Paid Incomplete No Tax Due Internal Refund Pr…" at bounding box center [270, 84] width 125 height 14
select select "PYD"
click at [208, 77] on select "- Select Status - Open Due/Unpaid Paid Incomplete No Tax Due Internal Refund Pr…" at bounding box center [270, 84] width 125 height 14
click at [292, 61] on div "156070 TAX ID" at bounding box center [338, 56] width 271 height 21
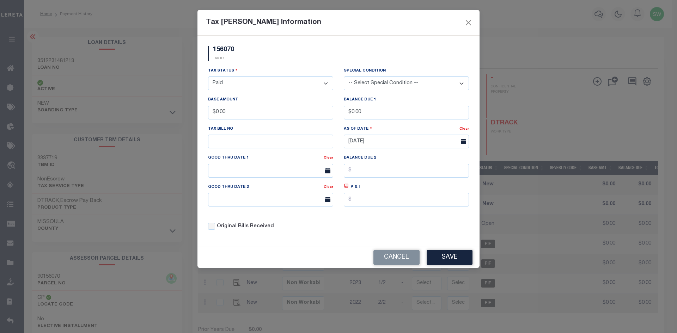
drag, startPoint x: 447, startPoint y: 260, endPoint x: 460, endPoint y: 255, distance: 13.9
click at [447, 260] on button "Save" at bounding box center [450, 257] width 46 height 15
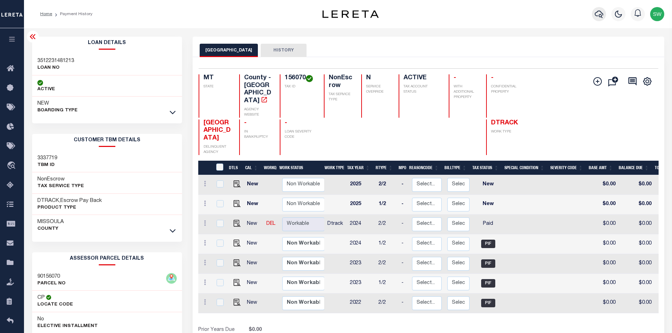
click at [602, 13] on icon "button" at bounding box center [598, 14] width 8 height 7
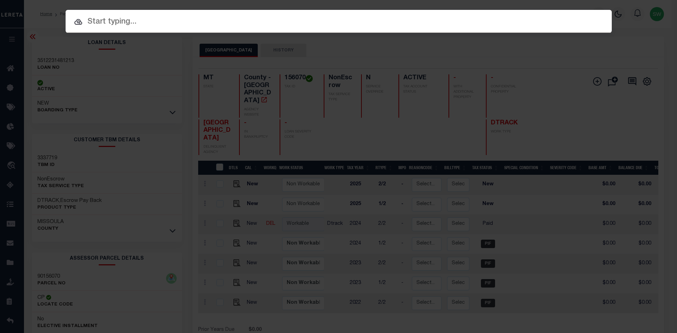
click at [99, 23] on input "text" at bounding box center [339, 22] width 546 height 12
paste input "3506191481107"
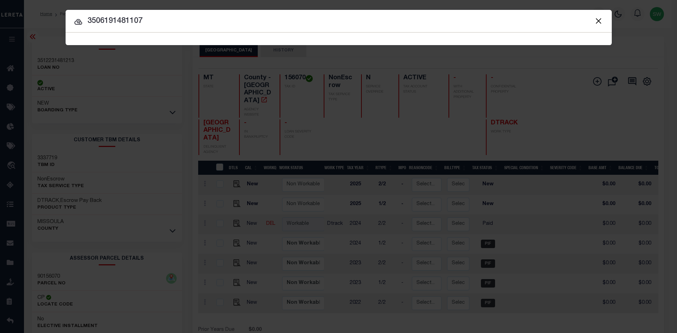
click at [146, 25] on input "3506191481107" at bounding box center [339, 21] width 546 height 12
type input "3506191481107"
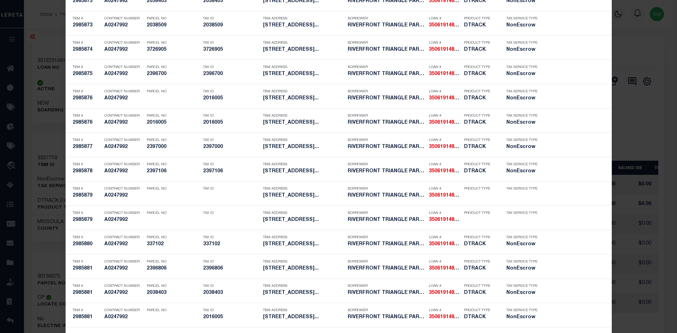
scroll to position [2036, 0]
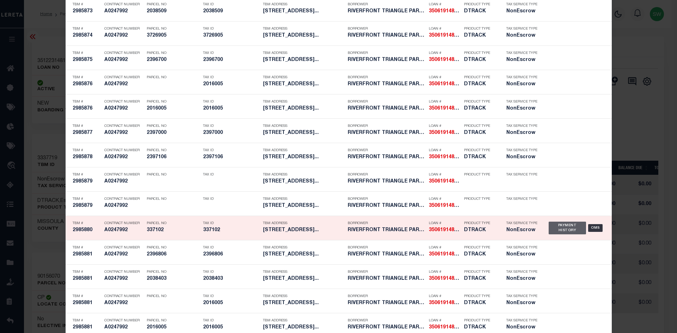
click at [555, 230] on div "Payment History" at bounding box center [568, 228] width 38 height 13
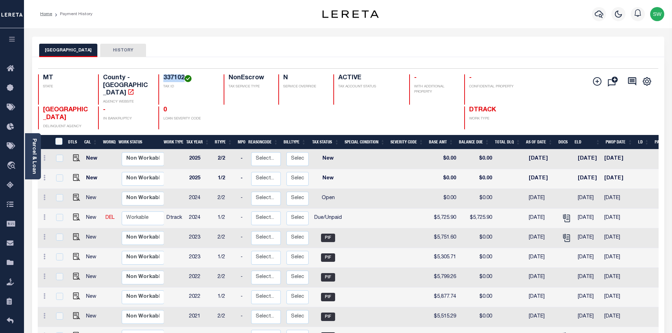
drag, startPoint x: 184, startPoint y: 79, endPoint x: 160, endPoint y: 79, distance: 23.6
click at [160, 79] on div "337102 TAX ID" at bounding box center [186, 89] width 57 height 30
copy h4 "337102"
click at [44, 214] on div at bounding box center [45, 218] width 8 height 8
checkbox input "true"
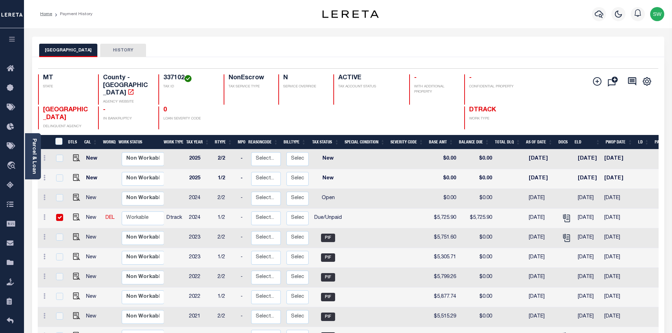
checkbox input "true"
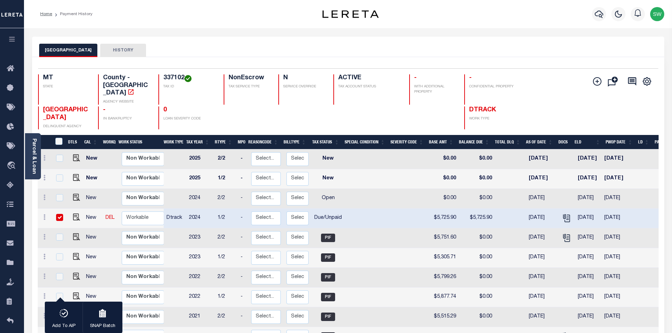
click at [44, 214] on icon at bounding box center [44, 217] width 2 height 6
click at [64, 238] on img at bounding box center [61, 241] width 7 height 7
select select "DUE"
type input "$5,725.90"
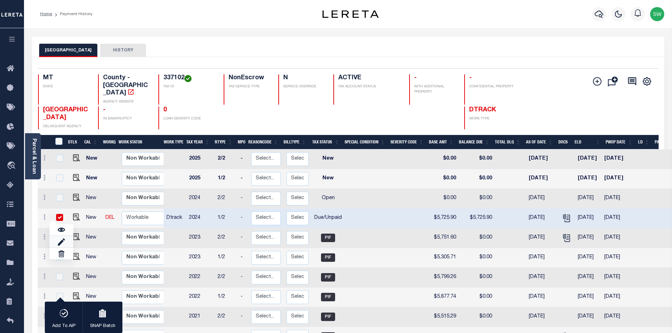
type input "[DATE]"
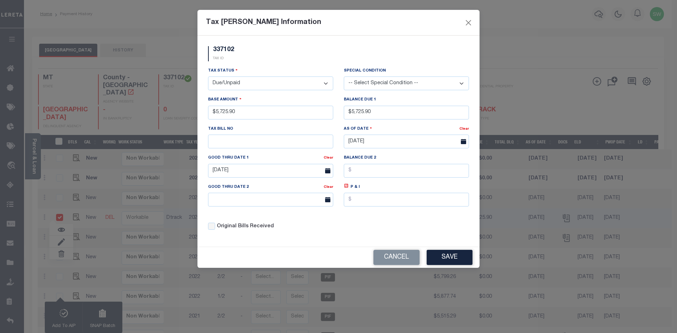
click at [327, 85] on select "- Select Status - Open Due/Unpaid Paid Incomplete No Tax Due Internal Refund Pr…" at bounding box center [270, 84] width 125 height 14
click at [325, 83] on select "- Select Status - Open Due/Unpaid Paid Incomplete No Tax Due Internal Refund Pr…" at bounding box center [270, 84] width 125 height 14
click at [251, 81] on select "- Select Status - Open Due/Unpaid Paid Incomplete No Tax Due Internal Refund Pr…" at bounding box center [270, 84] width 125 height 14
click at [325, 84] on select "- Select Status - Open Due/Unpaid Paid Incomplete No Tax Due Internal Refund Pr…" at bounding box center [270, 84] width 125 height 14
click at [270, 60] on div "337102 TAX ID" at bounding box center [338, 56] width 271 height 21
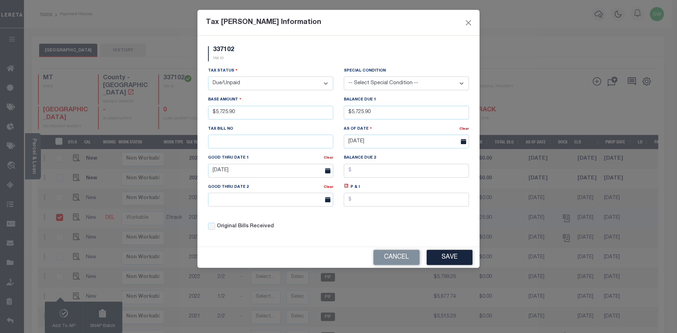
click at [283, 68] on div "Tax Status - Select Status - Open Due/Unpaid Paid Incomplete No Tax Due Interna…" at bounding box center [270, 78] width 125 height 23
click at [284, 68] on div "Tax Status - Select Status - Open Due/Unpaid Paid Incomplete No Tax Due Interna…" at bounding box center [270, 78] width 125 height 23
click at [288, 58] on div "337102 TAX ID" at bounding box center [338, 56] width 271 height 21
click at [325, 82] on select "- Select Status - Open Due/Unpaid Paid Incomplete No Tax Due Internal Refund Pr…" at bounding box center [270, 84] width 125 height 14
select select "PYD"
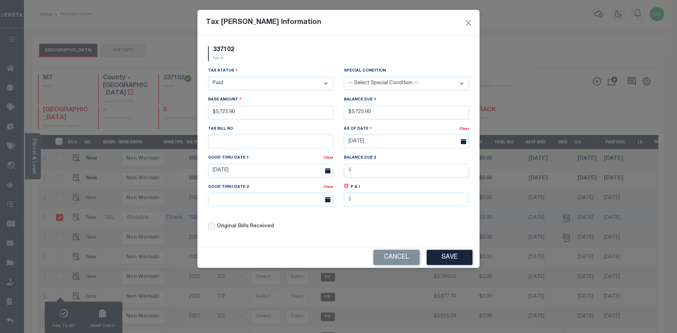
click at [208, 77] on select "- Select Status - Open Due/Unpaid Paid Incomplete No Tax Due Internal Refund Pr…" at bounding box center [270, 84] width 125 height 14
click at [294, 65] on div "337102 TAX ID" at bounding box center [338, 56] width 271 height 21
drag, startPoint x: 375, startPoint y: 116, endPoint x: 336, endPoint y: 120, distance: 40.0
click at [336, 120] on div "Tax Status - Select Status - Open Due/Unpaid Paid Incomplete No Tax Due Interna…" at bounding box center [338, 151] width 271 height 169
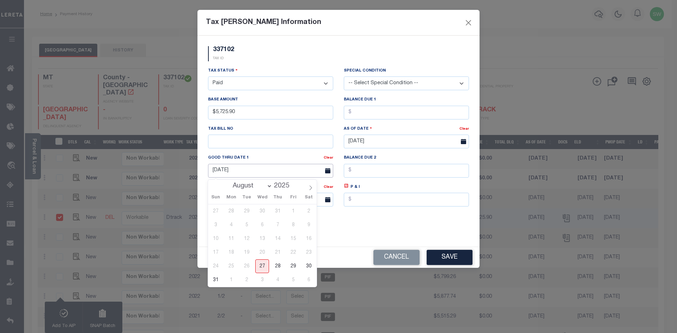
drag, startPoint x: 253, startPoint y: 172, endPoint x: 161, endPoint y: 170, distance: 92.4
click at [161, 170] on div "Tax Bill Amount Information 337102 TAX ID Installment:" at bounding box center [338, 166] width 677 height 333
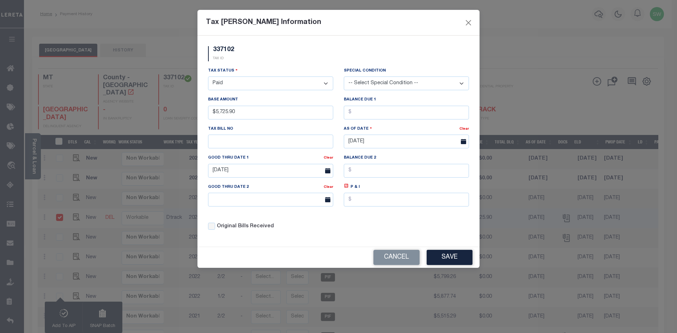
click at [305, 60] on div "337102 TAX ID" at bounding box center [338, 56] width 271 height 21
click at [378, 227] on div "Tax Status - Select Status - Open Due/Unpaid Paid Incomplete No Tax Due Interna…" at bounding box center [338, 151] width 271 height 169
click at [454, 257] on button "Save" at bounding box center [450, 257] width 46 height 15
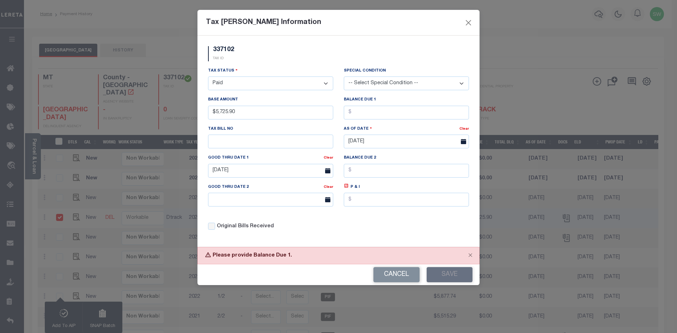
click at [366, 234] on div "Tax Status - Select Status - Open Due/Unpaid Paid Incomplete No Tax Due Interna…" at bounding box center [338, 151] width 271 height 169
click at [363, 175] on input "text" at bounding box center [406, 171] width 125 height 14
type input "$0.00"
click at [332, 64] on div "337102 TAX ID" at bounding box center [338, 56] width 271 height 21
click at [352, 217] on div "Tax Status - Select Status - Open Due/Unpaid Paid Incomplete No Tax Due Interna…" at bounding box center [338, 151] width 271 height 169
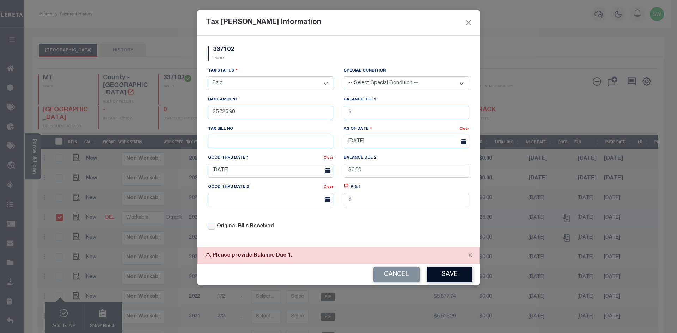
click at [448, 276] on button "Save" at bounding box center [450, 274] width 46 height 15
click at [268, 63] on div "337102 TAX ID" at bounding box center [338, 56] width 271 height 21
click at [262, 67] on div "Tax Status - Select Status - Open Due/Unpaid Paid Incomplete No Tax Due Interna…" at bounding box center [270, 78] width 125 height 23
click at [366, 223] on div "Tax Status - Select Status - Open Due/Unpaid Paid Incomplete No Tax Due Interna…" at bounding box center [338, 151] width 271 height 169
drag, startPoint x: 374, startPoint y: 177, endPoint x: 344, endPoint y: 177, distance: 29.6
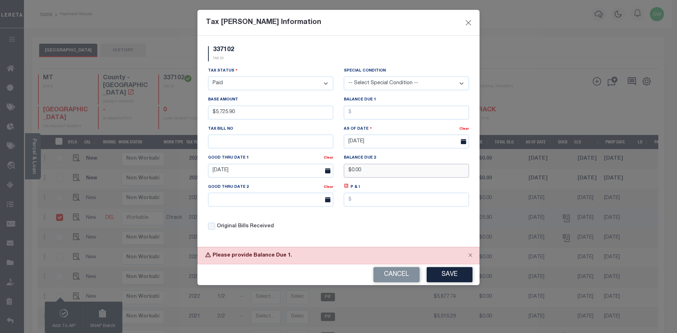
click at [344, 177] on input "$0.00" at bounding box center [406, 171] width 125 height 14
click at [366, 115] on input "text" at bounding box center [406, 113] width 125 height 14
type input "$0.00"
click at [322, 57] on div "337102 TAX ID" at bounding box center [338, 56] width 271 height 21
click at [379, 228] on div "Tax Status - Select Status - Open Due/Unpaid Paid Incomplete No Tax Due Interna…" at bounding box center [338, 151] width 271 height 169
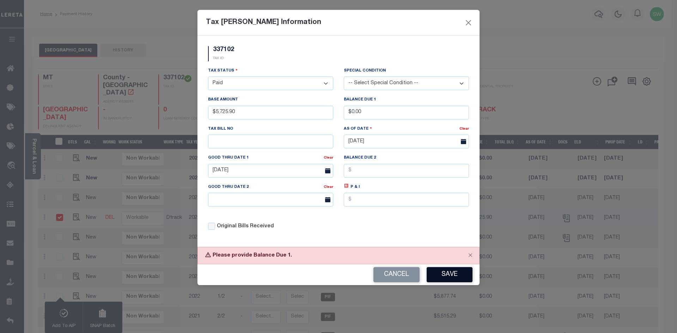
click at [463, 274] on button "Save" at bounding box center [450, 274] width 46 height 15
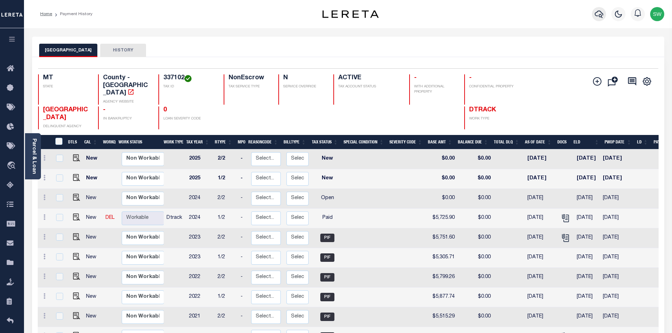
click at [601, 13] on icon "button" at bounding box center [598, 14] width 8 height 8
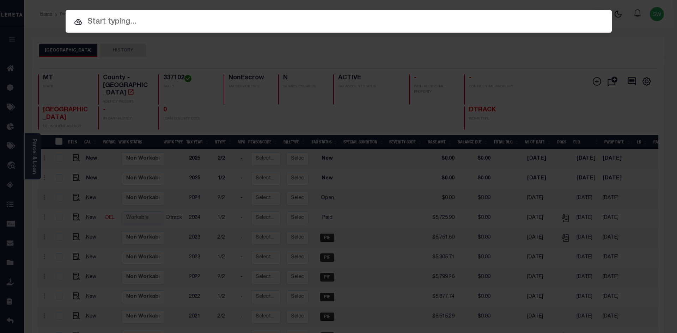
click at [94, 20] on input "text" at bounding box center [339, 22] width 546 height 12
paste input "3512241567075"
type input "3512241567075"
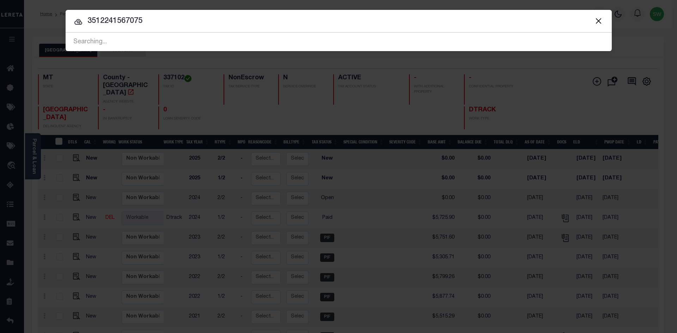
click at [167, 25] on input "3512241567075" at bounding box center [339, 21] width 546 height 12
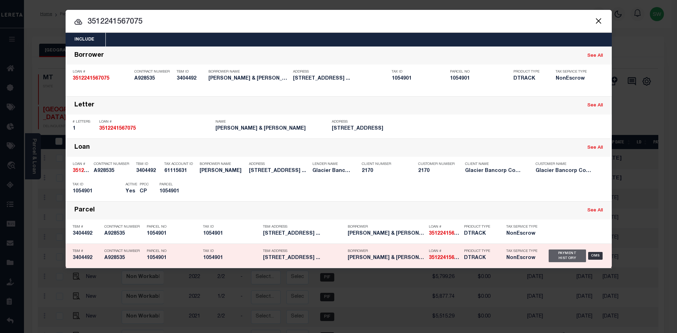
click at [567, 258] on div "Payment History" at bounding box center [568, 256] width 38 height 13
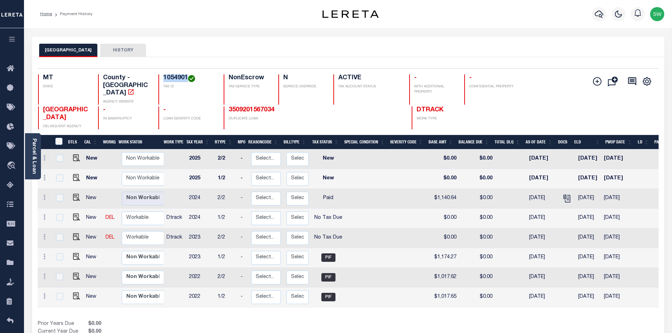
drag, startPoint x: 188, startPoint y: 75, endPoint x: 162, endPoint y: 74, distance: 25.8
click at [162, 74] on div "Selected 8 Results 1 Items per page 25 50 100 MT STATE County - MT AGENCY WEBSI…" at bounding box center [347, 98] width 631 height 61
copy h4 "1054901"
click at [336, 320] on div "Prior Years Due $0.00 Current Year Due $0.00 Total Balance Due $0.00" at bounding box center [193, 332] width 310 height 24
click at [140, 212] on select "Non Workable Workable" at bounding box center [143, 219] width 42 height 14
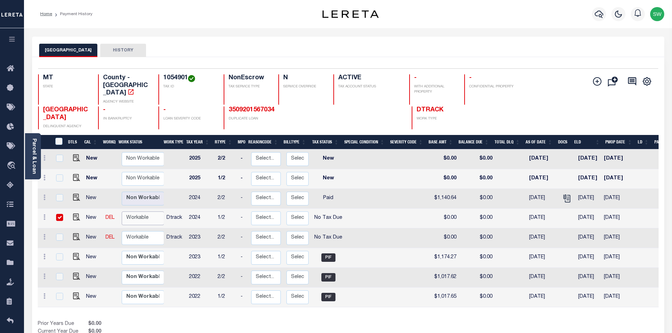
checkbox input "true"
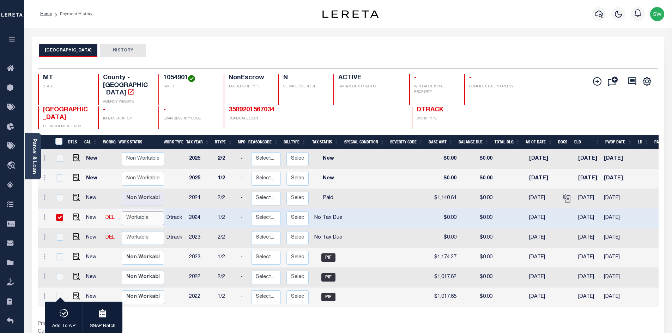
click at [130, 212] on select "Non Workable Workable" at bounding box center [143, 219] width 42 height 14
checkbox input "false"
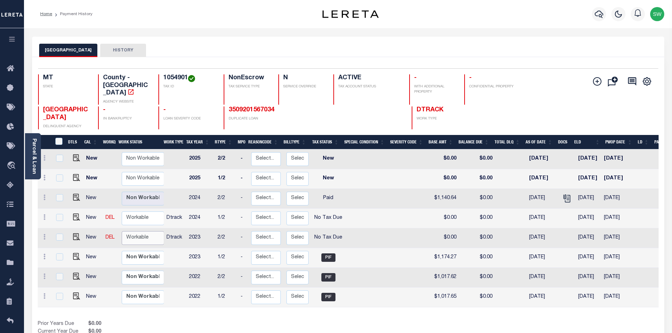
click at [134, 232] on select "Non Workable Workable" at bounding box center [143, 238] width 42 height 14
checkbox input "true"
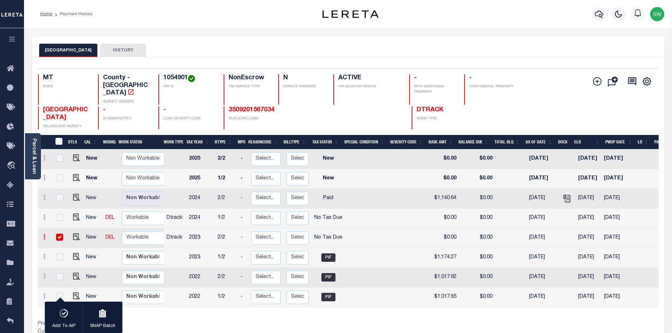
click at [44, 234] on icon at bounding box center [44, 237] width 2 height 6
click at [61, 258] on img at bounding box center [61, 261] width 7 height 7
select select "NTX"
type input "$0.00"
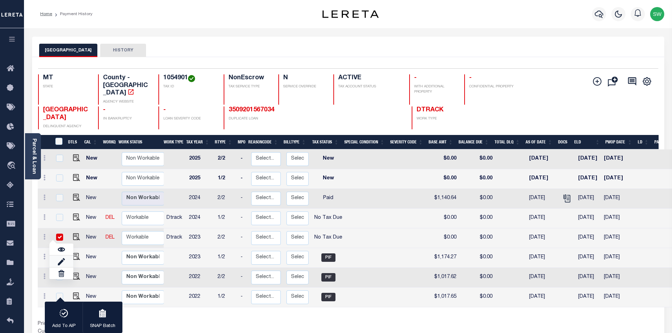
type input "08/27/2025"
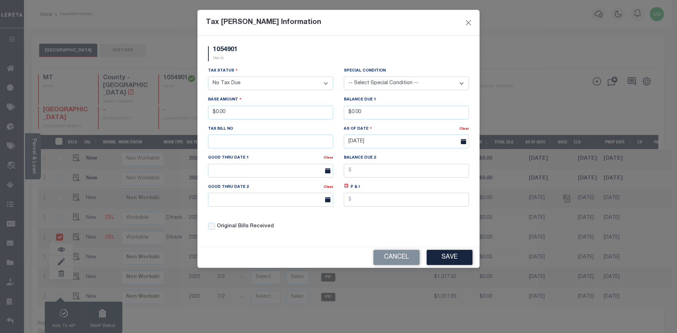
click at [327, 85] on select "- Select Status - Open Due/Unpaid Paid Incomplete No Tax Due Internal Refund Pr…" at bounding box center [270, 84] width 125 height 14
click at [325, 83] on select "- Select Status - Open Due/Unpaid Paid Incomplete No Tax Due Internal Refund Pr…" at bounding box center [270, 84] width 125 height 14
select select "PYD"
click at [208, 77] on select "- Select Status - Open Due/Unpaid Paid Incomplete No Tax Due Internal Refund Pr…" at bounding box center [270, 84] width 125 height 14
click at [275, 62] on div "1054901 TAX ID" at bounding box center [338, 56] width 271 height 21
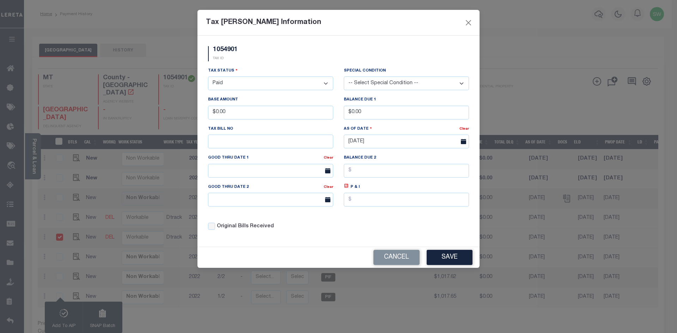
click at [315, 226] on div "Original Bills Received" at bounding box center [270, 227] width 125 height 8
click at [388, 236] on div "Tax Status - Select Status - Open Due/Unpaid Paid Incomplete No Tax Due Interna…" at bounding box center [338, 151] width 271 height 169
click at [461, 262] on button "Save" at bounding box center [450, 257] width 46 height 15
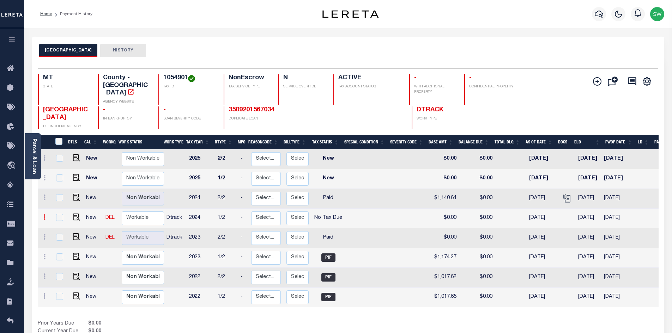
click at [43, 214] on icon at bounding box center [44, 217] width 2 height 6
click at [62, 238] on img at bounding box center [61, 241] width 7 height 7
type input "$0.00"
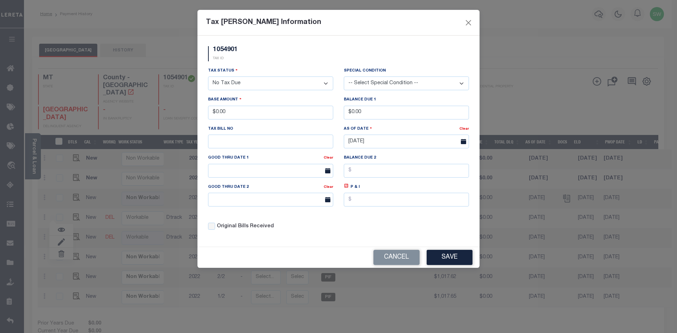
click at [323, 82] on select "- Select Status - Open Due/Unpaid Paid Incomplete No Tax Due Internal Refund Pr…" at bounding box center [270, 84] width 125 height 14
click at [324, 85] on select "- Select Status - Open Due/Unpaid Paid Incomplete No Tax Due Internal Refund Pr…" at bounding box center [270, 84] width 125 height 14
select select "PYD"
click at [208, 77] on select "- Select Status - Open Due/Unpaid Paid Incomplete No Tax Due Internal Refund Pr…" at bounding box center [270, 84] width 125 height 14
click at [282, 67] on div "Tax Status - Select Status - Open Due/Unpaid Paid Incomplete No Tax Due Interna…" at bounding box center [270, 78] width 125 height 23
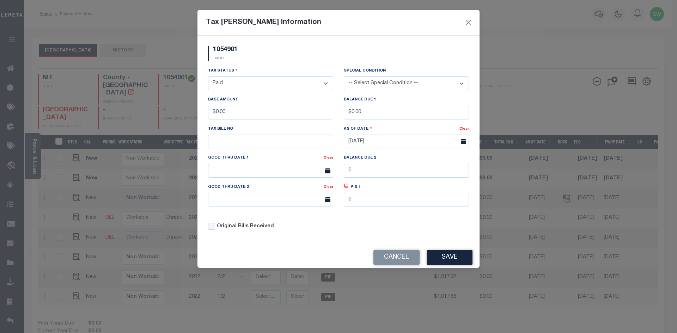
click at [334, 226] on div "Original Bills Received" at bounding box center [271, 224] width 136 height 24
drag, startPoint x: 450, startPoint y: 262, endPoint x: 476, endPoint y: 264, distance: 25.8
click at [449, 262] on button "Save" at bounding box center [450, 257] width 46 height 15
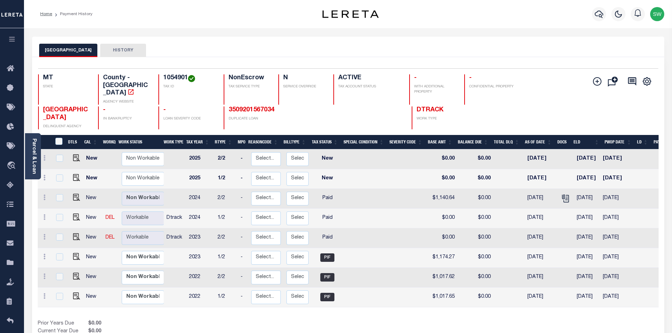
click at [455, 45] on div "MISSOULA COUNTY HISTORY" at bounding box center [348, 50] width 618 height 13
click at [594, 14] on icon "button" at bounding box center [598, 14] width 8 height 8
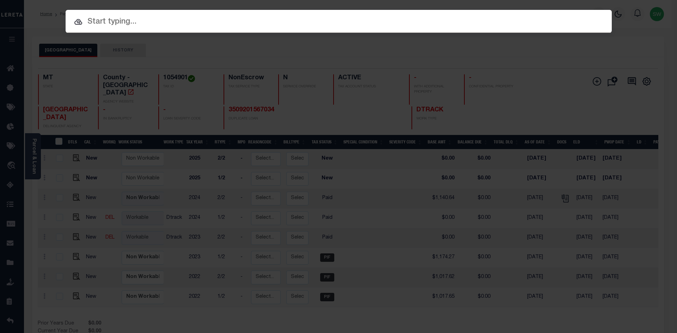
click at [103, 22] on input "text" at bounding box center [339, 22] width 546 height 12
paste input "3506191481107"
type input "3506191481107"
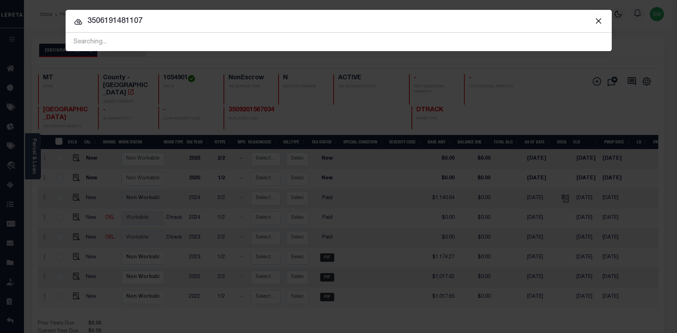
click at [155, 19] on input "3506191481107" at bounding box center [339, 21] width 546 height 12
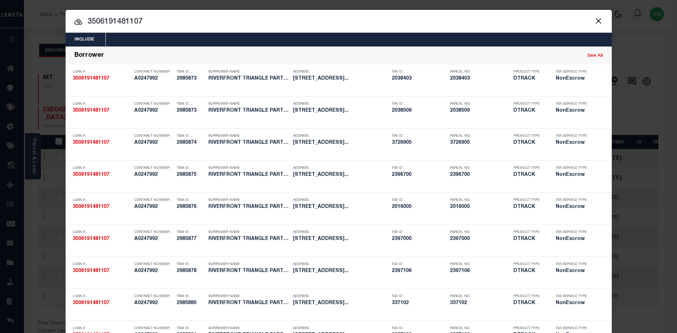
drag, startPoint x: 108, startPoint y: 23, endPoint x: 77, endPoint y: 24, distance: 31.1
click at [175, 26] on input "3506191481107" at bounding box center [339, 22] width 546 height 12
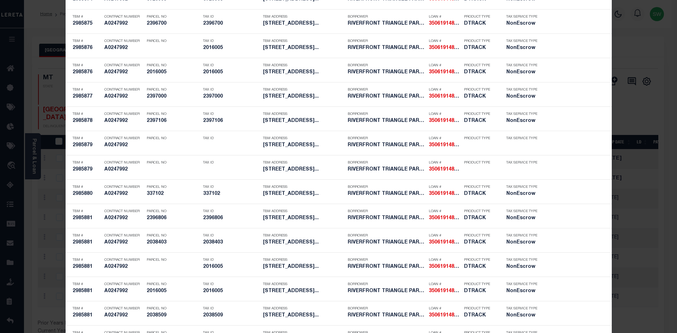
scroll to position [2073, 0]
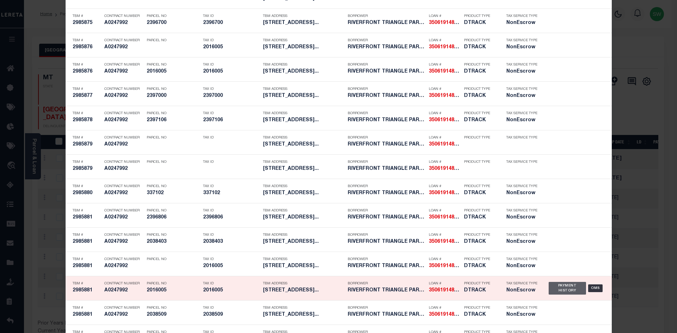
click at [560, 288] on div "Payment History" at bounding box center [568, 288] width 38 height 13
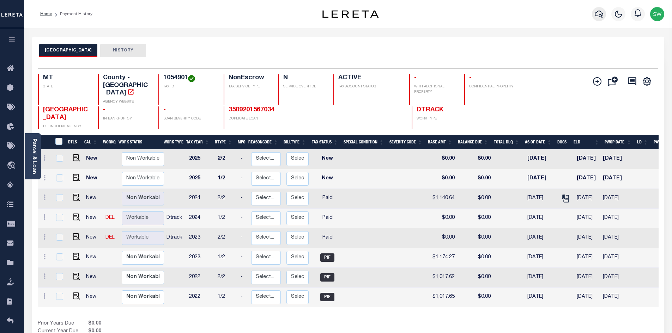
click at [598, 13] on icon "button" at bounding box center [598, 14] width 8 height 8
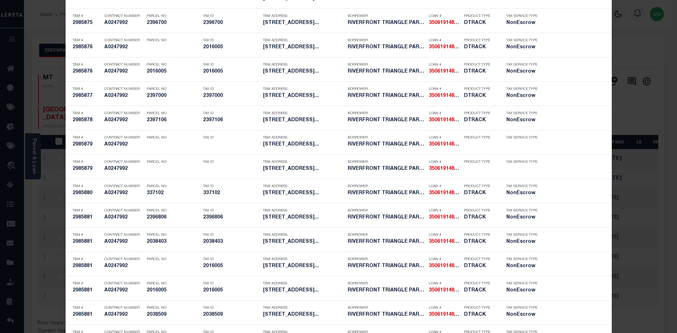
scroll to position [0, 0]
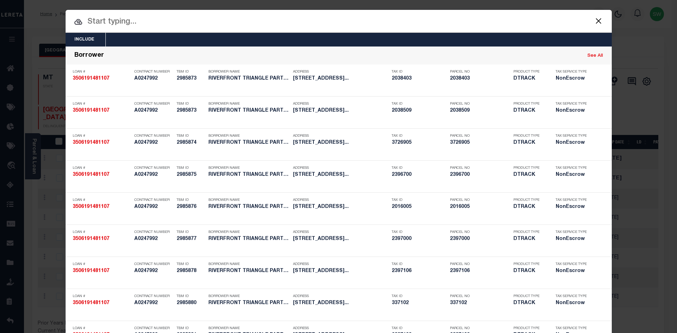
click at [113, 26] on input "text" at bounding box center [339, 22] width 546 height 12
paste input "3506191481107"
type input "3506191481107"
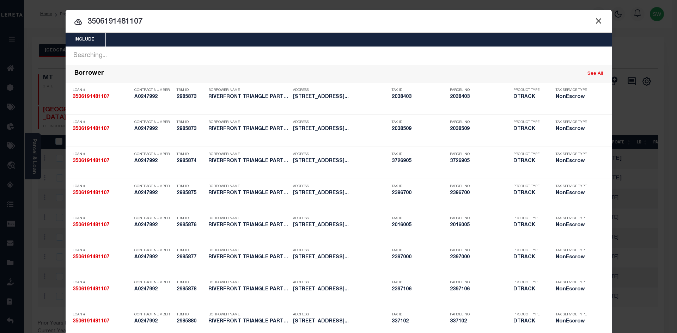
click at [154, 23] on input "3506191481107" at bounding box center [339, 22] width 546 height 12
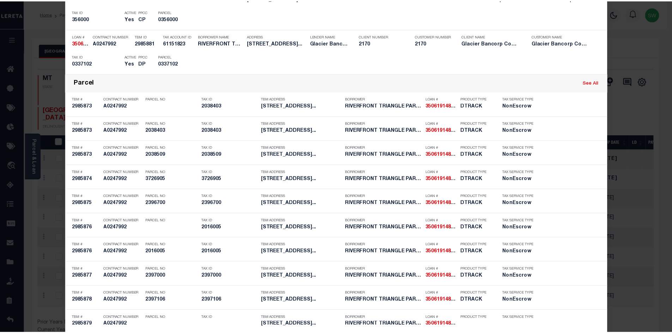
scroll to position [1914, 0]
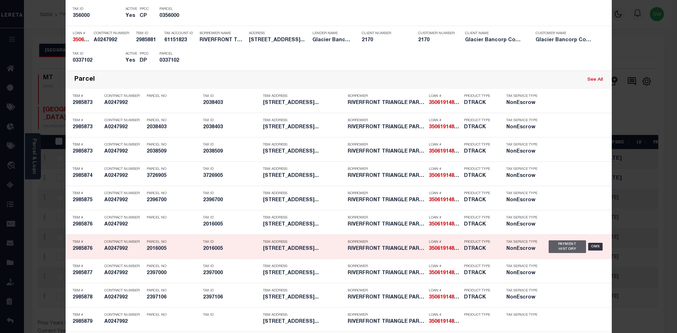
click at [558, 248] on div "Payment History" at bounding box center [568, 246] width 38 height 13
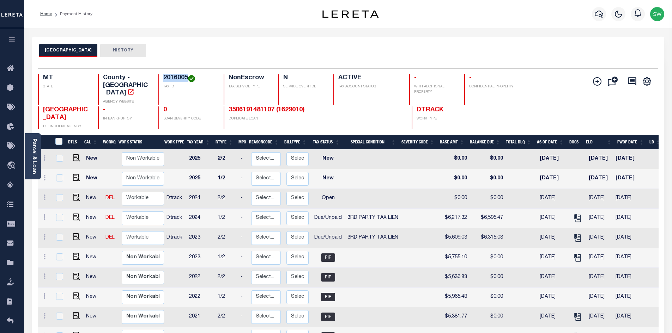
drag, startPoint x: 186, startPoint y: 79, endPoint x: 163, endPoint y: 78, distance: 23.6
click at [163, 78] on h4 "2016005" at bounding box center [189, 78] width 52 height 8
copy h4 "2016005"
click at [600, 13] on icon "button" at bounding box center [598, 14] width 8 height 8
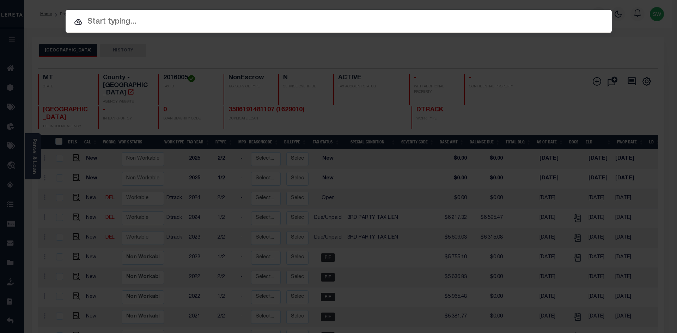
click at [133, 23] on input "text" at bounding box center [339, 22] width 546 height 12
paste input "3111122081437"
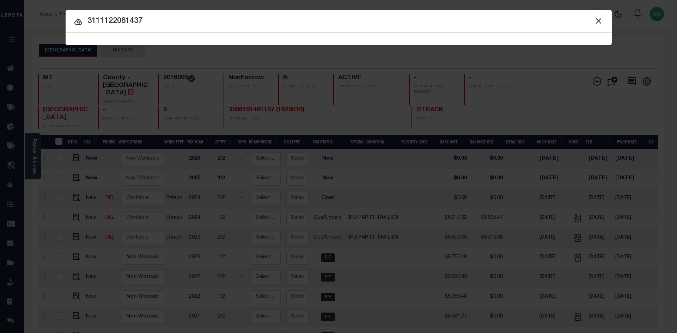
type input "3111122081437"
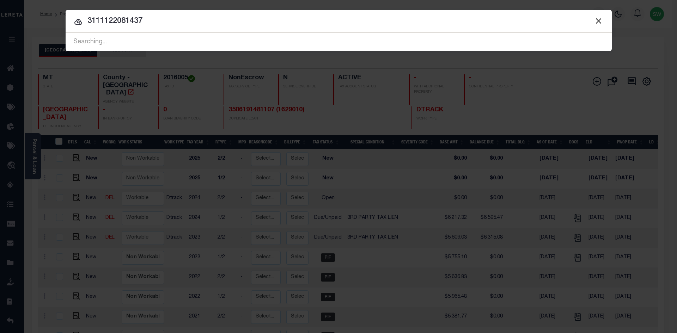
click at [156, 20] on input "3111122081437" at bounding box center [339, 21] width 546 height 12
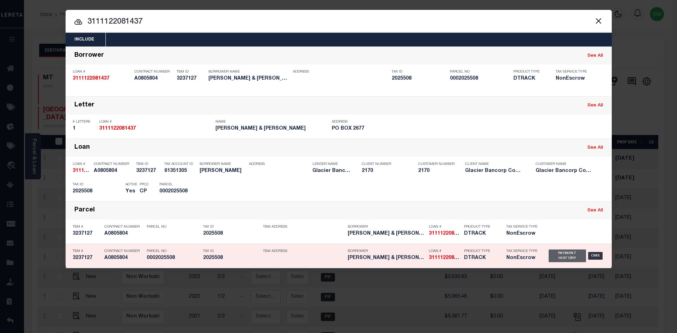
click at [570, 257] on div "Payment History" at bounding box center [568, 256] width 38 height 13
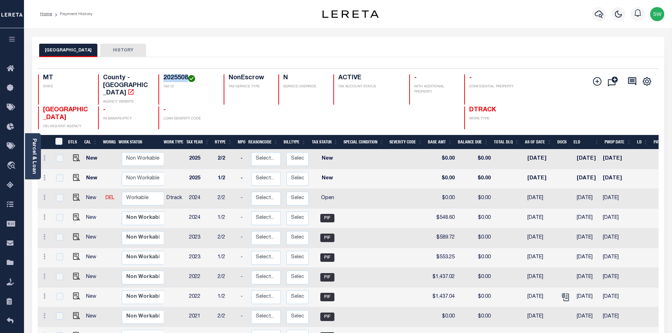
drag, startPoint x: 188, startPoint y: 76, endPoint x: 163, endPoint y: 77, distance: 25.4
click at [163, 77] on div "2025508 TAX ID" at bounding box center [186, 89] width 57 height 30
copy h4 "2025508"
click at [43, 195] on icon at bounding box center [44, 198] width 2 height 6
click at [62, 218] on img at bounding box center [61, 221] width 7 height 7
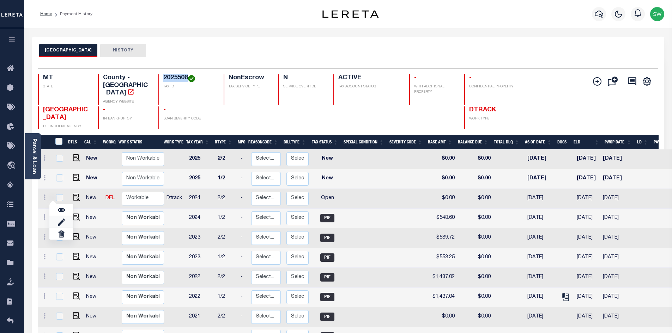
select select "OP2"
type input "$0.00"
type input "[DATE]"
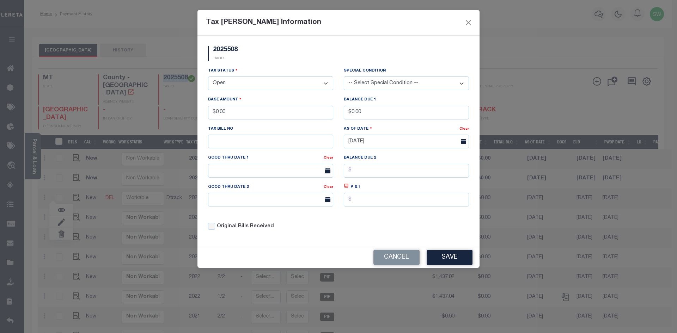
click at [326, 82] on select "- Select Status - Open Due/Unpaid Paid Incomplete No Tax Due Internal Refund Pr…" at bounding box center [270, 84] width 125 height 14
click at [323, 83] on select "- Select Status - Open Due/Unpaid Paid Incomplete No Tax Due Internal Refund Pr…" at bounding box center [270, 84] width 125 height 14
select select "PYD"
click at [208, 77] on select "- Select Status - Open Due/Unpaid Paid Incomplete No Tax Due Internal Refund Pr…" at bounding box center [270, 84] width 125 height 14
drag, startPoint x: 249, startPoint y: 112, endPoint x: 136, endPoint y: 125, distance: 113.6
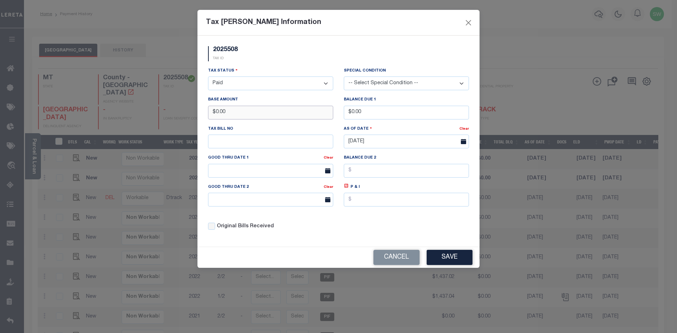
click at [136, 125] on div "Tax [PERSON_NAME] Information 2025508 TAX ID Installment: TaxID: 2025508 Tax St…" at bounding box center [338, 166] width 677 height 333
type input "$548.58"
click at [269, 66] on div "2025508 TAX ID" at bounding box center [338, 56] width 271 height 21
click at [418, 228] on div "Tax Status - Select Status - Open Due/Unpaid Paid Incomplete No Tax Due Interna…" at bounding box center [338, 151] width 271 height 169
drag, startPoint x: 453, startPoint y: 261, endPoint x: 580, endPoint y: 255, distance: 126.7
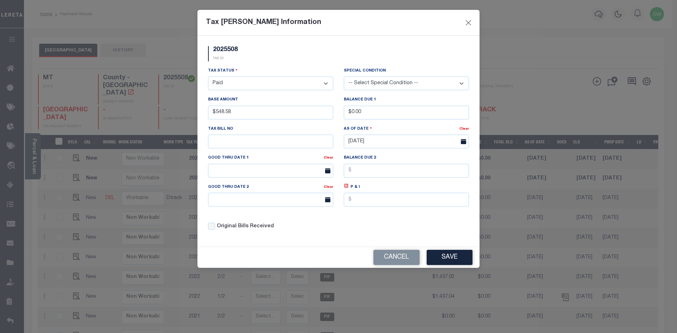
click at [453, 261] on button "Save" at bounding box center [450, 257] width 46 height 15
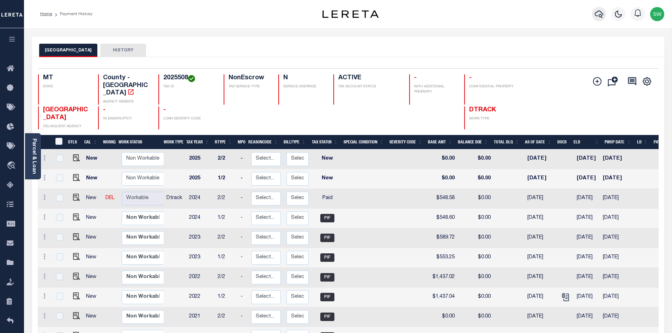
click at [595, 15] on icon "button" at bounding box center [598, 14] width 8 height 7
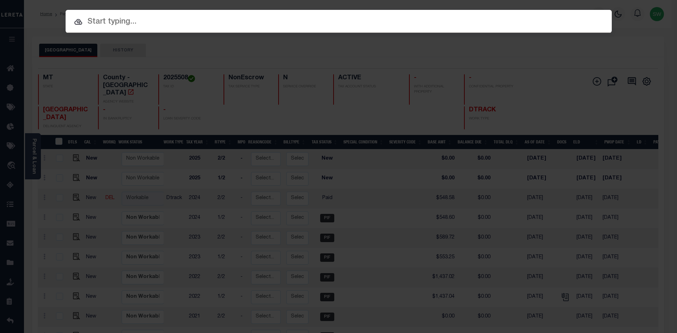
click at [106, 22] on input "text" at bounding box center [339, 22] width 546 height 12
paste input "3506191481107"
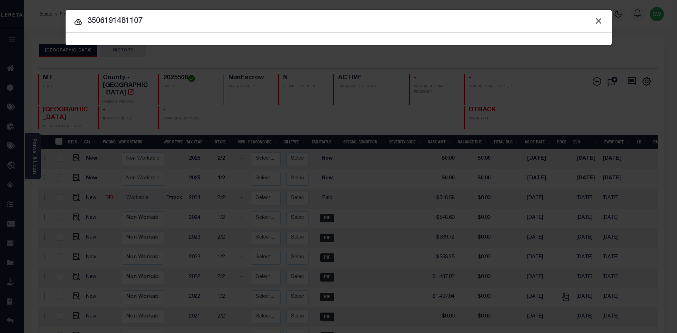
click at [161, 20] on input "3506191481107" at bounding box center [339, 21] width 546 height 12
type input "3506191481107"
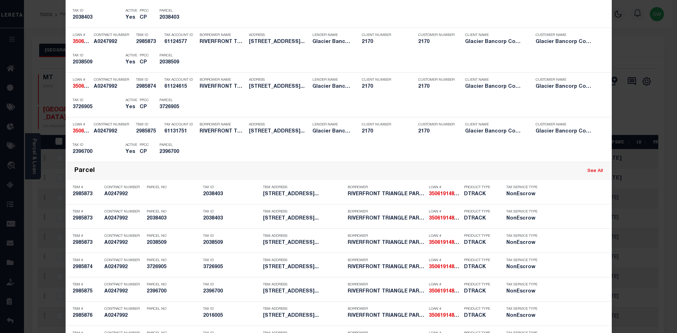
scroll to position [761, 0]
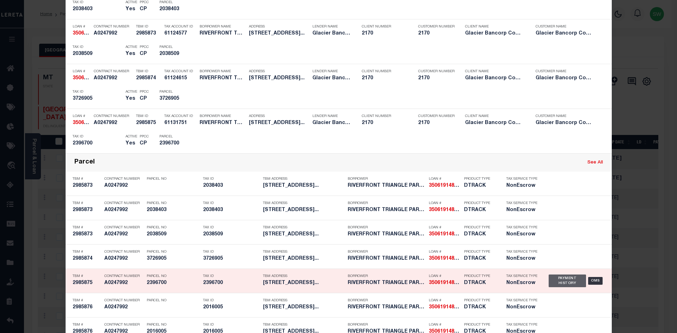
click at [570, 283] on div "Payment History" at bounding box center [568, 281] width 38 height 13
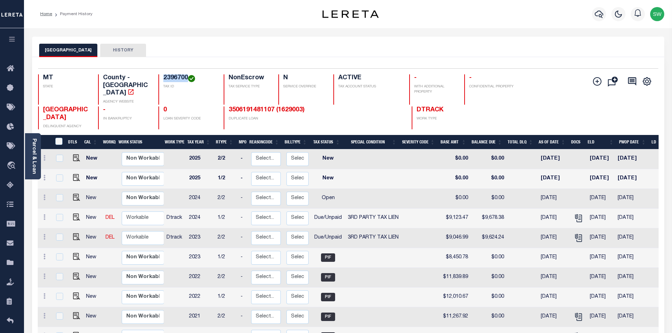
drag, startPoint x: 187, startPoint y: 77, endPoint x: 163, endPoint y: 75, distance: 24.0
click at [163, 75] on h4 "2396700" at bounding box center [189, 78] width 52 height 8
copy h4 "2396700"
click at [599, 18] on icon "button" at bounding box center [598, 14] width 8 height 8
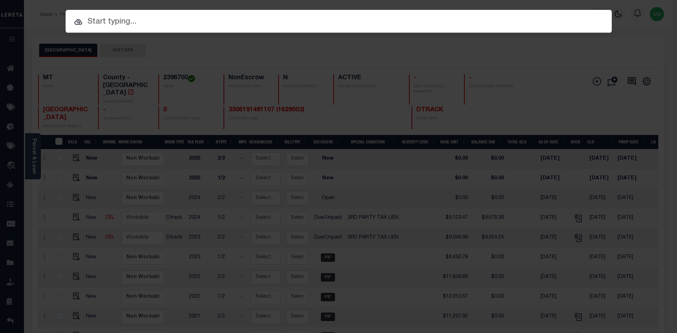
click at [110, 21] on input "text" at bounding box center [339, 22] width 546 height 12
paste input "3506191481107"
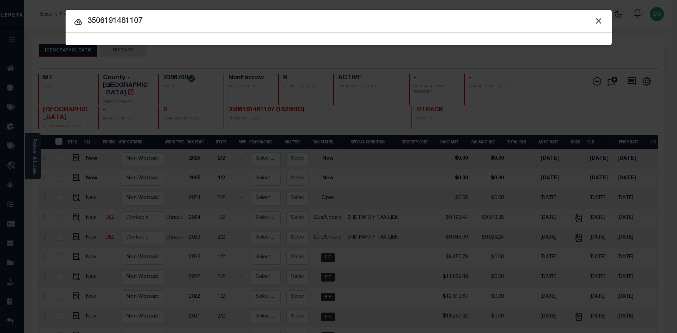
click at [153, 17] on input "3506191481107" at bounding box center [339, 21] width 546 height 12
type input "3506191481107"
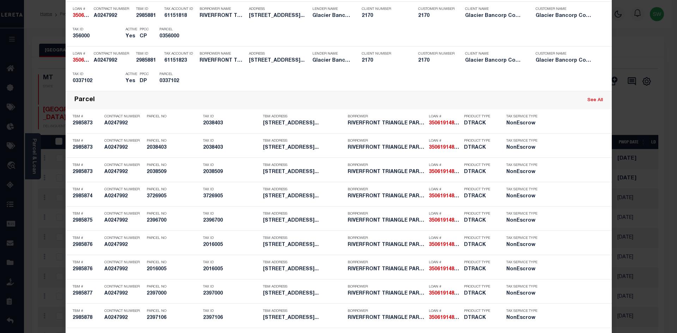
scroll to position [1876, 0]
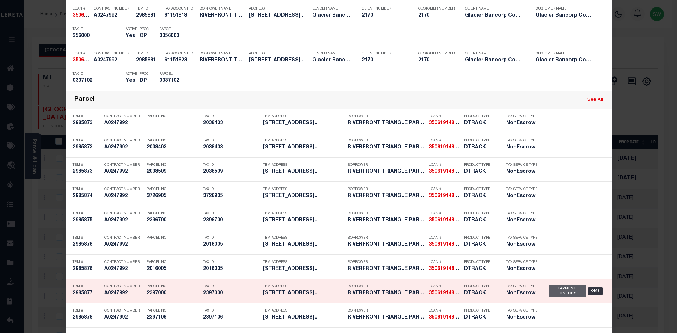
click at [560, 295] on div "Payment History" at bounding box center [568, 291] width 38 height 13
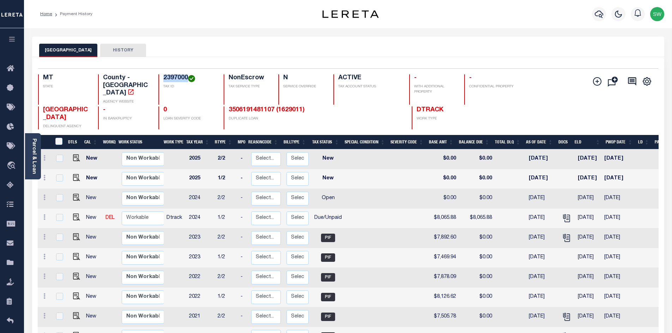
drag, startPoint x: 187, startPoint y: 77, endPoint x: 161, endPoint y: 77, distance: 25.7
click at [161, 77] on div "2397000 TAX ID" at bounding box center [186, 89] width 57 height 30
copy h4 "2397000"
click at [43, 214] on icon at bounding box center [44, 217] width 2 height 6
click at [61, 236] on link at bounding box center [61, 242] width 24 height 12
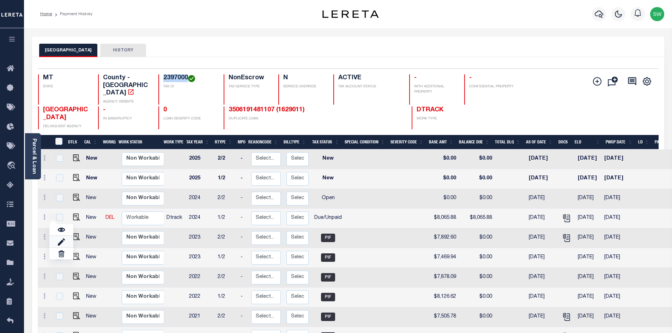
select select "DUE"
type input "$8,065.88"
type input "[DATE]"
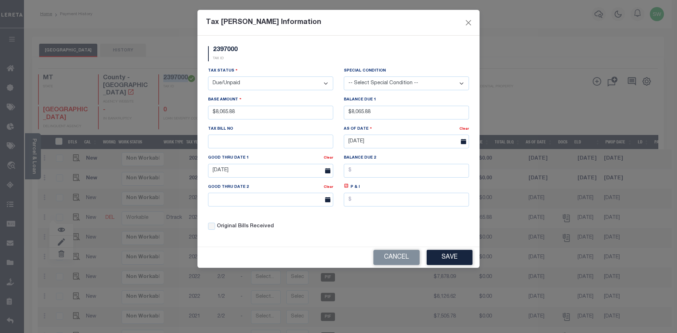
click at [327, 84] on select "- Select Status - Open Due/Unpaid Paid Incomplete No Tax Due Internal Refund Pr…" at bounding box center [270, 84] width 125 height 14
click at [326, 84] on select "- Select Status - Open Due/Unpaid Paid Incomplete No Tax Due Internal Refund Pr…" at bounding box center [270, 84] width 125 height 14
select select "PYD"
click at [208, 77] on select "- Select Status - Open Due/Unpaid Paid Incomplete No Tax Due Internal Refund Pr…" at bounding box center [270, 84] width 125 height 14
click at [334, 49] on div "2397000 TAX ID" at bounding box center [338, 56] width 271 height 21
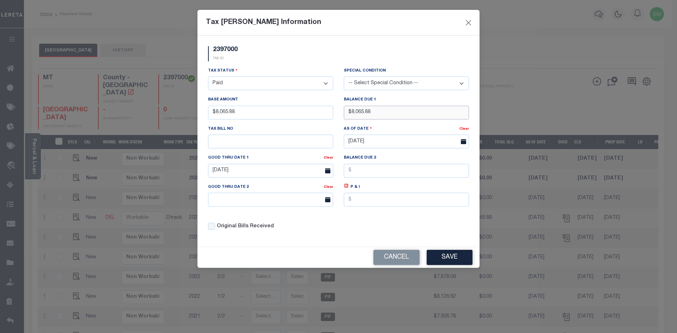
drag, startPoint x: 383, startPoint y: 111, endPoint x: 277, endPoint y: 123, distance: 105.7
click at [277, 123] on div "Tax Status - Select Status - Open Due/Unpaid Paid Incomplete No Tax Due Interna…" at bounding box center [338, 151] width 271 height 169
type input "$0.00"
click at [354, 226] on div "Tax Status - Select Status - Open Due/Unpaid Paid Incomplete No Tax Due Interna…" at bounding box center [338, 151] width 271 height 169
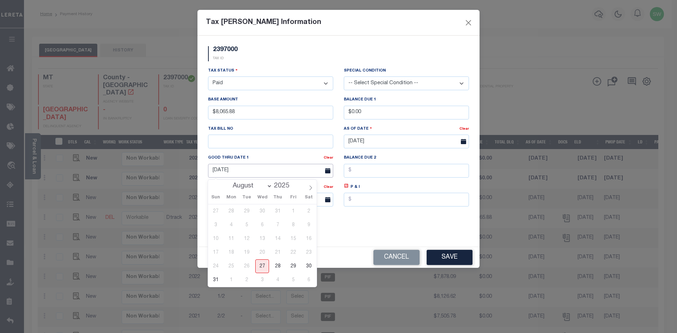
drag, startPoint x: 273, startPoint y: 176, endPoint x: 182, endPoint y: 174, distance: 91.0
click at [182, 174] on div "Tax Bill Amount Information 2397000 TAX ID Installment: TaxID: 2397000 Tax Stat…" at bounding box center [338, 166] width 677 height 333
click at [368, 228] on div "Tax Status - Select Status - Open Due/Unpaid Paid Incomplete No Tax Due Interna…" at bounding box center [338, 151] width 271 height 169
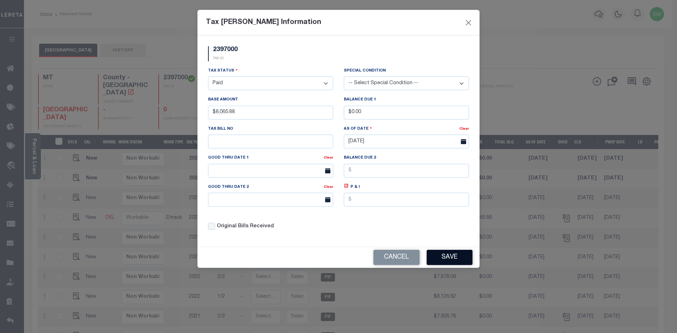
click at [451, 258] on button "Save" at bounding box center [450, 257] width 46 height 15
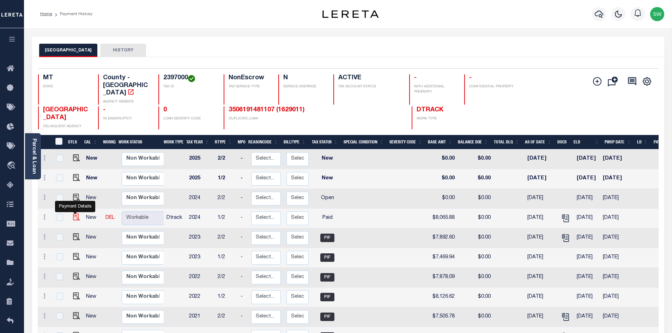
click at [75, 214] on img at bounding box center [76, 217] width 7 height 7
checkbox input "true"
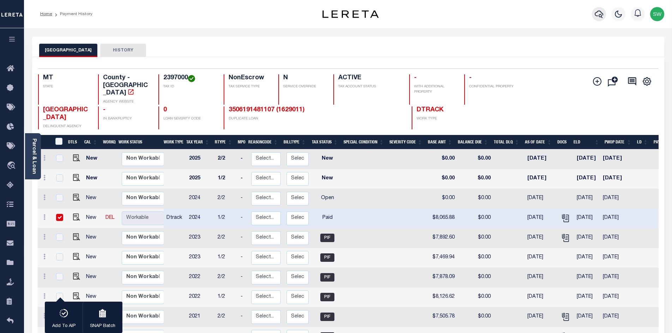
click at [602, 14] on icon "button" at bounding box center [598, 14] width 8 height 7
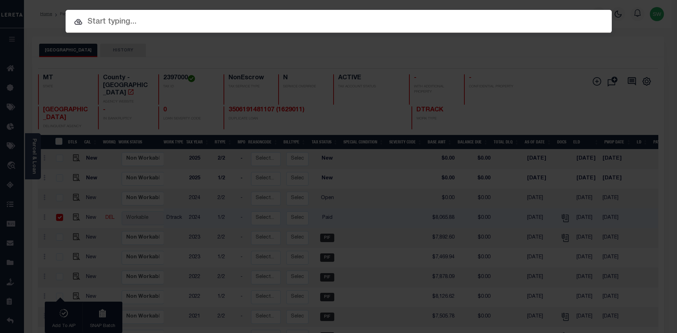
click at [101, 26] on input "text" at bounding box center [339, 22] width 546 height 12
paste input "3508251417114"
type input "3508251417114"
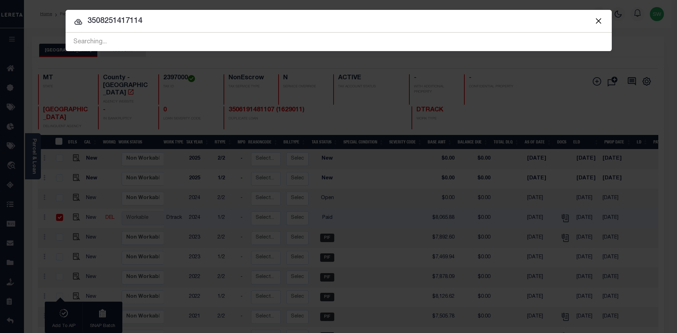
click at [180, 24] on input "3508251417114" at bounding box center [339, 21] width 546 height 12
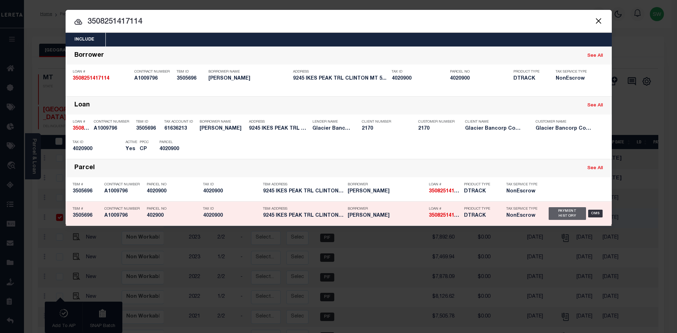
click at [559, 219] on div "Payment History" at bounding box center [568, 213] width 38 height 13
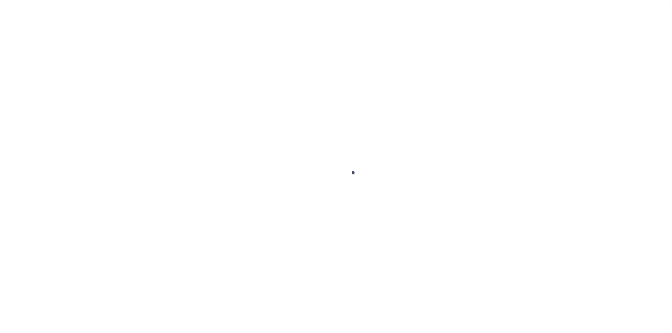
select select "PYD"
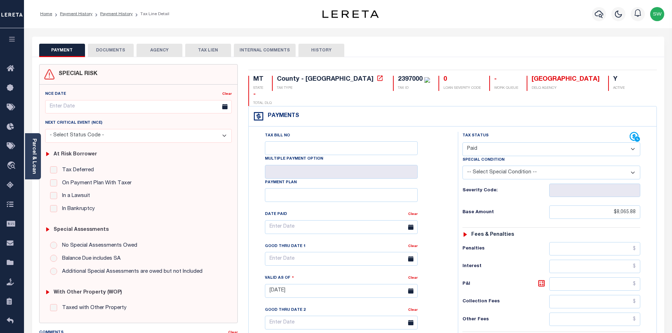
drag, startPoint x: 102, startPoint y: 50, endPoint x: 110, endPoint y: 47, distance: 9.2
click at [102, 50] on button "DOCUMENTS" at bounding box center [111, 50] width 46 height 13
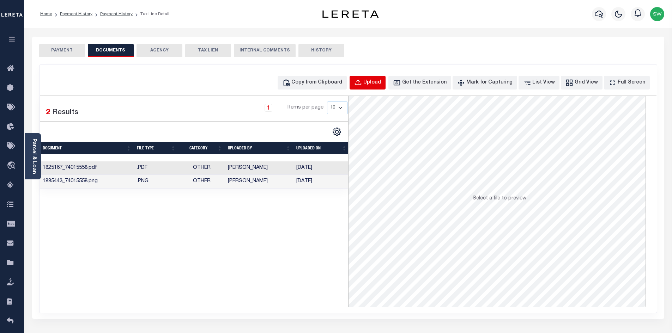
click at [381, 80] on div "Upload" at bounding box center [372, 83] width 18 height 8
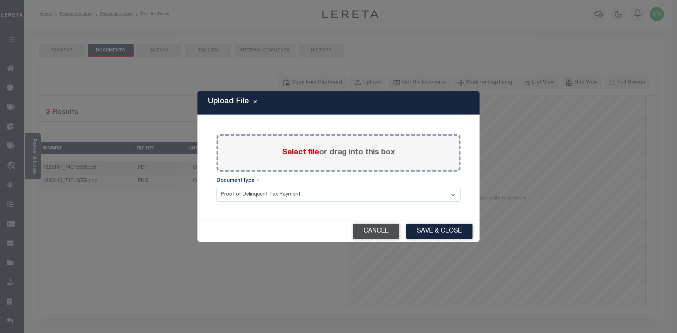
click at [365, 232] on button "Cancel" at bounding box center [376, 231] width 46 height 15
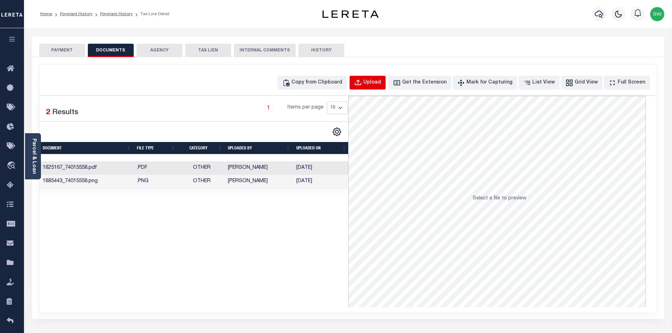
click at [381, 82] on div "Upload" at bounding box center [372, 83] width 18 height 8
select select "POP"
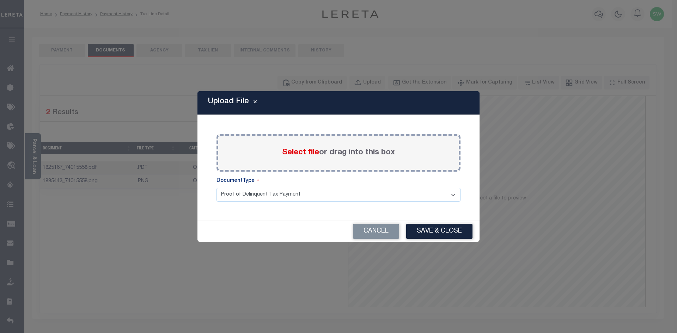
click at [305, 153] on span "Select file" at bounding box center [300, 153] width 37 height 8
click at [0, 0] on input "Select file or drag into this box" at bounding box center [0, 0] width 0 height 0
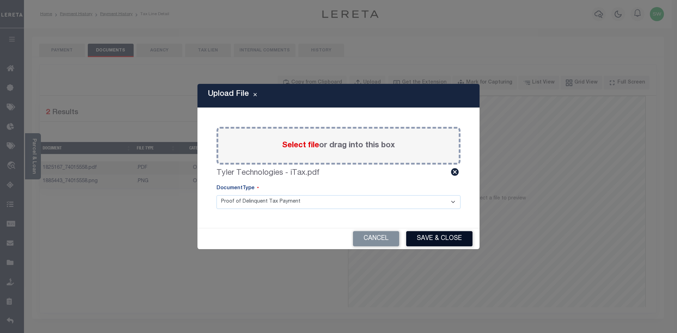
drag, startPoint x: 463, startPoint y: 236, endPoint x: 515, endPoint y: 236, distance: 52.9
click at [462, 236] on button "Save & Close" at bounding box center [439, 238] width 66 height 15
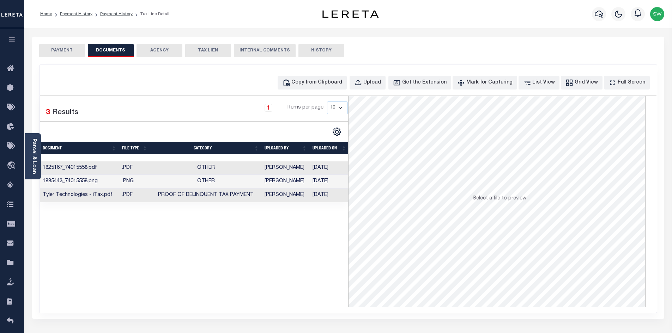
drag, startPoint x: 286, startPoint y: 269, endPoint x: 301, endPoint y: 119, distance: 150.7
click at [287, 263] on div "Selected 3 Results 1 Items per page 10 25 50 100" at bounding box center [194, 202] width 308 height 212
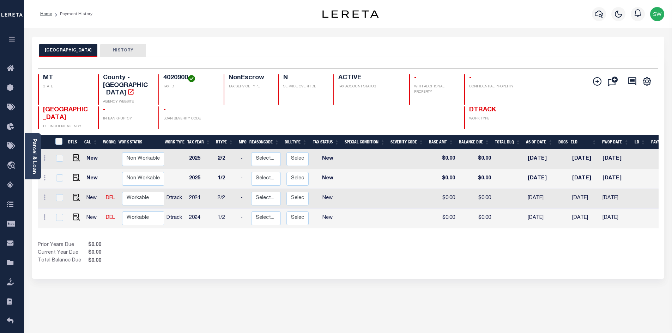
drag, startPoint x: 367, startPoint y: 249, endPoint x: 491, endPoint y: 242, distance: 124.3
click at [369, 246] on div "Show Tax Lines before Bill Release Date Prior Years Due $0.00 Current Year Due …" at bounding box center [348, 253] width 620 height 24
click at [414, 246] on div "Show Tax Lines before Bill Release Date Prior Years Due $0.00 Current Year Due …" at bounding box center [348, 253] width 620 height 24
drag, startPoint x: 187, startPoint y: 80, endPoint x: 164, endPoint y: 80, distance: 22.6
click at [164, 80] on h4 "4020900" at bounding box center [189, 78] width 52 height 8
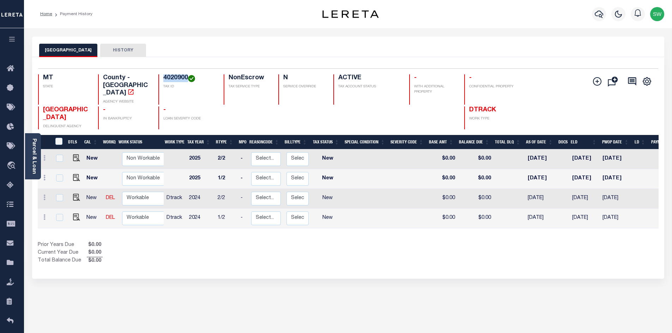
copy h4 "4020900"
click at [321, 226] on div "DTLS CAL WorkQ Work Status Work Type Tax Year RType MPO ReasonCode BillType Tax…" at bounding box center [348, 200] width 620 height 130
drag, startPoint x: 259, startPoint y: 255, endPoint x: 232, endPoint y: 232, distance: 35.5
click at [254, 247] on div "Selected 4 Results 1 Items per page 25 50 100 MT STATE 4020900" at bounding box center [348, 168] width 632 height 222
click at [44, 214] on icon at bounding box center [44, 217] width 2 height 6
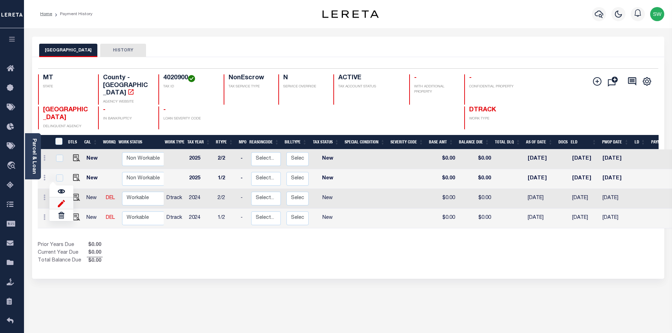
click at [61, 200] on img at bounding box center [61, 203] width 7 height 7
select select "NW2"
type input "$0.00"
type input "[DATE]"
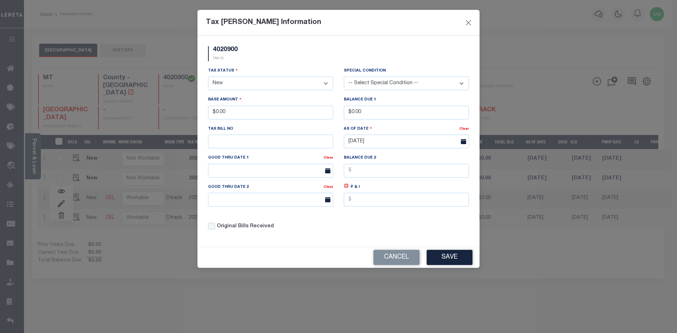
click at [325, 83] on select "- Select Status - Open Due/Unpaid Paid Incomplete No Tax Due Internal Refund Pr…" at bounding box center [270, 84] width 125 height 14
click at [326, 85] on select "- Select Status - Open Due/Unpaid Paid Incomplete No Tax Due Internal Refund Pr…" at bounding box center [270, 84] width 125 height 14
select select "PYD"
click at [208, 77] on select "- Select Status - Open Due/Unpaid Paid Incomplete No Tax Due Internal Refund Pr…" at bounding box center [270, 84] width 125 height 14
drag, startPoint x: 221, startPoint y: 115, endPoint x: 197, endPoint y: 117, distance: 24.1
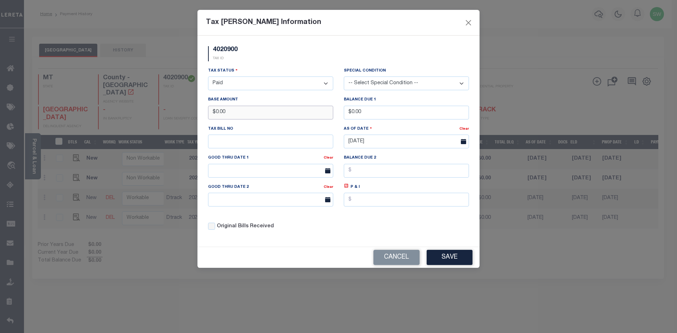
click at [197, 117] on div "Tax Bill Amount Information 4020900 TAX ID Installment: TaxID: 4020900 Tax Stat…" at bounding box center [338, 166] width 677 height 333
click at [281, 59] on div "4020900 TAX ID" at bounding box center [338, 56] width 271 height 21
click at [465, 261] on button "Save" at bounding box center [450, 257] width 46 height 15
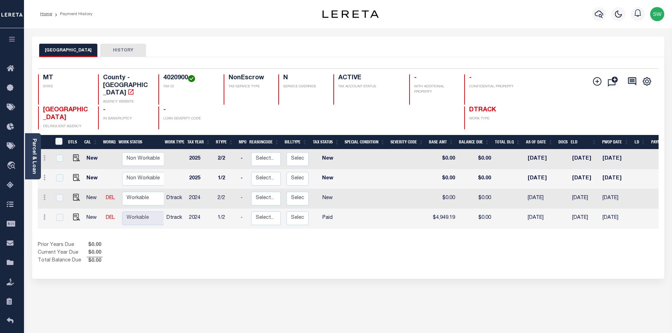
click at [305, 241] on div "Prior Years Due $0.00 Current Year Due $0.00 Total Balance Due $0.00" at bounding box center [193, 253] width 310 height 24
click at [45, 196] on link at bounding box center [45, 199] width 8 height 6
click at [64, 180] on img at bounding box center [61, 183] width 7 height 7
type input "$0.00"
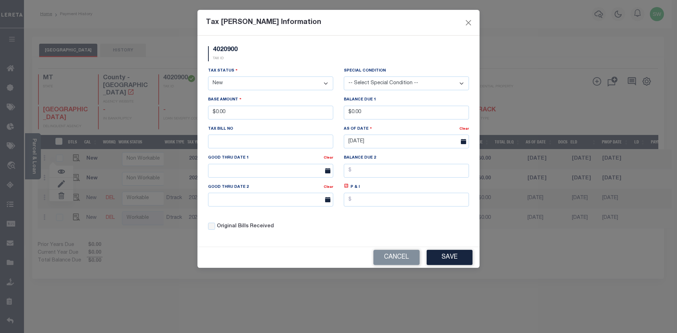
click at [326, 84] on select "- Select Status - Open Due/Unpaid Paid Incomplete No Tax Due Internal Refund Pr…" at bounding box center [270, 84] width 125 height 14
click at [325, 83] on select "- Select Status - Open Due/Unpaid Paid Incomplete No Tax Due Internal Refund Pr…" at bounding box center [270, 84] width 125 height 14
select select "PYD"
click at [208, 77] on select "- Select Status - Open Due/Unpaid Paid Incomplete No Tax Due Internal Refund Pr…" at bounding box center [270, 84] width 125 height 14
drag, startPoint x: 260, startPoint y: 63, endPoint x: 235, endPoint y: 98, distance: 43.0
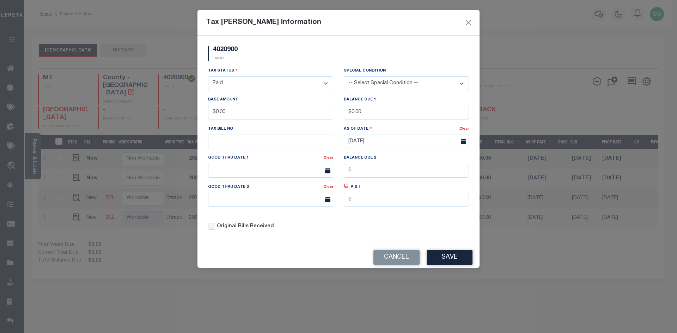
click at [260, 63] on div "4020900 TAX ID" at bounding box center [338, 56] width 271 height 21
drag, startPoint x: 227, startPoint y: 116, endPoint x: 192, endPoint y: 119, distance: 34.7
click at [192, 119] on div "Tax Bill Amount Information 4020900 TAX ID Installment: TaxID: 4020900 Tax Stat…" at bounding box center [338, 166] width 677 height 333
type input "$4,949.17"
click at [292, 57] on div "4020900 TAX ID" at bounding box center [338, 56] width 271 height 21
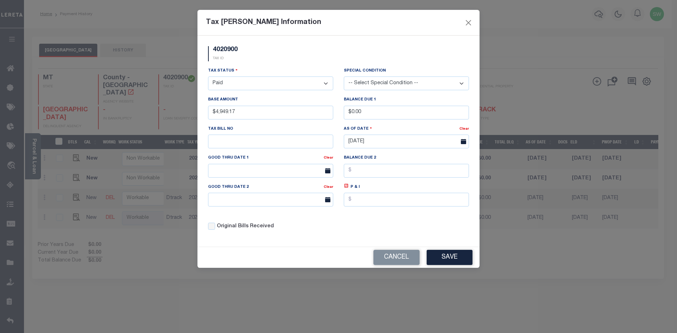
drag, startPoint x: 457, startPoint y: 262, endPoint x: 473, endPoint y: 261, distance: 16.6
click at [457, 262] on button "Save" at bounding box center [450, 257] width 46 height 15
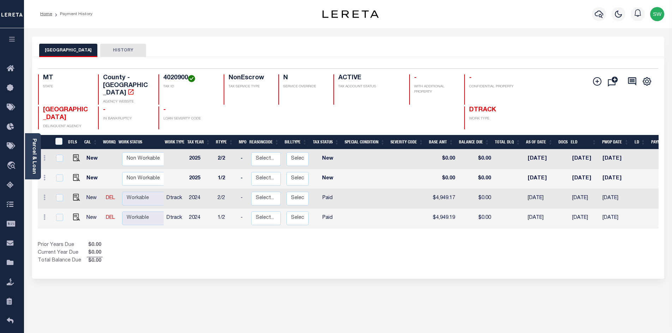
click at [308, 279] on div "MISSOULA COUNTY HISTORY Selected 4 Results" at bounding box center [348, 236] width 642 height 398
drag, startPoint x: 292, startPoint y: 252, endPoint x: 324, endPoint y: 241, distance: 33.3
click at [297, 251] on div "Prior Years Due $0.00 Current Year Due $0.00 Total Balance Due $0.00" at bounding box center [193, 253] width 310 height 24
click at [343, 241] on div "Prior Years Due $0.00 Current Year Due $0.00 Total Balance Due $0.00" at bounding box center [193, 253] width 310 height 24
drag, startPoint x: 365, startPoint y: 247, endPoint x: 373, endPoint y: 214, distance: 33.3
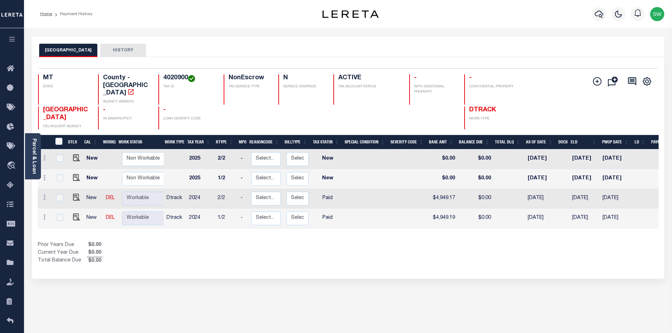
click at [364, 245] on div "Show Tax Lines before Bill Release Date Prior Years Due $0.00 Current Year Due …" at bounding box center [348, 253] width 620 height 24
click at [601, 18] on icon "button" at bounding box center [598, 14] width 8 height 8
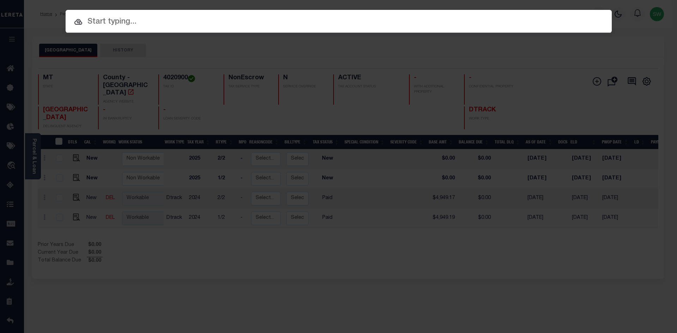
click at [113, 26] on input "text" at bounding box center [339, 22] width 546 height 12
paste input "3505251567086"
type input "3505251567086"
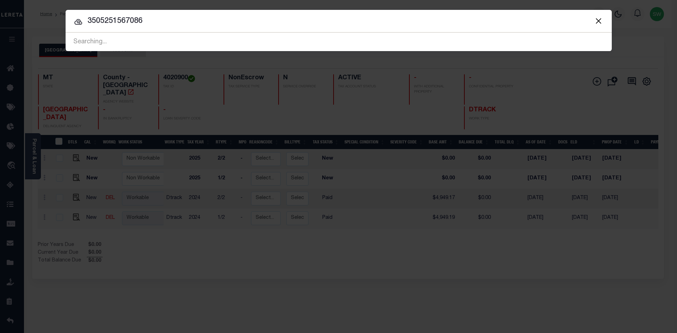
click at [159, 23] on input "3505251567086" at bounding box center [339, 21] width 546 height 12
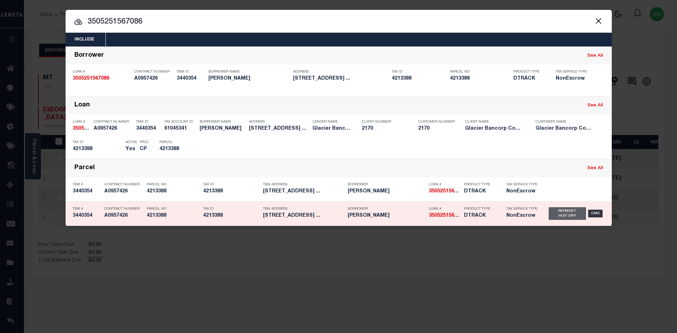
click at [566, 215] on div "Payment History" at bounding box center [568, 213] width 38 height 13
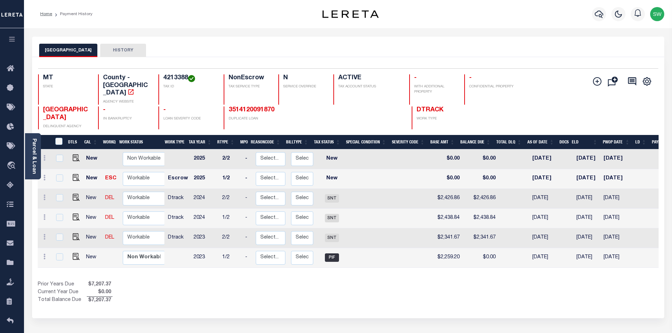
drag, startPoint x: 552, startPoint y: 258, endPoint x: 637, endPoint y: 256, distance: 84.6
click at [637, 256] on tr "New Non Workable Workable 2023 1/2 - Select... Payment Reversal Taxable Value C…" at bounding box center [381, 258] width 686 height 20
drag, startPoint x: 187, startPoint y: 78, endPoint x: 161, endPoint y: 77, distance: 25.7
click at [161, 77] on div "4213388 TAX ID" at bounding box center [186, 89] width 57 height 30
copy h4 "4213388"
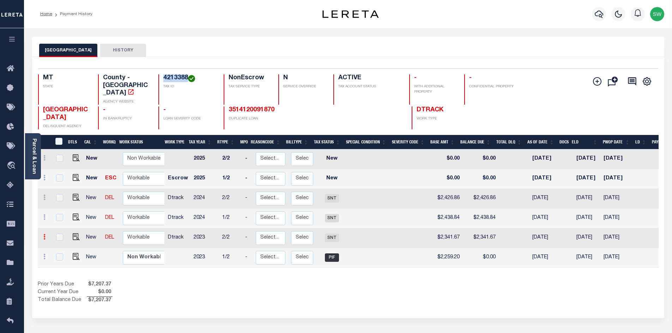
click at [44, 234] on icon at bounding box center [44, 237] width 2 height 6
click at [62, 219] on img at bounding box center [61, 222] width 7 height 7
type input "$2,341.67"
type input "37587"
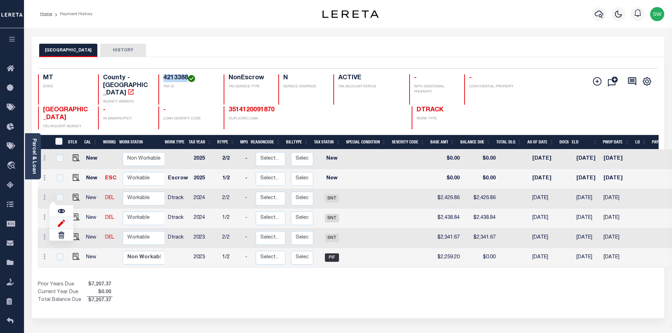
type input "[DATE]"
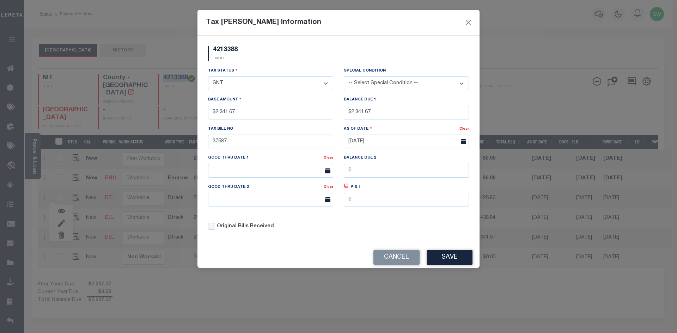
click at [325, 83] on select "- Select Status - Open Due/Unpaid Paid Incomplete No Tax Due Internal Refund Pr…" at bounding box center [270, 84] width 125 height 14
select select "PYD"
click at [208, 77] on select "- Select Status - Open Due/Unpaid Paid Incomplete No Tax Due Internal Refund Pr…" at bounding box center [270, 84] width 125 height 14
click at [264, 60] on div "4213388 TAX ID" at bounding box center [338, 56] width 271 height 21
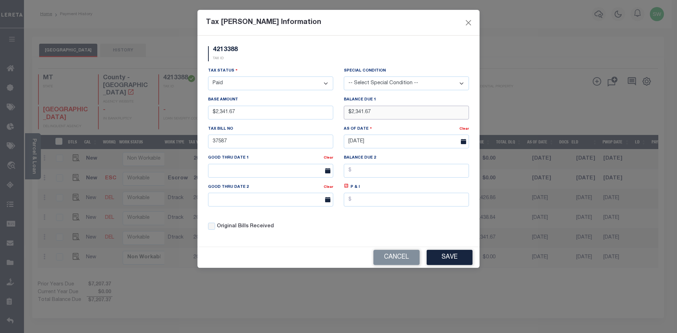
drag, startPoint x: 393, startPoint y: 117, endPoint x: 337, endPoint y: 117, distance: 56.4
click at [337, 117] on div "Tax Status - Select Status - Open Due/Unpaid Paid Incomplete No Tax Due Interna…" at bounding box center [338, 151] width 271 height 169
type input "$0.00"
click at [322, 44] on div "4213388 TAX ID Installment: TaxID: 4213388 Tax Status Open" at bounding box center [338, 141] width 282 height 211
click at [371, 230] on div "Tax Status - Select Status - Open Due/Unpaid Paid Incomplete No Tax Due Interna…" at bounding box center [338, 151] width 271 height 169
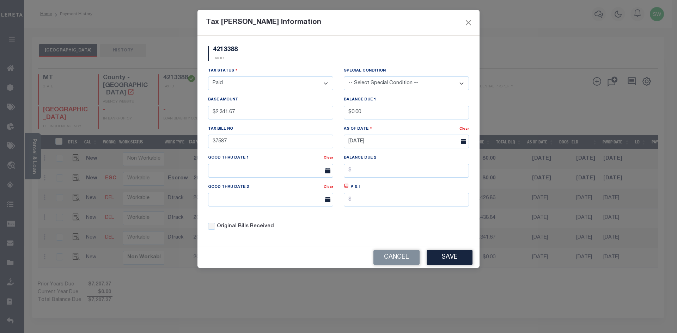
click at [445, 257] on button "Save" at bounding box center [450, 257] width 46 height 15
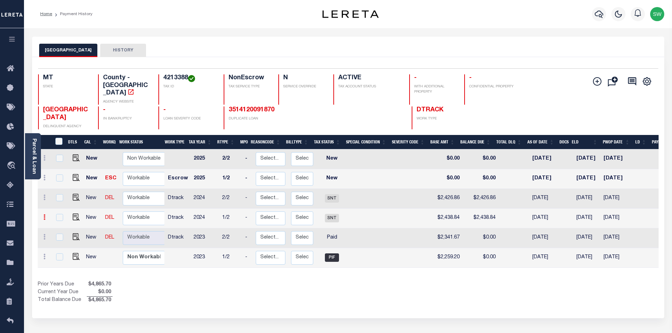
click at [44, 214] on icon at bounding box center [44, 217] width 2 height 6
click at [65, 236] on link at bounding box center [61, 242] width 24 height 12
type input "$2,438.84"
type input "11/30/2024"
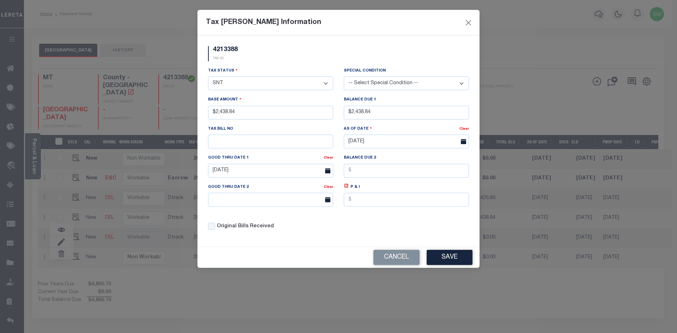
click at [324, 82] on select "- Select Status - Open Due/Unpaid Paid Incomplete No Tax Due Internal Refund Pr…" at bounding box center [270, 84] width 125 height 14
click at [327, 83] on select "- Select Status - Open Due/Unpaid Paid Incomplete No Tax Due Internal Refund Pr…" at bounding box center [270, 84] width 125 height 14
select select "PYD"
click at [208, 77] on select "- Select Status - Open Due/Unpaid Paid Incomplete No Tax Due Internal Refund Pr…" at bounding box center [270, 84] width 125 height 14
drag, startPoint x: 386, startPoint y: 112, endPoint x: 324, endPoint y: 117, distance: 62.0
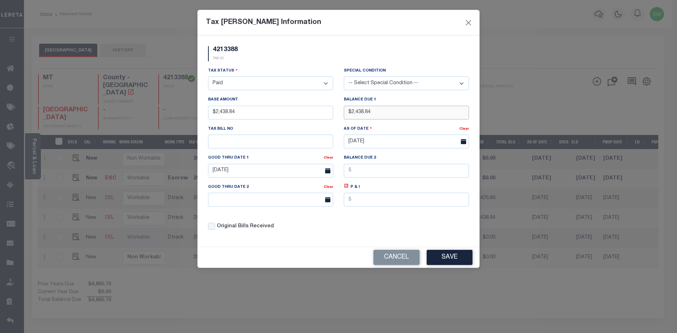
click at [324, 117] on div "Tax Status - Select Status - Open Due/Unpaid Paid Incomplete No Tax Due Interna…" at bounding box center [338, 151] width 271 height 169
type input "$0.00"
click at [335, 53] on div "4213388 TAX ID" at bounding box center [338, 56] width 271 height 21
click at [391, 234] on div "Tax Status - Select Status - Open Due/Unpaid Paid Incomplete No Tax Due Interna…" at bounding box center [338, 151] width 271 height 169
click at [452, 260] on button "Save" at bounding box center [450, 257] width 46 height 15
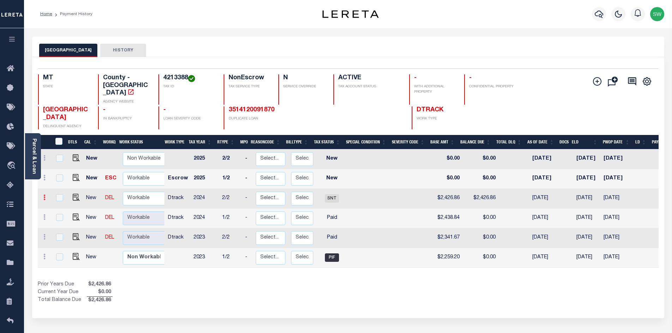
click at [47, 196] on link at bounding box center [45, 199] width 8 height 6
click at [63, 218] on img at bounding box center [61, 221] width 7 height 7
type input "$2,426.86"
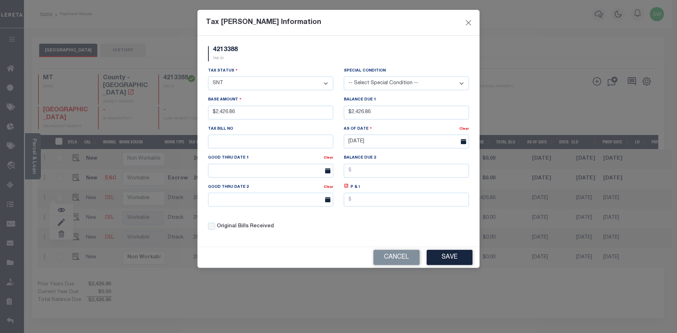
click at [323, 83] on select "- Select Status - Open Due/Unpaid Paid Incomplete No Tax Due Internal Refund Pr…" at bounding box center [270, 84] width 125 height 14
click at [325, 80] on select "- Select Status - Open Due/Unpaid Paid Incomplete No Tax Due Internal Refund Pr…" at bounding box center [270, 84] width 125 height 14
select select "PYD"
click at [208, 77] on select "- Select Status - Open Due/Unpaid Paid Incomplete No Tax Due Internal Refund Pr…" at bounding box center [270, 84] width 125 height 14
click at [251, 70] on div "Tax Status - Select Status - Open Due/Unpaid Paid Incomplete No Tax Due Interna…" at bounding box center [270, 78] width 125 height 23
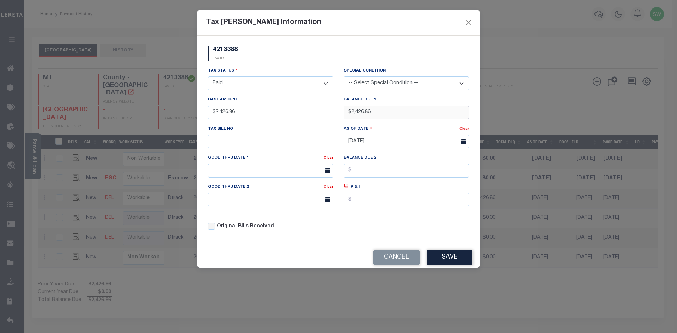
drag, startPoint x: 387, startPoint y: 117, endPoint x: 288, endPoint y: 126, distance: 100.2
click at [288, 126] on div "Tax Status - Select Status - Open Due/Unpaid Paid Incomplete No Tax Due Interna…" at bounding box center [338, 151] width 271 height 169
type input "$0.00"
click at [294, 59] on div "4213388 TAX ID" at bounding box center [338, 56] width 271 height 21
click at [332, 231] on div "Original Bills Received" at bounding box center [270, 227] width 125 height 8
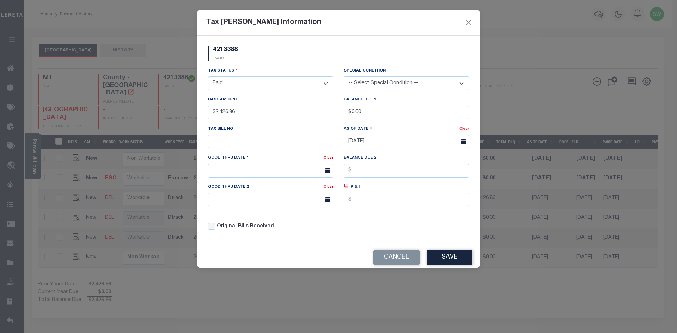
drag, startPoint x: 450, startPoint y: 252, endPoint x: 464, endPoint y: 249, distance: 14.4
click at [451, 253] on button "Save" at bounding box center [450, 257] width 46 height 15
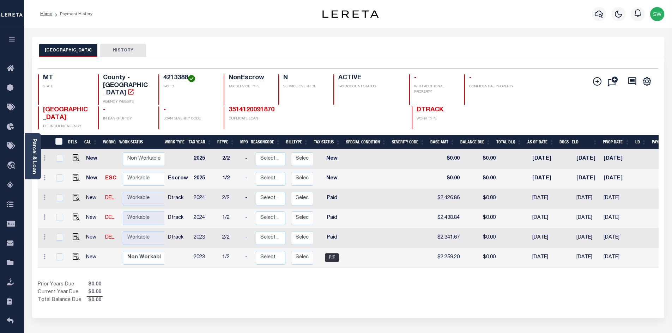
drag, startPoint x: 500, startPoint y: 272, endPoint x: 659, endPoint y: 166, distance: 191.0
click at [501, 268] on div "DTLS CAL WorkQ Work Status Work Type Tax Year RType MPO ReasonCode BillType Tax…" at bounding box center [348, 220] width 620 height 170
click at [598, 12] on icon "button" at bounding box center [598, 14] width 8 height 7
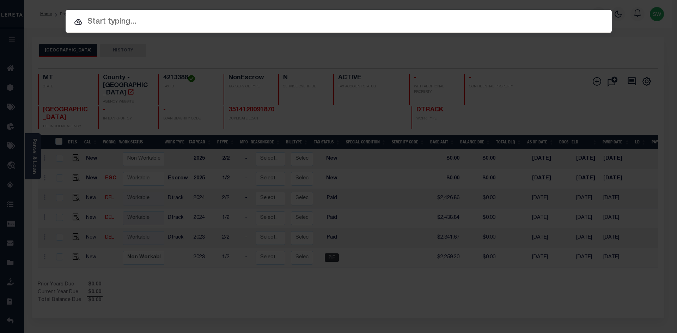
click at [95, 23] on input "text" at bounding box center [339, 22] width 546 height 12
paste input "502000186241"
type input "502000186241"
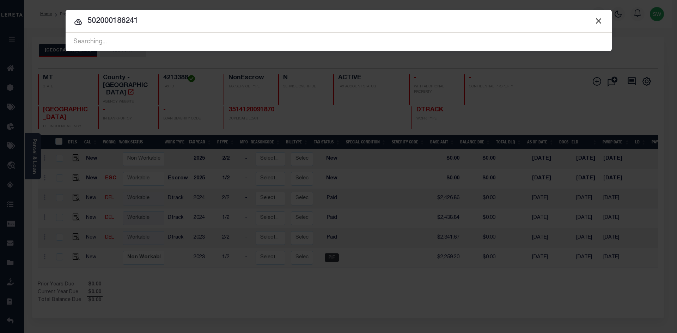
click at [148, 23] on input "502000186241" at bounding box center [339, 21] width 546 height 12
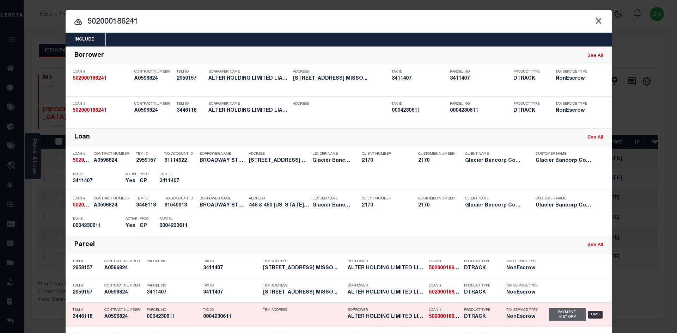
click at [574, 318] on div "Payment History" at bounding box center [568, 314] width 38 height 13
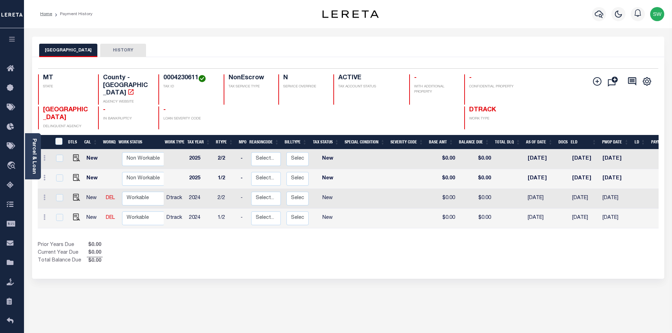
click at [339, 241] on div "Prior Years Due $0.00 Current Year Due $0.00 Total Balance Due $0.00" at bounding box center [193, 253] width 310 height 24
drag, startPoint x: 199, startPoint y: 76, endPoint x: 163, endPoint y: 80, distance: 36.1
click at [163, 80] on h4 "0004230611" at bounding box center [189, 78] width 52 height 8
copy h4 "0004230611"
click at [374, 241] on div "Show Tax Lines before Bill Release Date Prior Years Due $0.00 Current Year Due …" at bounding box center [348, 253] width 620 height 24
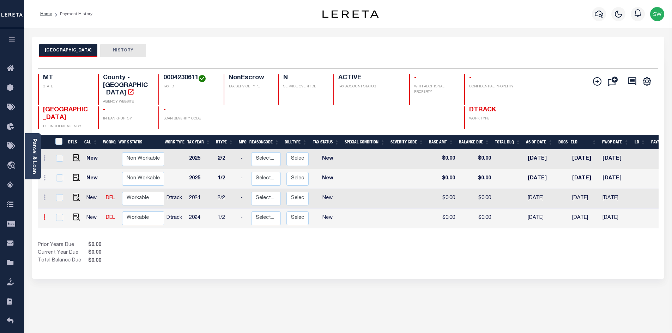
click at [45, 215] on link at bounding box center [45, 218] width 8 height 6
click at [63, 200] on img at bounding box center [61, 203] width 7 height 7
select select "NW2"
type input "$0.00"
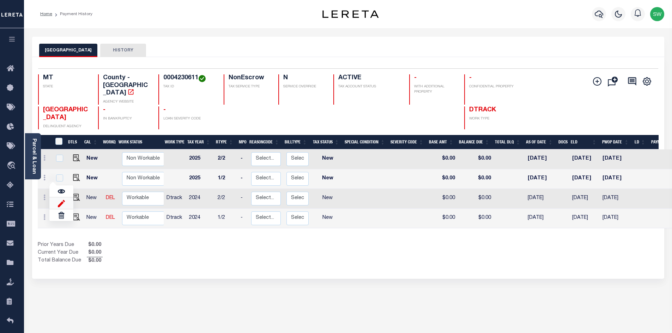
type input "[DATE]"
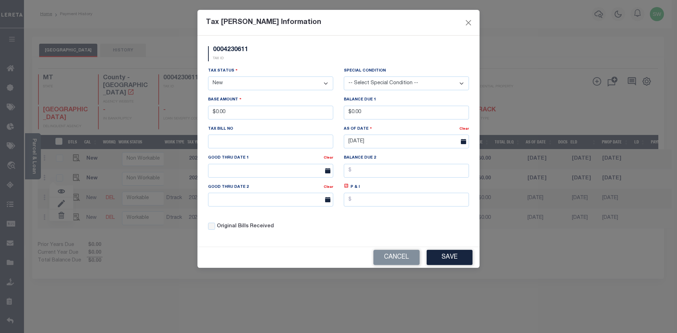
click at [326, 83] on select "- Select Status - Open Due/Unpaid Paid Incomplete No Tax Due Internal Refund Pr…" at bounding box center [270, 84] width 125 height 14
select select "PYD"
click at [208, 77] on select "- Select Status - Open Due/Unpaid Paid Incomplete No Tax Due Internal Refund Pr…" at bounding box center [270, 84] width 125 height 14
drag, startPoint x: 245, startPoint y: 110, endPoint x: 191, endPoint y: 116, distance: 54.3
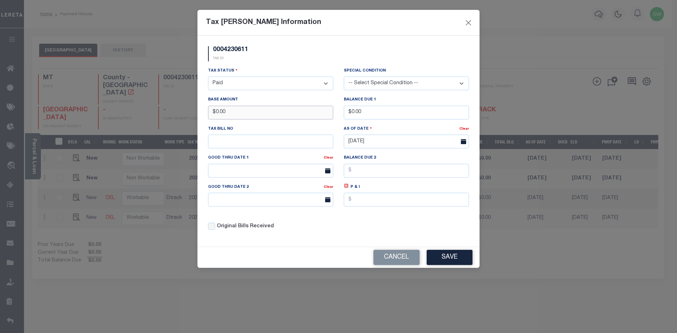
click at [191, 116] on div "Tax [PERSON_NAME] Information 0004230611 TAX ID Installment: TaxID: 0004230611 …" at bounding box center [338, 166] width 677 height 333
click at [294, 46] on div "0004230611 TAX ID" at bounding box center [338, 56] width 271 height 21
click at [455, 261] on button "Save" at bounding box center [450, 257] width 46 height 15
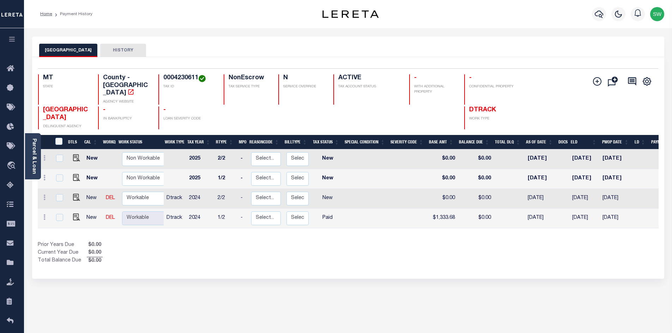
click at [353, 244] on div "Show Tax Lines before Bill Release Date Prior Years Due $0.00 Current Year Due …" at bounding box center [348, 253] width 620 height 24
click at [46, 196] on link at bounding box center [45, 199] width 8 height 6
click at [64, 180] on img at bounding box center [61, 183] width 7 height 7
type input "$0.00"
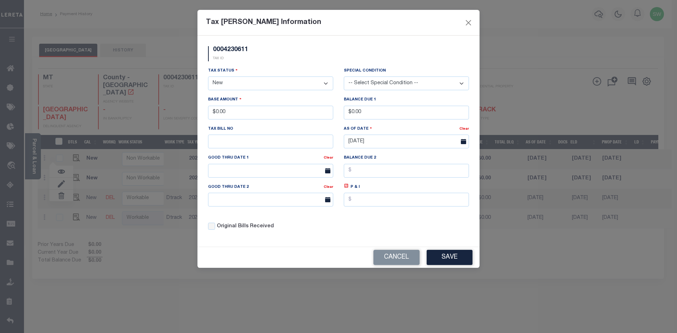
click at [325, 84] on select "- Select Status - Open Due/Unpaid Paid Incomplete No Tax Due Internal Refund Pr…" at bounding box center [270, 84] width 125 height 14
click at [329, 84] on select "- Select Status - Open Due/Unpaid Paid Incomplete No Tax Due Internal Refund Pr…" at bounding box center [270, 84] width 125 height 14
select select "PYD"
click at [208, 77] on select "- Select Status - Open Due/Unpaid Paid Incomplete No Tax Due Internal Refund Pr…" at bounding box center [270, 84] width 125 height 14
drag, startPoint x: 238, startPoint y: 114, endPoint x: 166, endPoint y: 117, distance: 72.7
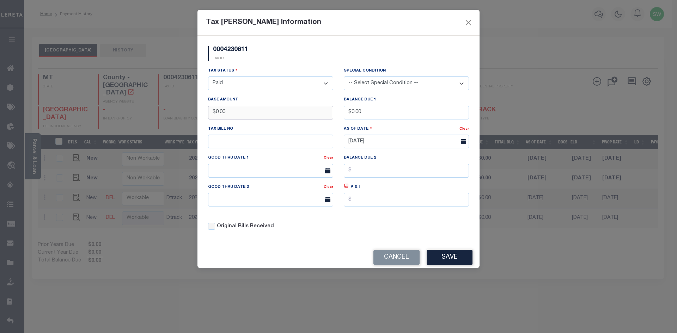
click at [166, 117] on div "Tax [PERSON_NAME] Information 0004230611 TAX ID Installment: TaxID: 0004230611 …" at bounding box center [338, 166] width 677 height 333
type input "$1,309.71"
click at [283, 56] on div "0004230611 TAX ID" at bounding box center [338, 56] width 271 height 21
drag, startPoint x: 290, startPoint y: 61, endPoint x: 317, endPoint y: 66, distance: 27.6
click at [291, 61] on div "0004230611 TAX ID" at bounding box center [338, 56] width 271 height 21
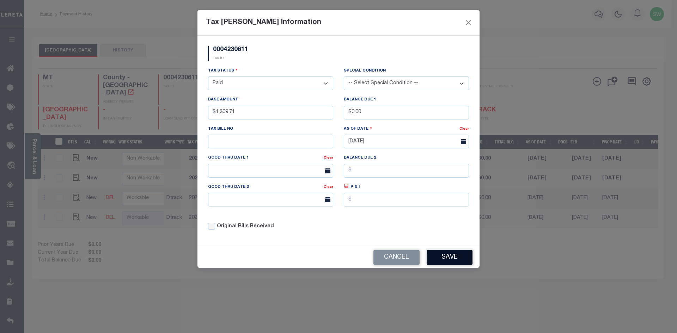
click at [448, 260] on button "Save" at bounding box center [450, 257] width 46 height 15
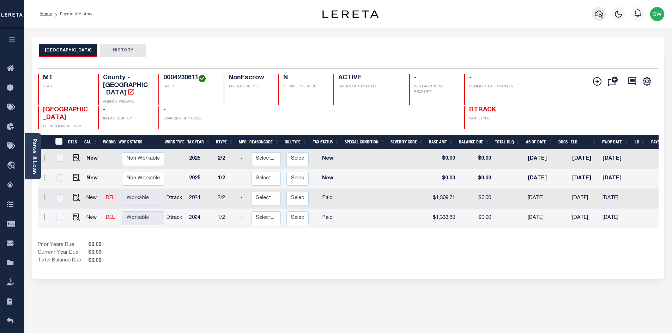
click at [601, 12] on icon "button" at bounding box center [598, 14] width 8 height 8
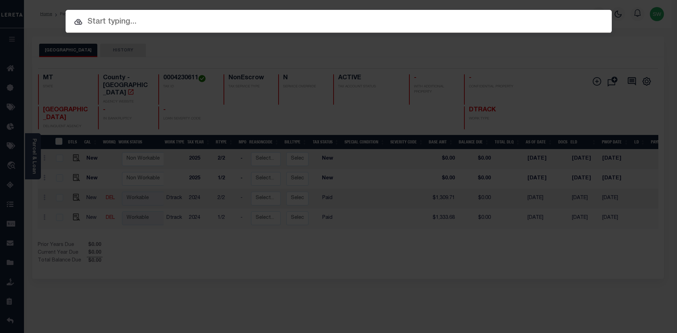
click at [108, 22] on input "text" at bounding box center [339, 22] width 546 height 12
paste input "3508241481136"
type input "3508241481136"
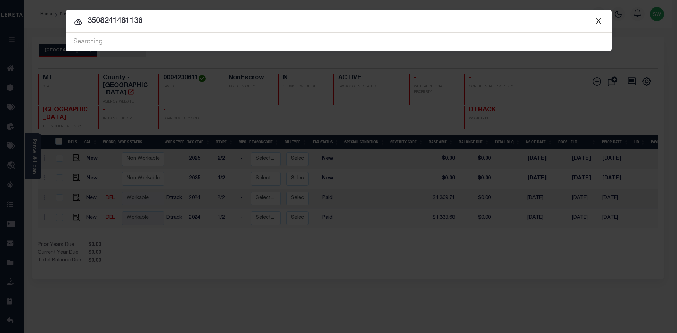
click at [165, 24] on input "3508241481136" at bounding box center [339, 21] width 546 height 12
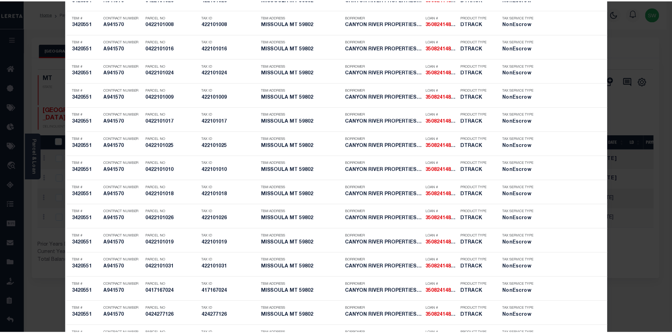
scroll to position [2267, 0]
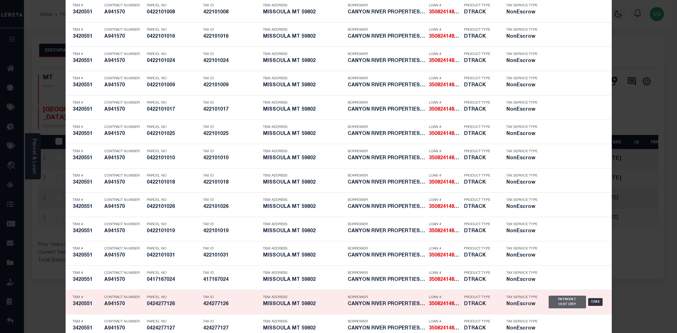
click at [555, 304] on div "Payment History" at bounding box center [568, 302] width 38 height 13
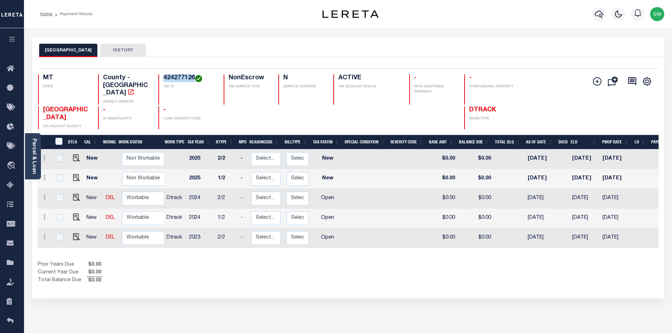
drag, startPoint x: 194, startPoint y: 78, endPoint x: 145, endPoint y: 83, distance: 50.0
click at [145, 83] on div "MT STATE County - MT AGENCY WEBSITE 424277126 TAX ID NonEscrow TAX SERVICE TYPE…" at bounding box center [296, 89] width 516 height 30
copy div "424277126"
click at [191, 261] on div "Prior Years Due $0.00 Current Year Due $0.00 Total Balance Due $0.00" at bounding box center [193, 273] width 310 height 24
click at [159, 274] on div "Prior Years Due $0.00 Current Year Due $0.00 Total Balance Due $0.00" at bounding box center [193, 273] width 310 height 24
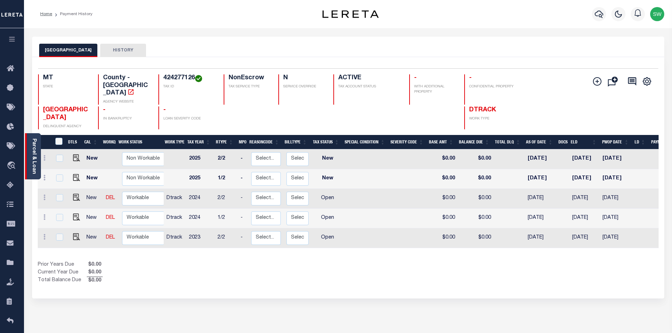
click at [31, 159] on link "Parcel & Loan" at bounding box center [33, 157] width 5 height 36
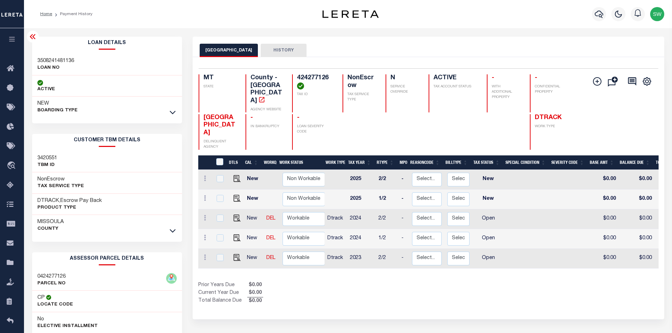
click at [71, 277] on div "0424277126 PARCEL NO" at bounding box center [107, 281] width 150 height 22
drag, startPoint x: 69, startPoint y: 275, endPoint x: 34, endPoint y: 276, distance: 35.3
click at [34, 276] on div "0424277126 PARCEL NO" at bounding box center [107, 281] width 150 height 22
copy h3 "0424277126"
click at [173, 114] on icon at bounding box center [173, 113] width 6 height 4
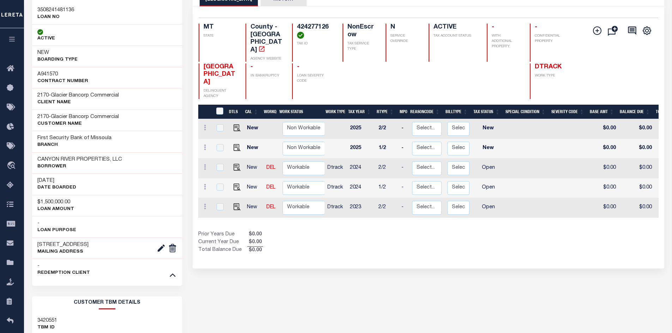
scroll to position [52, 0]
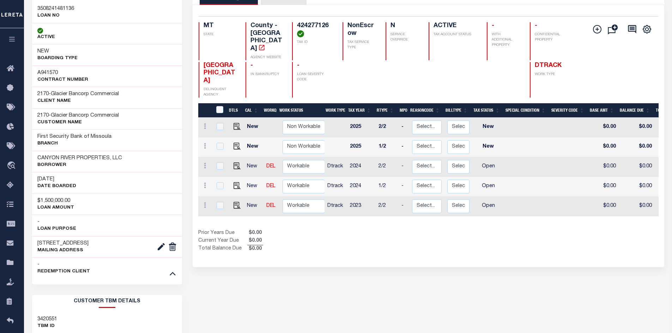
click at [331, 294] on div "MISSOULA COUNTY HISTORY Selected 5 Results" at bounding box center [428, 289] width 482 height 611
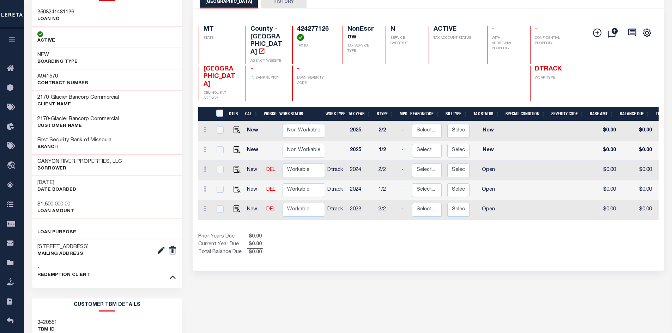
scroll to position [44, 0]
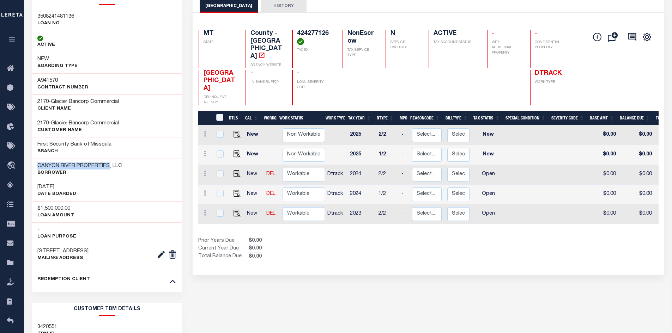
drag, startPoint x: 109, startPoint y: 165, endPoint x: 38, endPoint y: 165, distance: 71.2
click at [38, 165] on h3 "CANYON RIVER PROPERTIES, LLC" at bounding box center [79, 166] width 85 height 7
copy h3 "CANYON RIVER PROPERTIES"
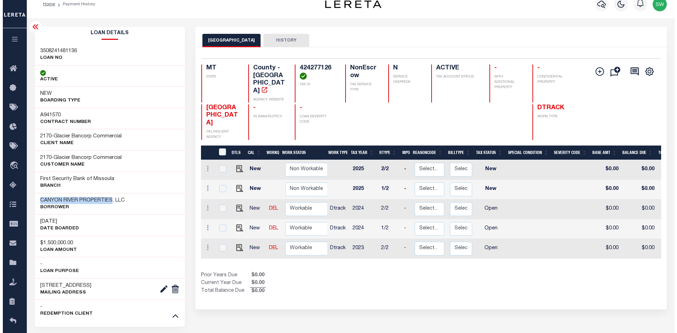
scroll to position [0, 0]
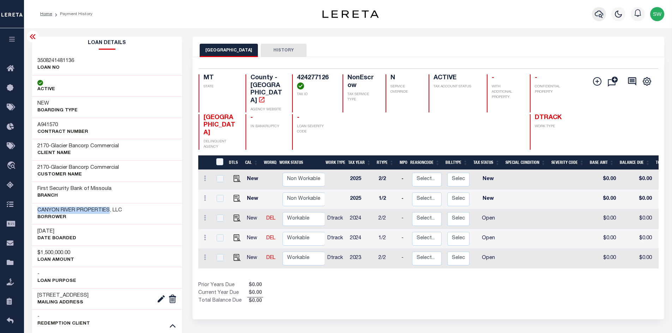
click at [602, 13] on icon "button" at bounding box center [598, 14] width 8 height 8
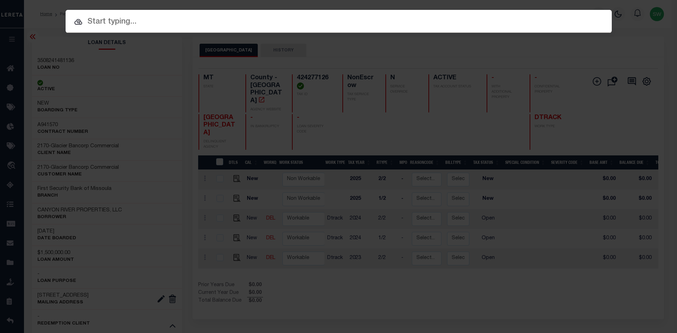
click at [141, 29] on div at bounding box center [339, 21] width 546 height 23
click at [157, 24] on input "text" at bounding box center [339, 22] width 546 height 12
click at [127, 20] on input "text" at bounding box center [339, 22] width 546 height 12
paste input "424277436"
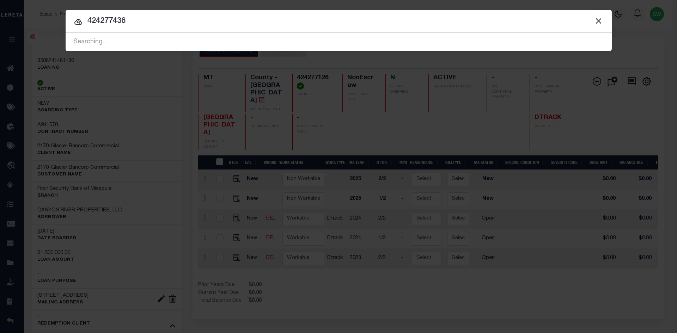
click at [150, 23] on input "424277436" at bounding box center [339, 21] width 546 height 12
drag, startPoint x: 131, startPoint y: 23, endPoint x: 82, endPoint y: 25, distance: 49.1
click at [82, 33] on div "424277436 No result found" at bounding box center [339, 42] width 546 height 18
paste input "3504251481048"
type input "3504251481048"
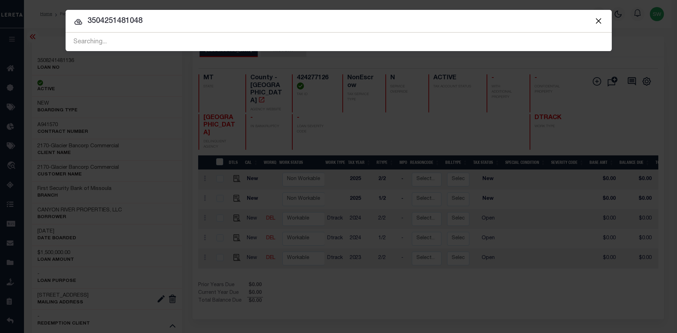
click at [171, 23] on input "3504251481048" at bounding box center [339, 21] width 546 height 12
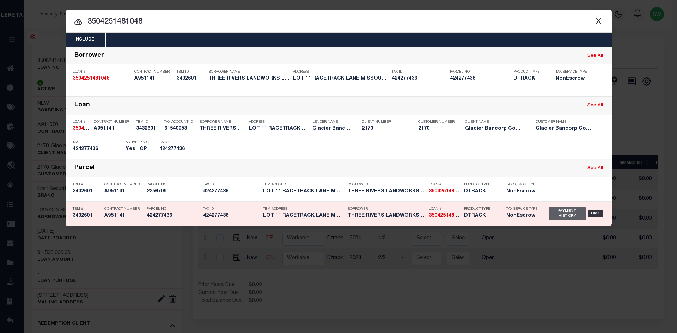
click at [562, 218] on div "Payment History" at bounding box center [568, 213] width 38 height 13
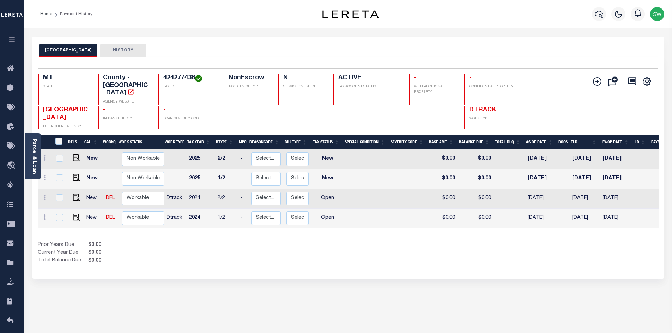
click at [405, 253] on div "Show Tax Lines before Bill Release Date Prior Years Due $0.00 Current Year Due …" at bounding box center [348, 253] width 620 height 24
drag, startPoint x: 194, startPoint y: 78, endPoint x: 164, endPoint y: 77, distance: 29.3
click at [164, 77] on h4 "424277436" at bounding box center [189, 78] width 52 height 8
copy h4 "424277436"
click at [11, 66] on icon at bounding box center [12, 69] width 11 height 9
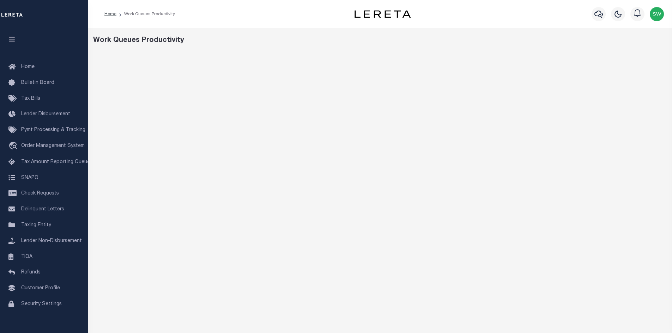
click at [261, 16] on div "Home Work Queues Productivity" at bounding box center [217, 14] width 237 height 15
click at [214, 7] on div "Home Work Queues Productivity" at bounding box center [217, 14] width 237 height 15
